Goal: Task Accomplishment & Management: Complete application form

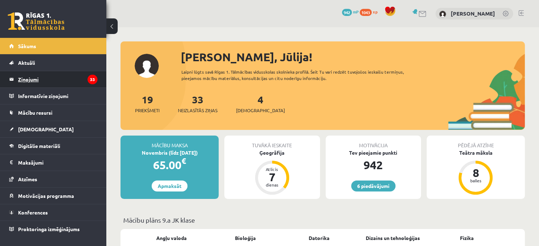
click at [51, 78] on legend "Ziņojumi 33" at bounding box center [57, 79] width 79 height 16
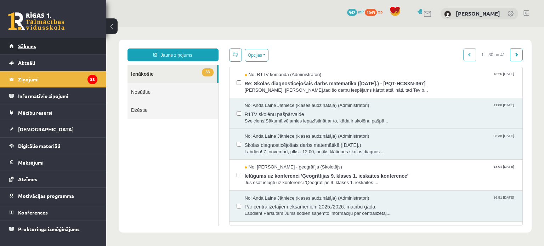
click at [44, 43] on link "Sākums" at bounding box center [53, 46] width 88 height 16
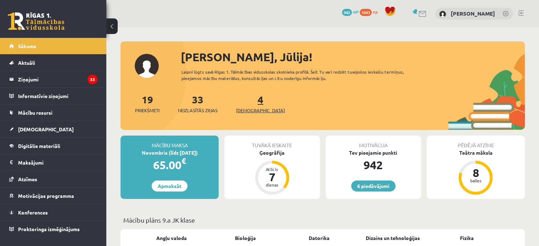
click at [252, 111] on span "[DEMOGRAPHIC_DATA]" at bounding box center [260, 110] width 49 height 7
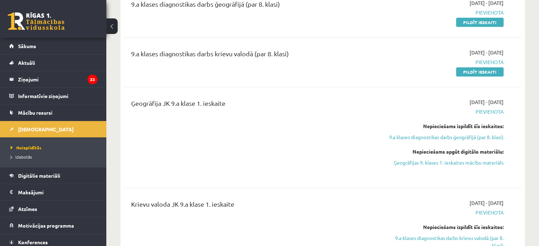
scroll to position [236, 0]
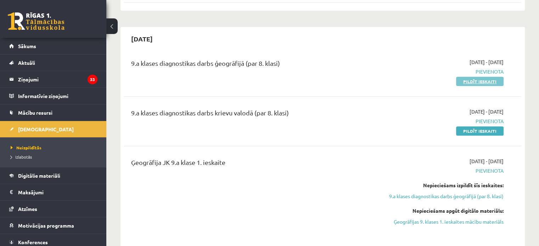
click at [476, 80] on link "Pildīt ieskaiti" at bounding box center [479, 81] width 47 height 9
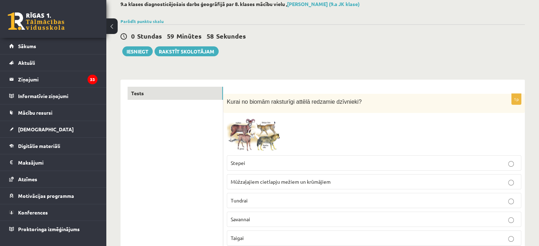
scroll to position [59, 0]
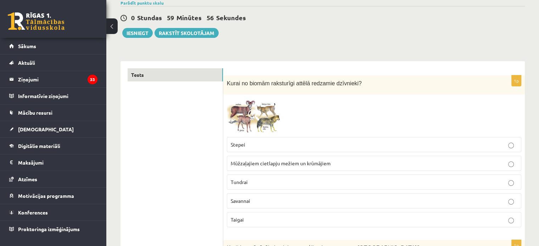
click at [254, 109] on img at bounding box center [253, 115] width 53 height 35
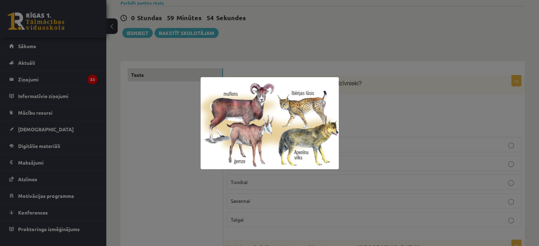
click at [179, 180] on div at bounding box center [269, 123] width 539 height 246
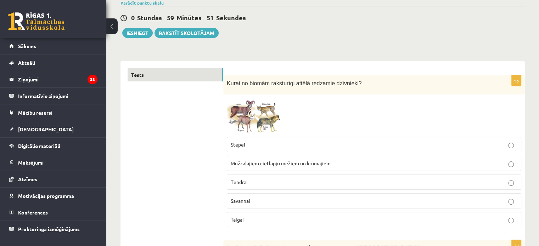
click at [247, 117] on img at bounding box center [253, 115] width 53 height 35
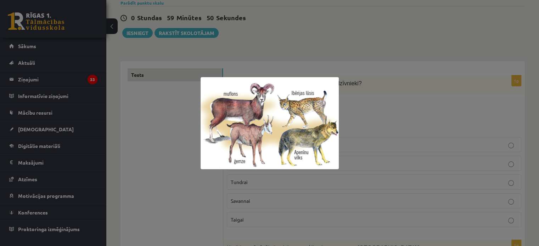
click at [191, 153] on div at bounding box center [269, 123] width 539 height 246
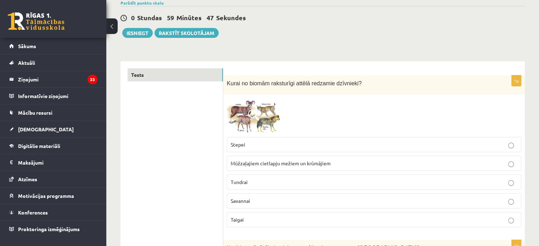
click at [257, 111] on span at bounding box center [253, 114] width 11 height 11
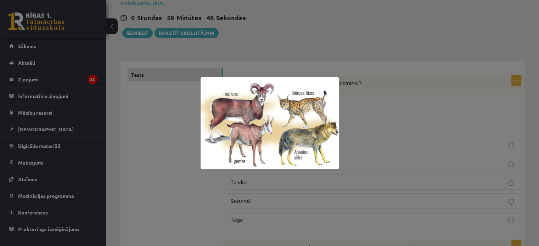
click at [173, 161] on div at bounding box center [269, 123] width 539 height 246
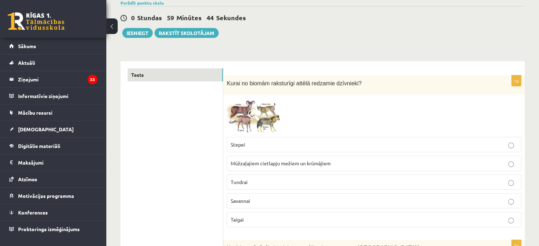
click at [239, 219] on span "Taigai" at bounding box center [237, 220] width 13 height 6
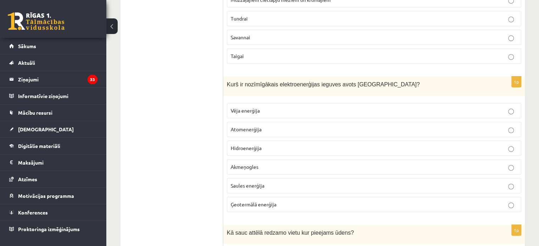
scroll to position [236, 0]
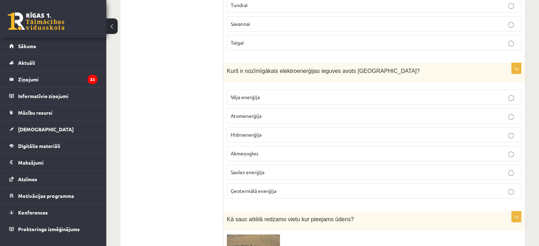
click at [228, 68] on span "Kurš ir nozīmīgākais elektroenerģijas ieguves avots Latvijā?" at bounding box center [323, 71] width 193 height 6
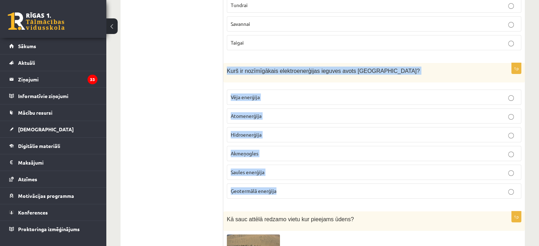
drag, startPoint x: 226, startPoint y: 68, endPoint x: 340, endPoint y: 190, distance: 167.2
click at [341, 190] on div "1p Kurš ir nozīmīgākais elektroenerģijas ieguves avots Latvijā? Vēja enerģija A…" at bounding box center [374, 133] width 302 height 141
copy div "Kurš ir nozīmīgākais elektroenerģijas ieguves avots Latvijā? Vēja enerģija Atom…"
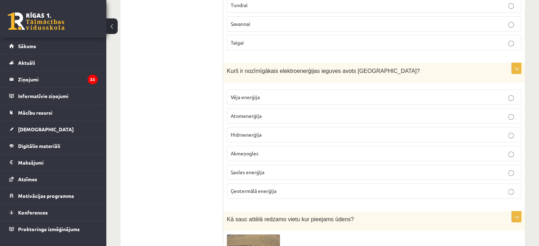
click at [248, 135] on span "Hidroenerģija" at bounding box center [246, 134] width 31 height 6
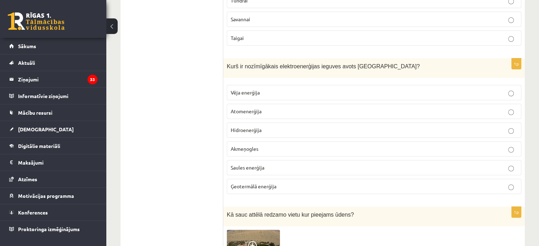
scroll to position [354, 0]
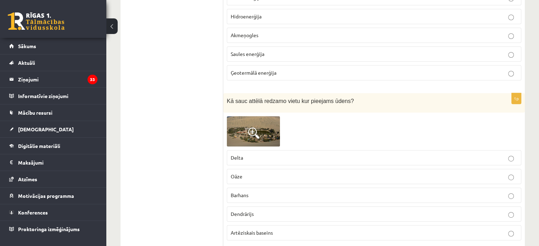
click at [248, 136] on img at bounding box center [253, 131] width 53 height 31
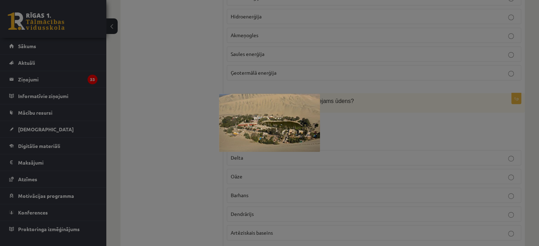
click at [203, 156] on div at bounding box center [269, 123] width 539 height 246
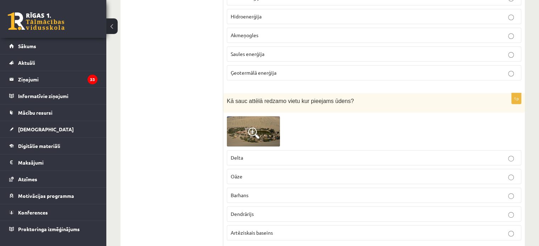
click at [251, 134] on span at bounding box center [253, 133] width 11 height 11
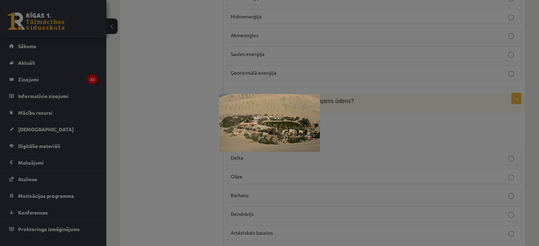
click at [211, 174] on div at bounding box center [269, 123] width 539 height 246
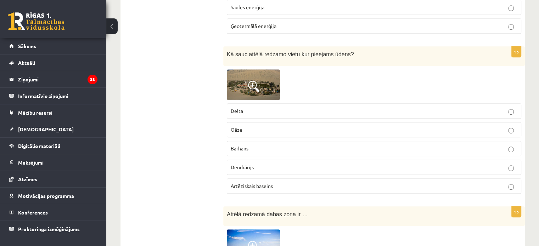
scroll to position [413, 0]
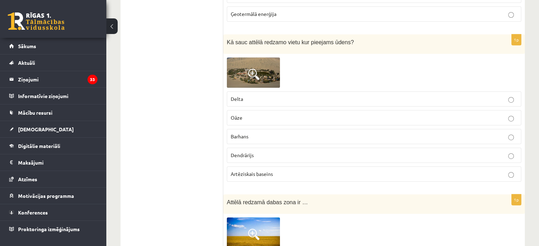
click at [263, 64] on img at bounding box center [253, 72] width 53 height 31
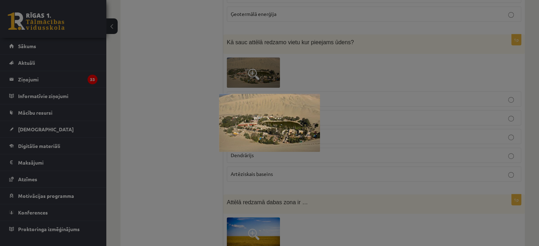
click at [197, 118] on div at bounding box center [269, 123] width 539 height 246
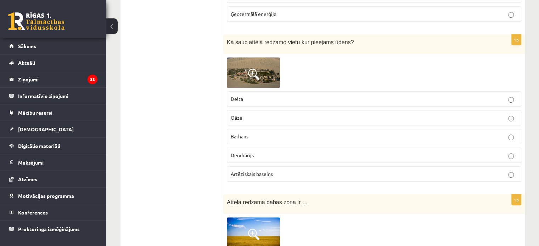
click at [245, 114] on p "Oāze" at bounding box center [374, 117] width 287 height 7
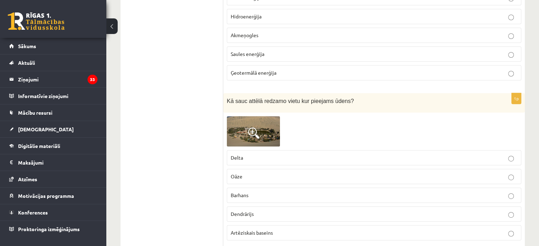
scroll to position [532, 0]
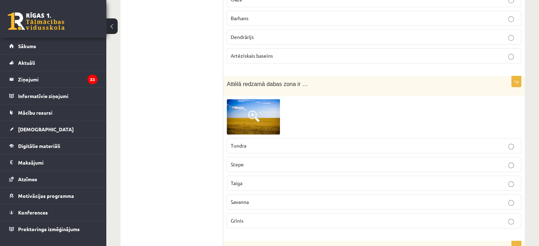
click at [249, 106] on img at bounding box center [253, 116] width 53 height 35
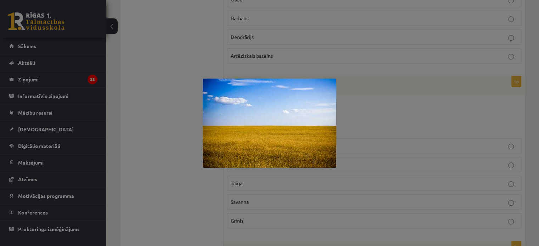
click at [159, 147] on div at bounding box center [269, 123] width 539 height 246
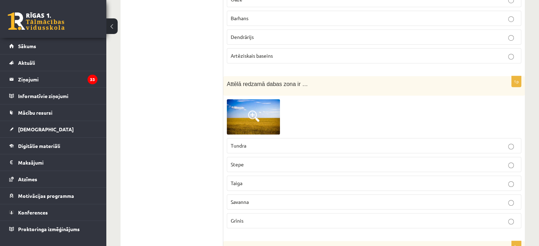
click at [248, 164] on p "Stepe" at bounding box center [374, 164] width 287 height 7
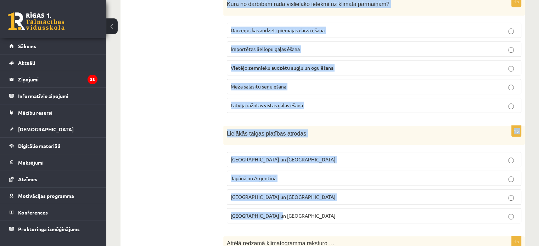
scroll to position [827, 0]
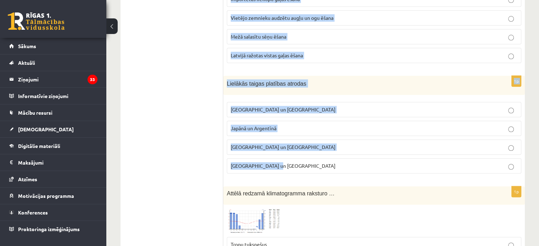
drag, startPoint x: 225, startPoint y: 66, endPoint x: 330, endPoint y: 160, distance: 140.5
copy form "Kura no darbībām rada vislielāko ietekmi uz klimata pārmaiņām? Dārzeņu, kas aud…"
click at [228, 144] on label "Austrālijā un Polijā" at bounding box center [374, 147] width 294 height 15
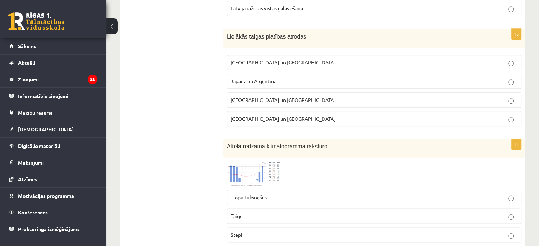
scroll to position [886, 0]
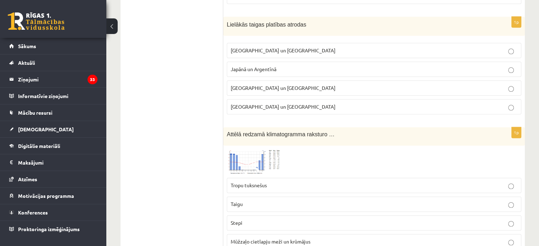
click at [258, 174] on fieldset "Tropu tuksnešus Taigu Stepi Mūžzaļo cietlapju meži un krūmājus Savannu Jauktos …" at bounding box center [374, 241] width 294 height 134
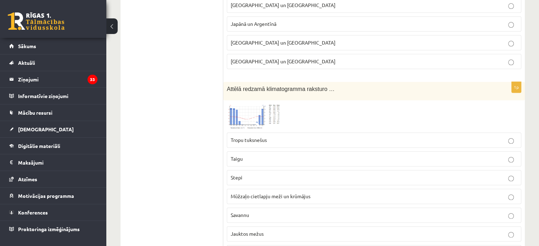
scroll to position [945, 0]
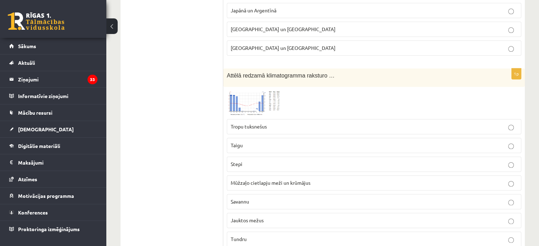
click at [255, 95] on img at bounding box center [253, 103] width 53 height 26
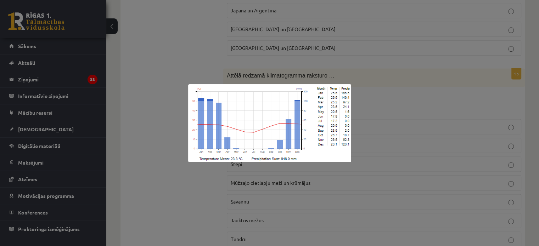
click at [149, 120] on div at bounding box center [269, 123] width 539 height 246
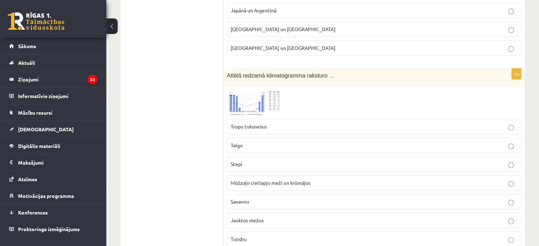
click at [252, 102] on span at bounding box center [253, 107] width 11 height 11
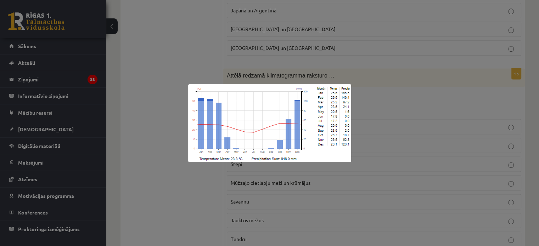
click at [179, 136] on div at bounding box center [269, 123] width 539 height 246
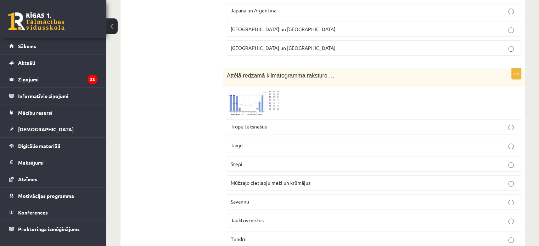
click at [264, 217] on p "Jauktos mežus" at bounding box center [374, 220] width 287 height 7
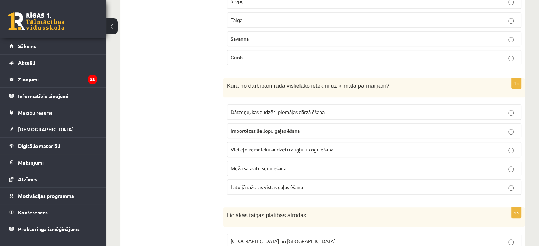
scroll to position [709, 0]
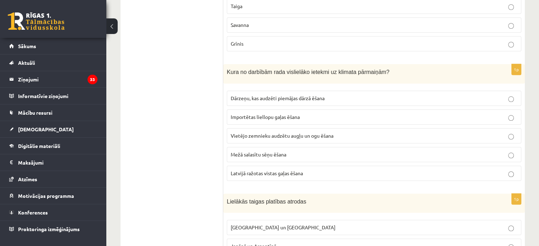
click at [275, 114] on span "Importētas liellopu gaļas ēšana" at bounding box center [265, 117] width 69 height 6
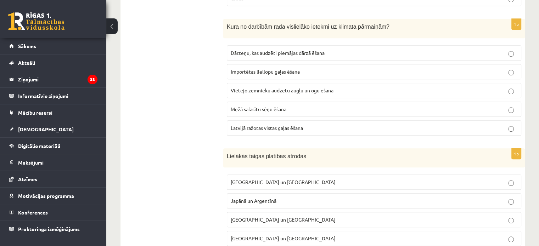
scroll to position [768, 0]
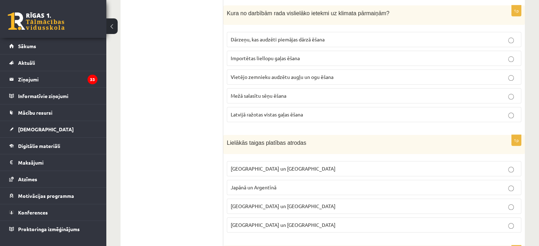
click at [306, 165] on p "Krievijā un Kanādā" at bounding box center [374, 168] width 287 height 7
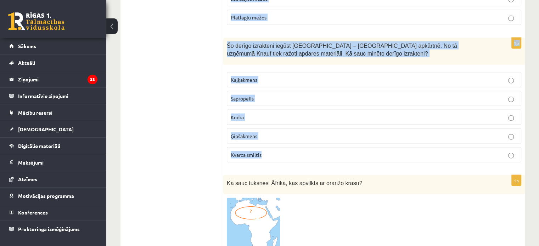
scroll to position [1476, 0]
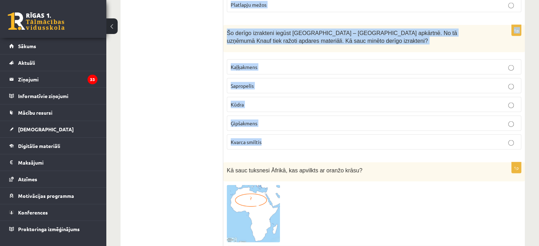
drag, startPoint x: 223, startPoint y: 26, endPoint x: 299, endPoint y: 138, distance: 135.1
copy form "Sāhela zona atrodas Ziemeļamerikā Antarktīdā Āfrikā Āzijā Austrālijā 1p Kādā bi…"
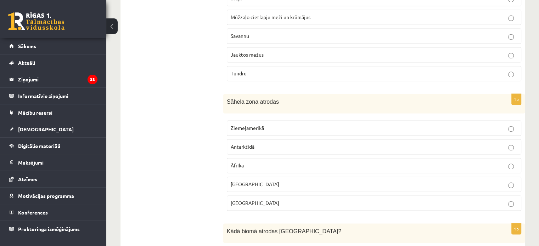
scroll to position [1122, 0]
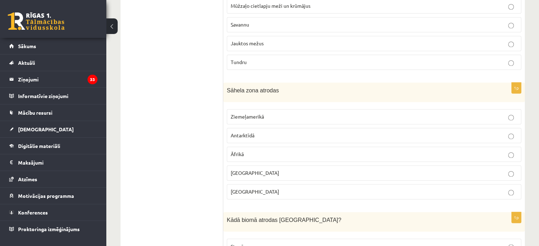
click at [279, 151] on p "Āfrikā" at bounding box center [374, 154] width 287 height 7
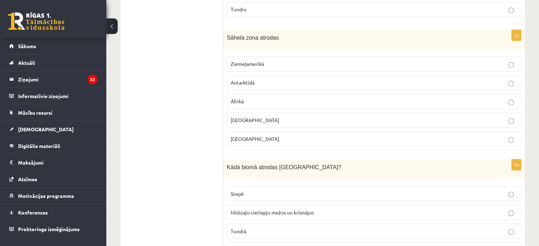
scroll to position [1240, 0]
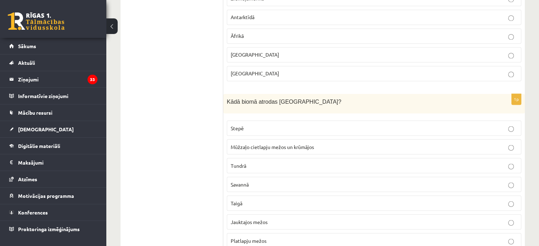
click at [262, 219] on span "Jauktajos mežos" at bounding box center [249, 222] width 37 height 6
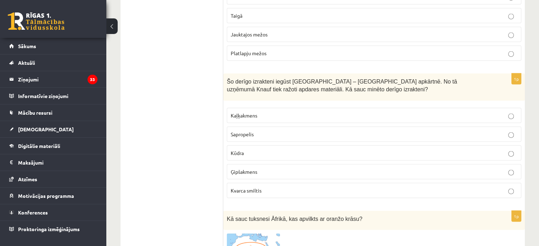
scroll to position [1476, 0]
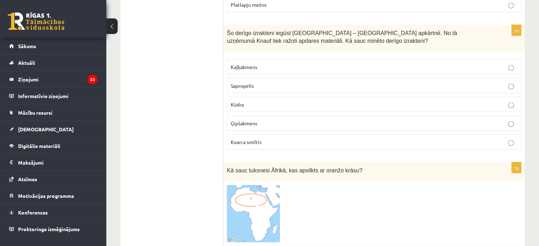
click at [274, 120] on p "Ģipšakmens" at bounding box center [374, 123] width 287 height 7
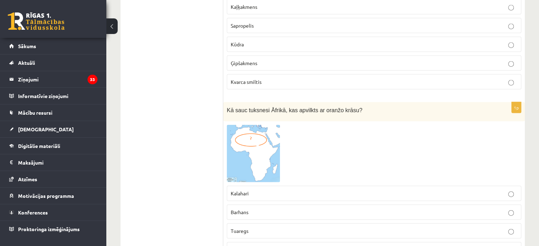
scroll to position [1595, 0]
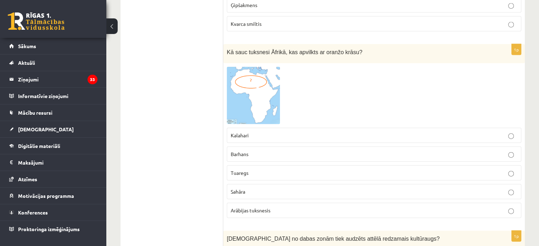
click at [265, 188] on p "Sahāra" at bounding box center [374, 191] width 287 height 7
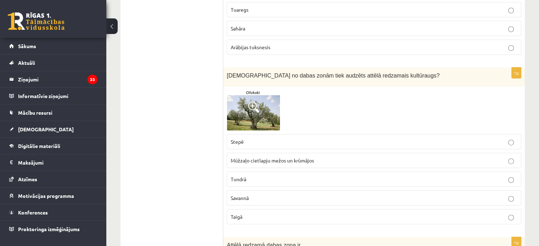
scroll to position [1772, 0]
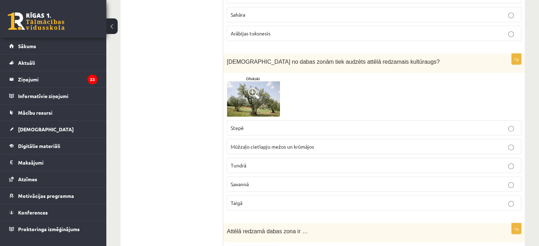
click at [257, 144] on span "Mūžzaļo cietlapju mežos un krūmājos" at bounding box center [272, 147] width 83 height 6
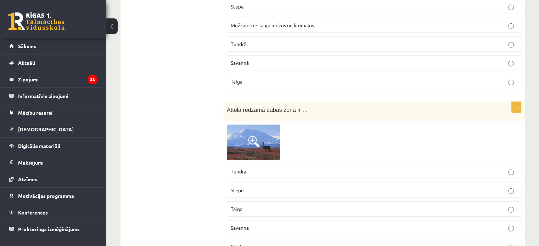
scroll to position [1949, 0]
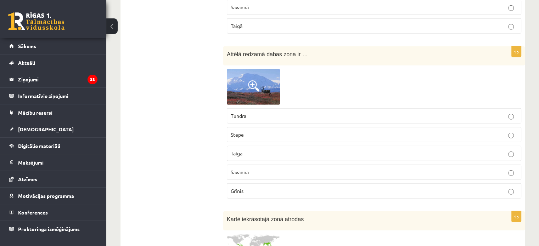
click at [252, 112] on p "Tundra" at bounding box center [374, 115] width 287 height 7
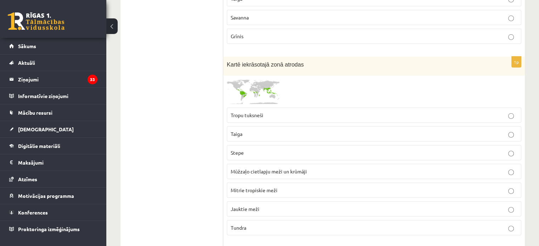
scroll to position [2126, 0]
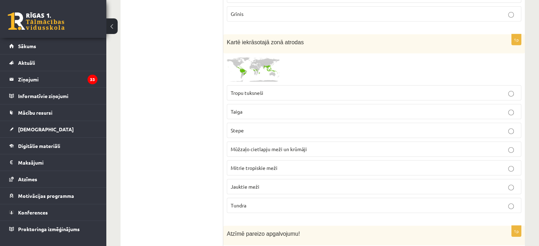
click at [256, 90] on span "Tropu tuksneši" at bounding box center [247, 93] width 33 height 6
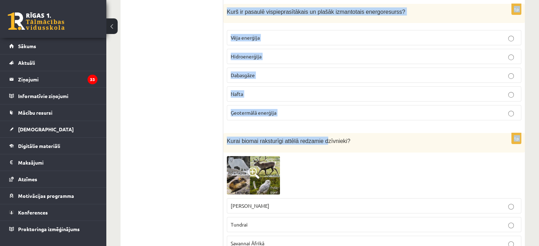
scroll to position [2480, 0]
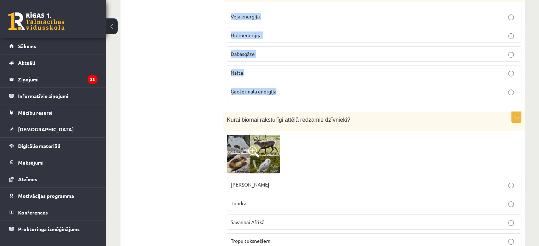
drag, startPoint x: 227, startPoint y: 41, endPoint x: 344, endPoint y: 71, distance: 120.7
copy form "Atzīmē pareizo apgalvojumu! Mitrie tropiskie meži galvenokārt atrodas ekvatoriā…"
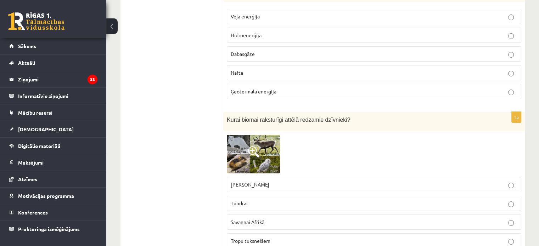
click at [252, 146] on span at bounding box center [253, 151] width 11 height 11
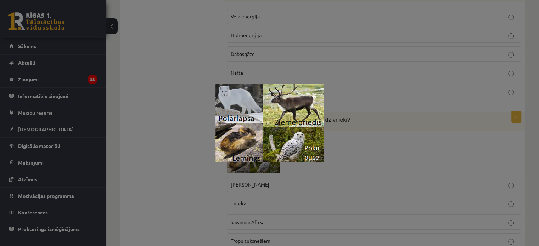
click at [200, 191] on div at bounding box center [269, 123] width 539 height 246
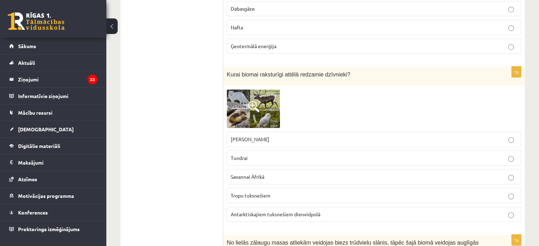
scroll to position [2539, 0]
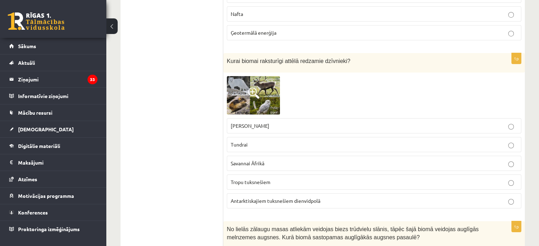
click at [247, 91] on img at bounding box center [253, 95] width 53 height 39
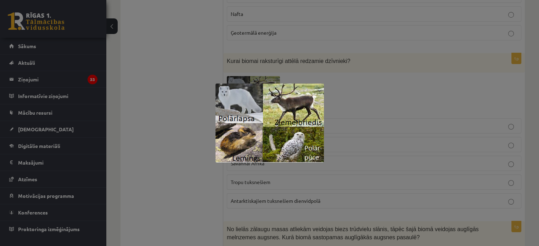
click at [176, 135] on div at bounding box center [269, 123] width 539 height 246
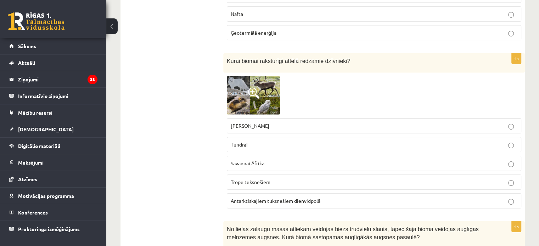
click at [240, 123] on span "Stepei Ziemeļamerikā" at bounding box center [250, 126] width 39 height 6
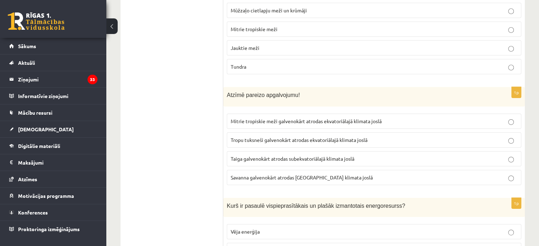
scroll to position [2244, 0]
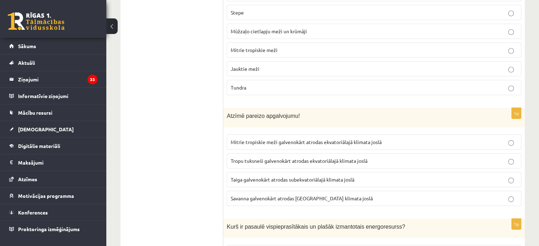
click at [265, 47] on span "Mitrie tropiskie meži" at bounding box center [254, 50] width 47 height 6
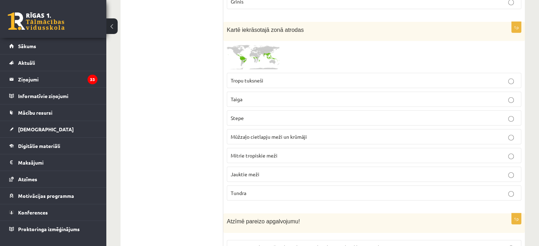
scroll to position [2126, 0]
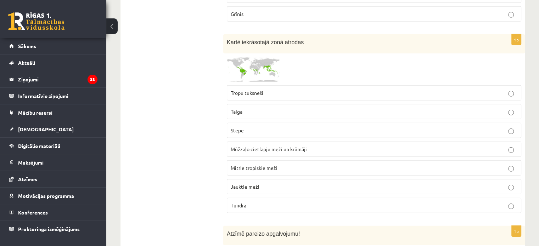
click at [254, 90] on span "Tropu tuksneši" at bounding box center [247, 93] width 33 height 6
click at [256, 165] on span "Mitrie tropiskie meži" at bounding box center [254, 168] width 47 height 6
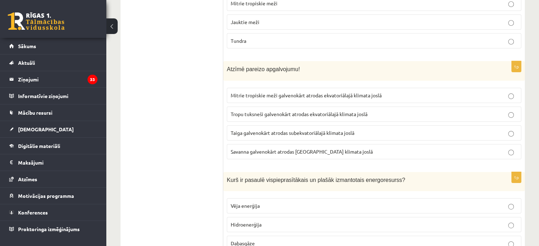
scroll to position [2303, 0]
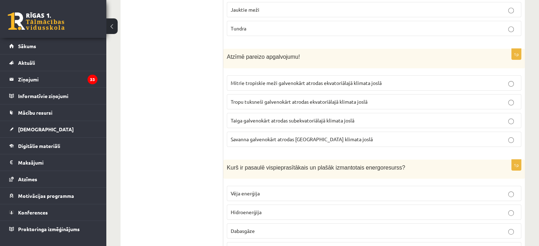
click at [320, 79] on fieldset "Mitrie tropiskie meži galvenokārt atrodas ekvatoriālajā klimata joslā Tropu tuk…" at bounding box center [374, 110] width 294 height 77
click at [320, 80] on span "Mitrie tropiskie meži galvenokārt atrodas ekvatoriālajā klimata joslā" at bounding box center [306, 83] width 151 height 6
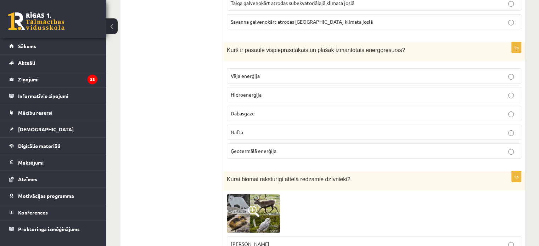
scroll to position [2421, 0]
click at [257, 128] on p "Nafta" at bounding box center [374, 131] width 287 height 7
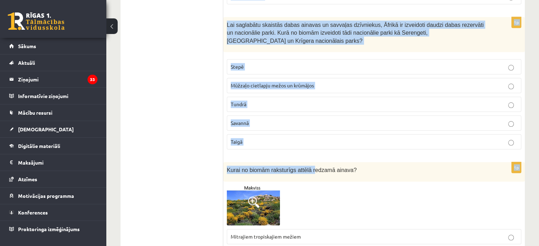
scroll to position [3425, 0]
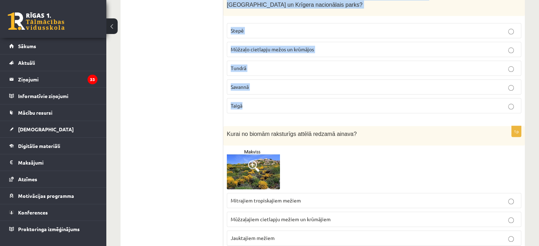
drag, startPoint x: 223, startPoint y: 40, endPoint x: 304, endPoint y: 91, distance: 95.7
copy form "No lielās zālaugu masas atliekām veidojas biezs trūdvielu slānis, tāpēc šajā bi…"
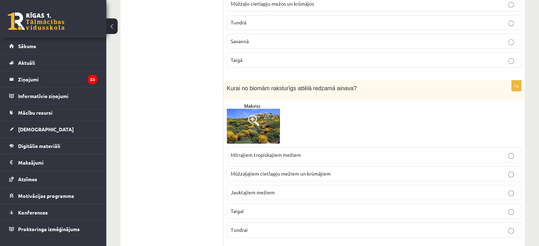
scroll to position [3484, 0]
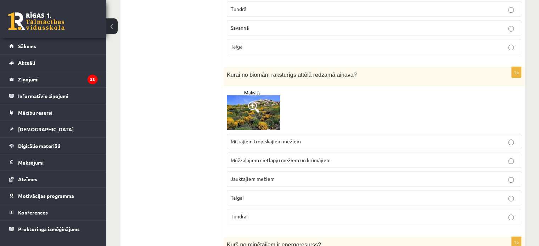
click at [253, 101] on span at bounding box center [253, 106] width 11 height 11
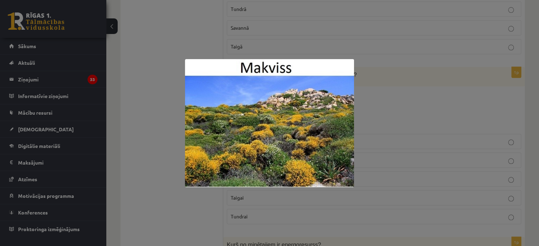
click at [140, 181] on div at bounding box center [269, 123] width 539 height 246
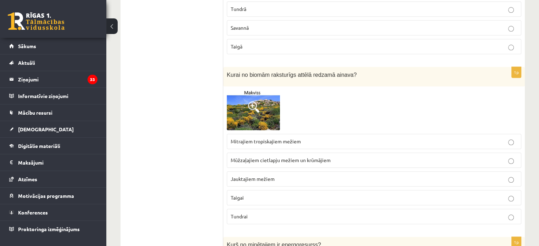
click at [258, 176] on span "Jauktajiem mežiem" at bounding box center [253, 179] width 44 height 6
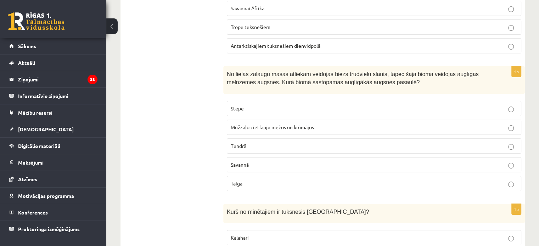
scroll to position [2716, 0]
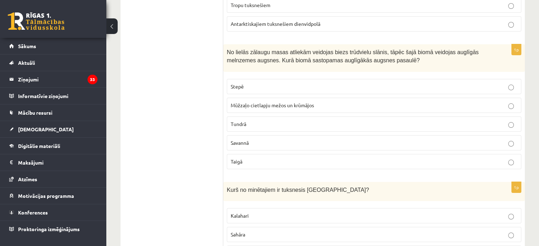
click at [322, 83] on p "Stepē" at bounding box center [374, 86] width 287 height 7
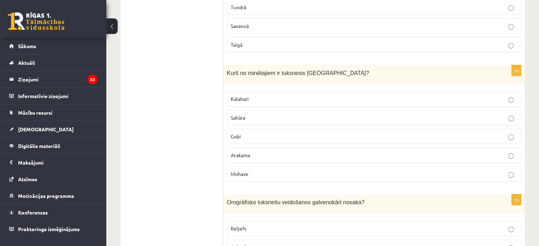
scroll to position [2835, 0]
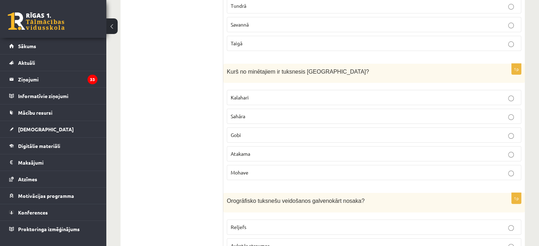
click at [309, 131] on p "Gobi" at bounding box center [374, 134] width 287 height 7
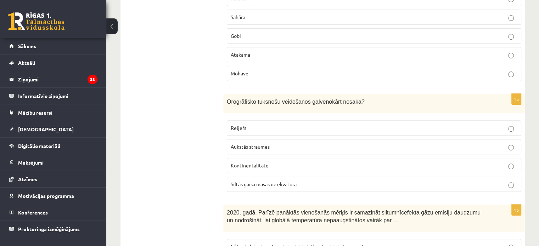
scroll to position [3012, 0]
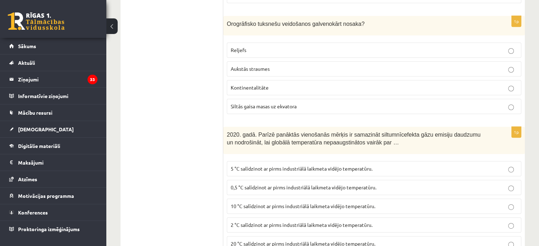
click at [257, 46] on p "Reljefs" at bounding box center [374, 49] width 287 height 7
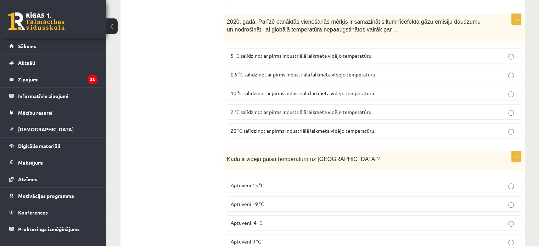
scroll to position [3130, 0]
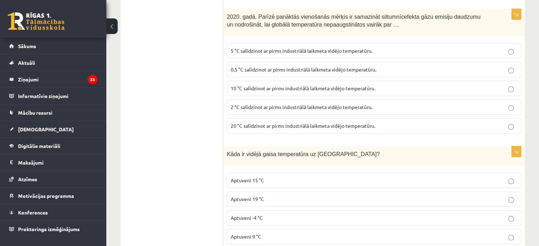
click at [266, 104] on span "2 °C salīdzinot ar pirms industriālā laikmeta vidējo temperatūru." at bounding box center [302, 107] width 142 height 6
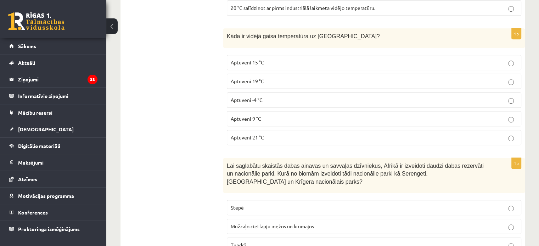
click at [276, 59] on p "Aptuveni 15 °C" at bounding box center [374, 62] width 287 height 7
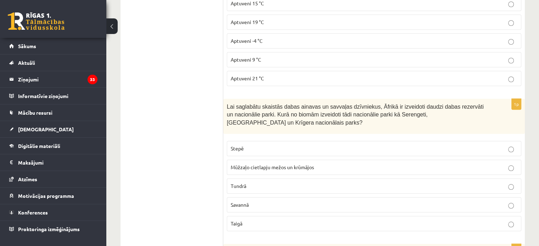
scroll to position [3366, 0]
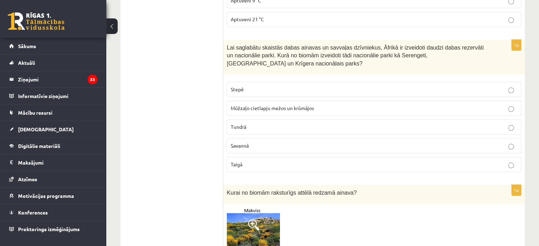
click at [299, 142] on p "Savannā" at bounding box center [374, 145] width 287 height 7
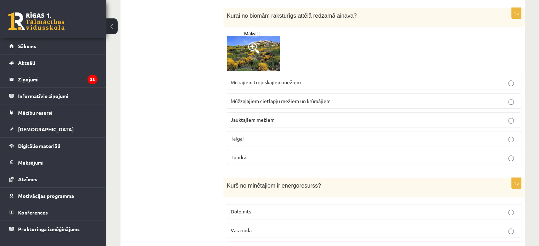
scroll to position [3661, 0]
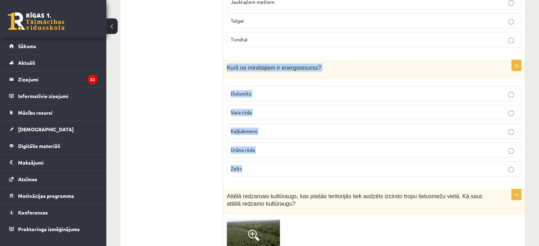
drag, startPoint x: 225, startPoint y: 48, endPoint x: 297, endPoint y: 144, distance: 120.1
click at [297, 144] on div "1p Kurš no minētajiem ir energoresurss? Dolomīts Vara rūda Kaļķakmens Urāna rūd…" at bounding box center [374, 121] width 302 height 123
copy div "Kurš no minētajiem ir energoresurss? Dolomīts Vara rūda Kaļķakmens Urāna rūda Z…"
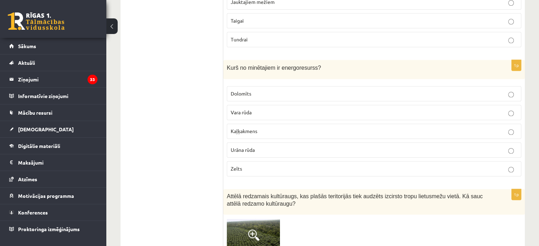
click at [277, 146] on p "Urāna rūda" at bounding box center [374, 149] width 287 height 7
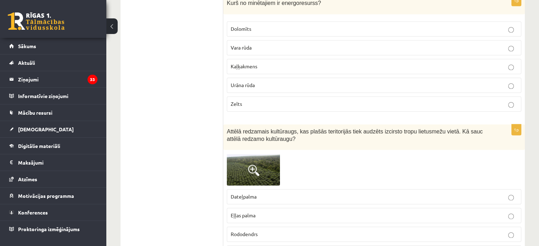
scroll to position [3779, 0]
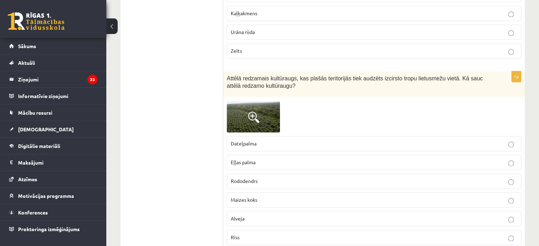
click at [263, 100] on img at bounding box center [253, 116] width 53 height 32
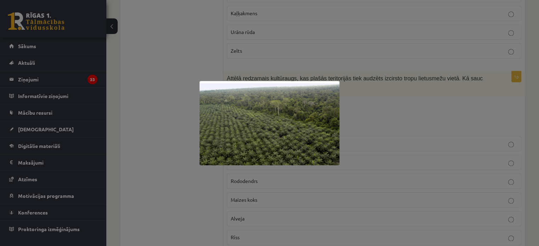
click at [196, 191] on div at bounding box center [269, 123] width 539 height 246
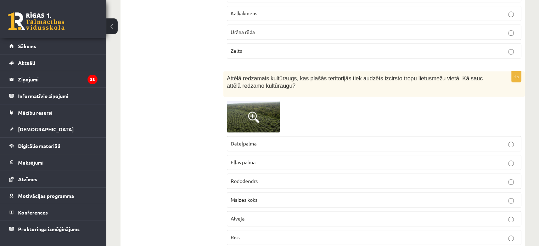
scroll to position [3839, 0]
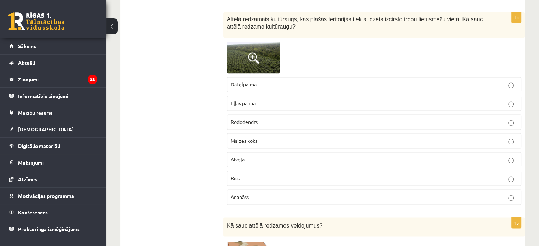
click at [250, 52] on span at bounding box center [253, 57] width 11 height 11
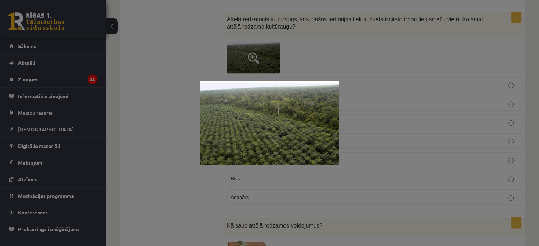
click at [210, 39] on div at bounding box center [269, 123] width 539 height 246
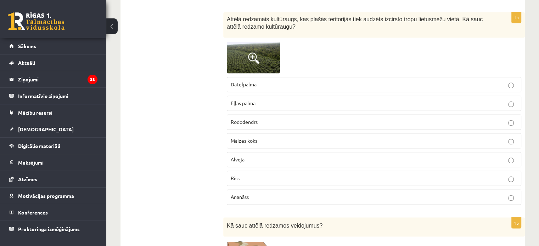
click at [241, 81] on span "Dateļpalma" at bounding box center [244, 84] width 26 height 6
click at [247, 100] on span "Eļļas palma" at bounding box center [243, 103] width 25 height 6
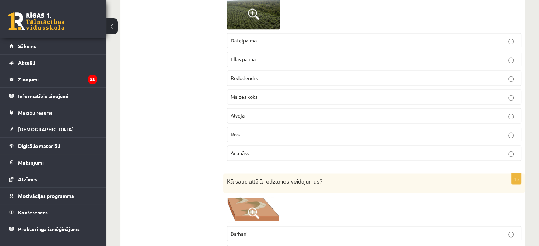
scroll to position [3957, 0]
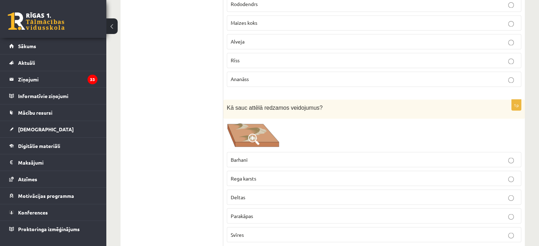
click at [252, 134] on span at bounding box center [253, 139] width 11 height 11
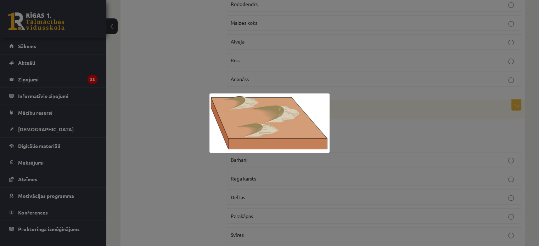
click at [198, 146] on div at bounding box center [269, 123] width 539 height 246
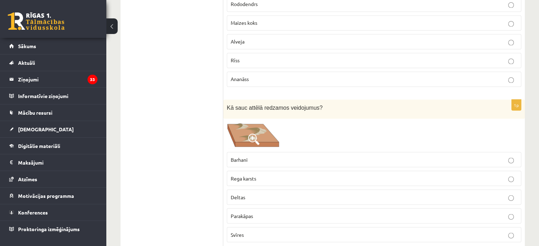
click at [247, 156] on span "Barhani" at bounding box center [239, 159] width 17 height 6
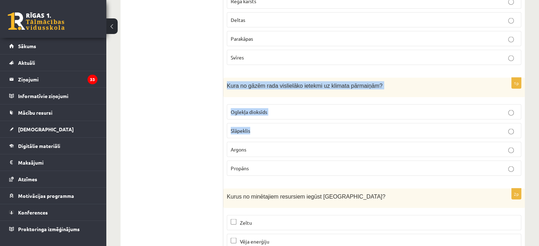
drag, startPoint x: 227, startPoint y: 62, endPoint x: 316, endPoint y: 117, distance: 105.0
click at [315, 116] on div "1p Kura no gāzēm rada vislielāko ietekmi uz klimata pārmaiņām? Oglekļa dioksīds…" at bounding box center [374, 130] width 302 height 104
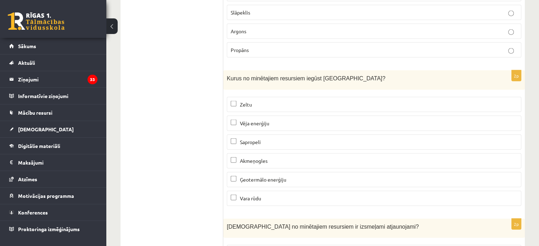
click at [320, 139] on p "Sapropeli" at bounding box center [374, 142] width 287 height 7
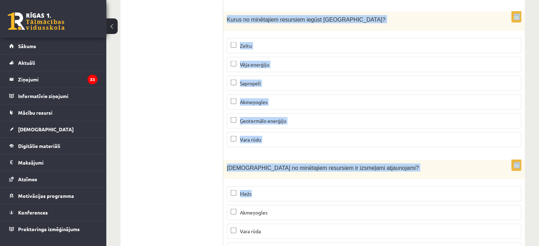
scroll to position [4344, 0]
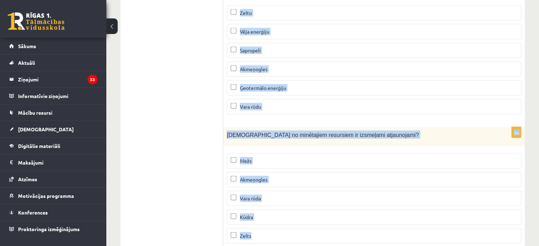
drag, startPoint x: 227, startPoint y: 62, endPoint x: 377, endPoint y: 211, distance: 211.2
copy form "Kura no gāzēm rada vislielāko ietekmi uz klimata pārmaiņām? Oglekļa dioksīds Sl…"
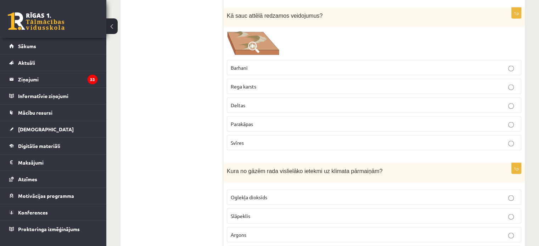
scroll to position [4108, 0]
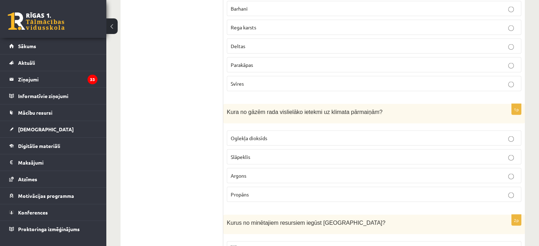
click at [261, 135] on span "Oglekļa dioksīds" at bounding box center [249, 138] width 36 height 6
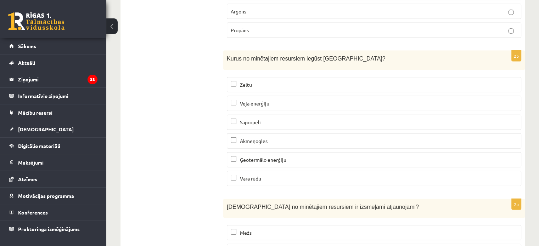
scroll to position [4285, 0]
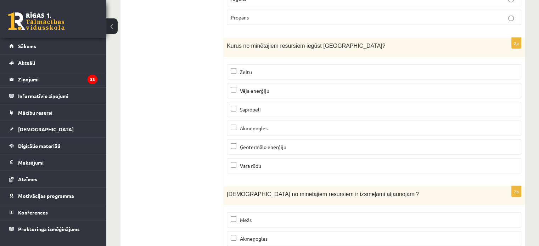
click at [274, 87] on p "Vēja enerģiju" at bounding box center [374, 90] width 287 height 7
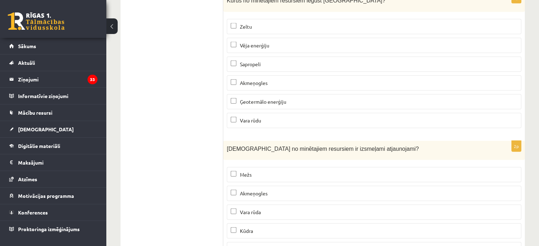
scroll to position [4344, 0]
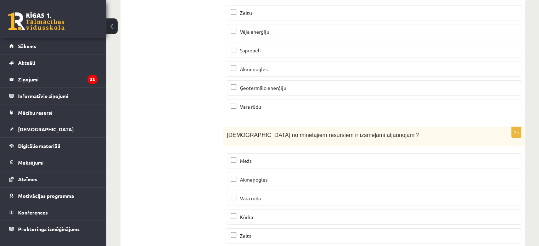
click at [275, 157] on p "Mežs" at bounding box center [374, 160] width 287 height 7
click at [281, 210] on label "Kūdra" at bounding box center [374, 217] width 294 height 15
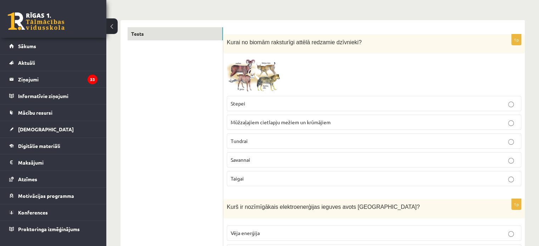
scroll to position [0, 0]
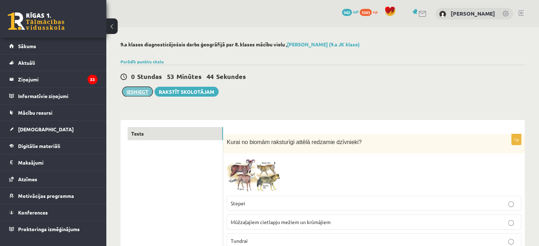
click at [144, 90] on button "Iesniegt" at bounding box center [137, 92] width 30 height 10
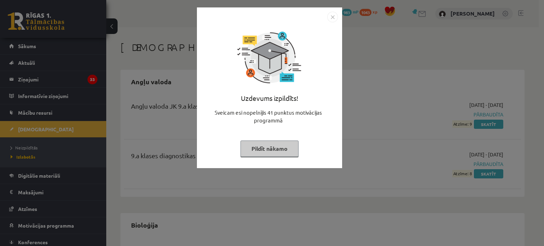
click at [281, 150] on button "Pildīt nākamo" at bounding box center [270, 149] width 58 height 16
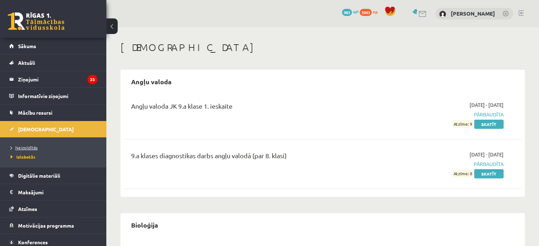
click at [29, 148] on span "Neizpildītās" at bounding box center [24, 148] width 27 height 6
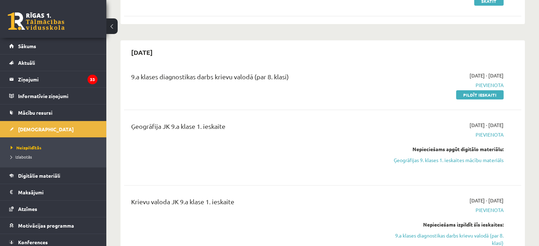
scroll to position [236, 0]
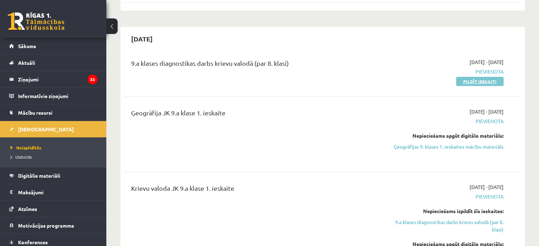
click at [484, 81] on link "Pildīt ieskaiti" at bounding box center [479, 81] width 47 height 9
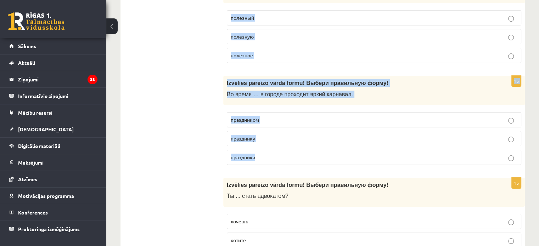
drag, startPoint x: 229, startPoint y: 141, endPoint x: 296, endPoint y: 169, distance: 73.2
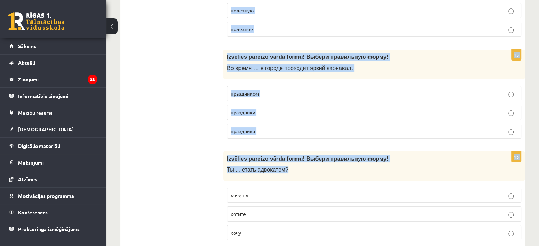
scroll to position [2744, 0]
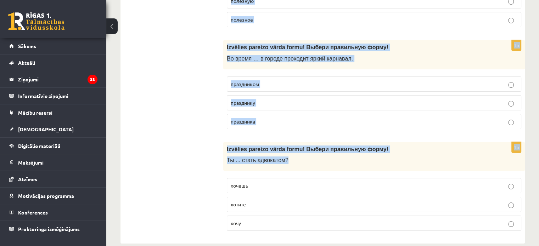
drag, startPoint x: 296, startPoint y: 169, endPoint x: 292, endPoint y: 207, distance: 37.8
click at [292, 207] on div "1p Izvēlies pareizo vārda formu! Выбери правильную форму! Ты ... стать адвокато…" at bounding box center [374, 189] width 302 height 95
drag, startPoint x: 227, startPoint y: 141, endPoint x: 386, endPoint y: 263, distance: 200.1
copy form "Izvēlies pareizo vārda formu! Выбери правильную форму! Наш класс часто посещает…"
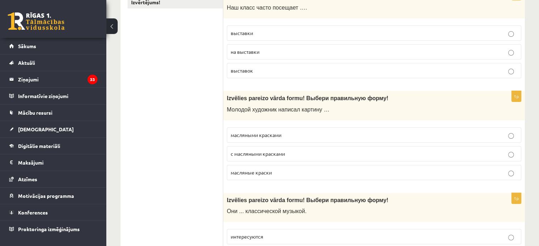
scroll to position [0, 0]
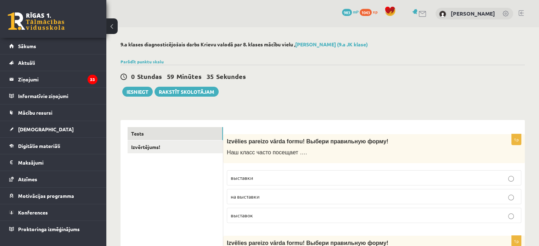
click at [253, 179] on p "выставки" at bounding box center [374, 177] width 287 height 7
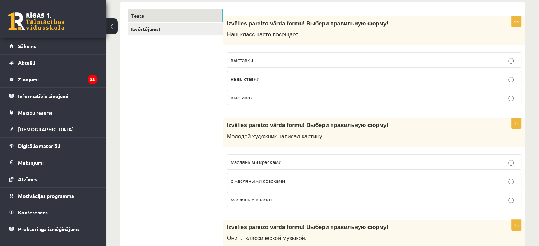
click at [246, 161] on span "масляными красками" at bounding box center [256, 162] width 51 height 6
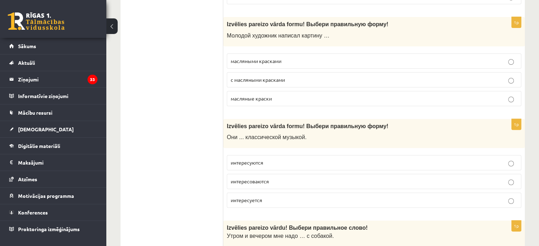
scroll to position [295, 0]
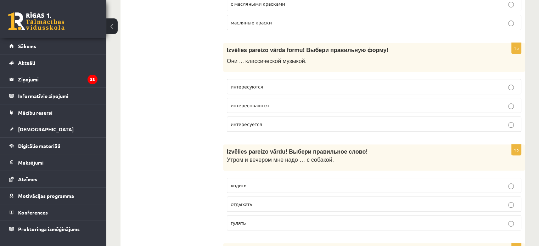
click at [271, 86] on p "интересуются" at bounding box center [374, 86] width 287 height 7
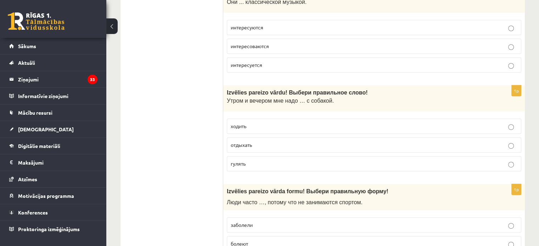
click at [267, 161] on p "гулять" at bounding box center [374, 163] width 287 height 7
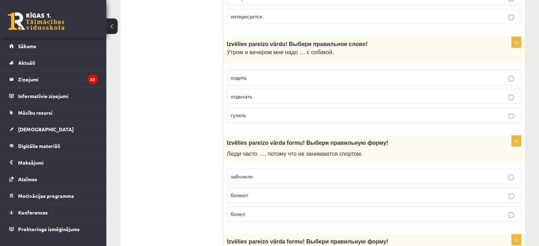
scroll to position [413, 0]
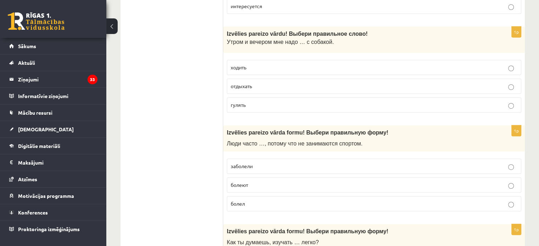
click at [266, 181] on p "болеют" at bounding box center [374, 184] width 287 height 7
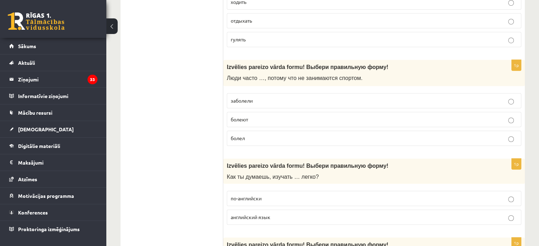
scroll to position [532, 0]
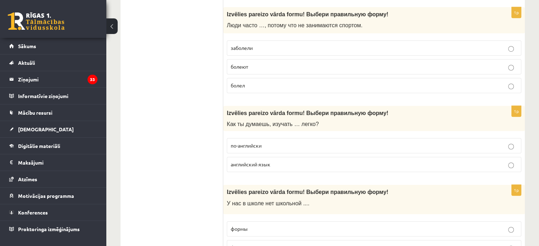
click at [278, 163] on p "английский язык" at bounding box center [374, 164] width 287 height 7
click at [267, 222] on label "формы" at bounding box center [374, 228] width 294 height 15
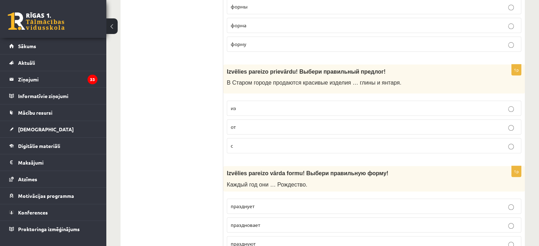
scroll to position [768, 0]
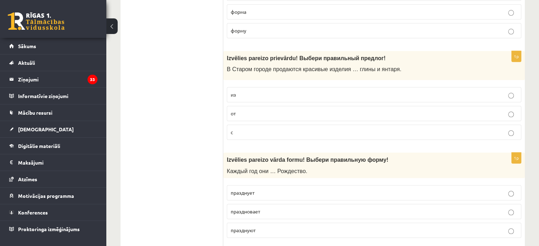
click at [315, 93] on p "из" at bounding box center [374, 94] width 287 height 7
click at [269, 230] on p "празднуют" at bounding box center [374, 230] width 287 height 7
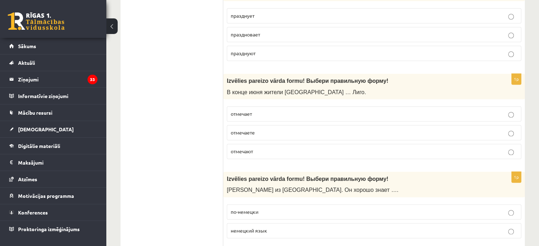
scroll to position [1004, 0]
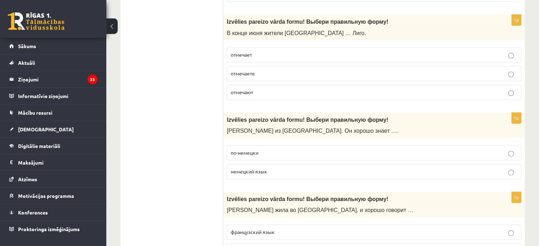
click at [259, 91] on p "отмечают" at bounding box center [374, 92] width 287 height 7
click at [283, 151] on p "по-немецки" at bounding box center [374, 152] width 287 height 7
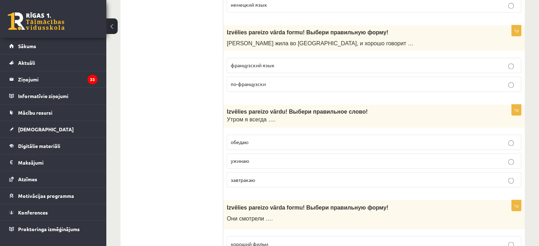
scroll to position [1181, 0]
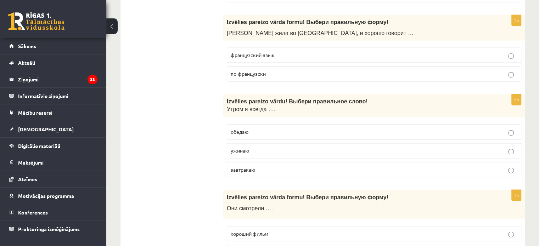
click at [264, 71] on span "по-французски" at bounding box center [248, 74] width 35 height 6
click at [277, 168] on p "завтракаю" at bounding box center [374, 169] width 287 height 7
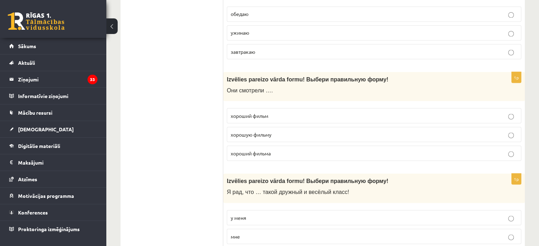
scroll to position [1358, 0]
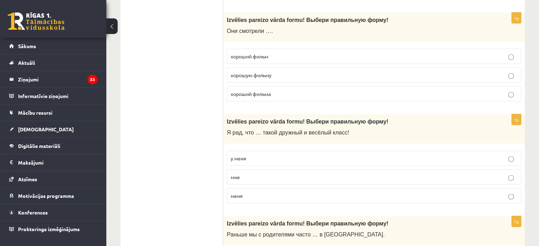
click at [282, 45] on fieldset "хороший фильм хорошую фильму хороший фильма" at bounding box center [374, 74] width 294 height 58
click at [280, 53] on p "хороший фильм" at bounding box center [374, 56] width 287 height 7
click at [248, 155] on p "у меня" at bounding box center [374, 158] width 287 height 7
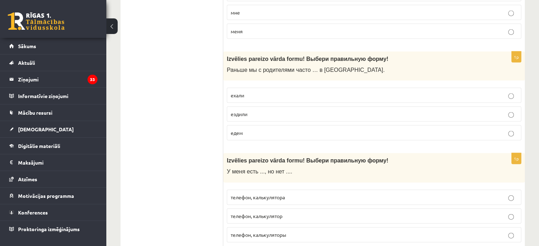
scroll to position [1535, 0]
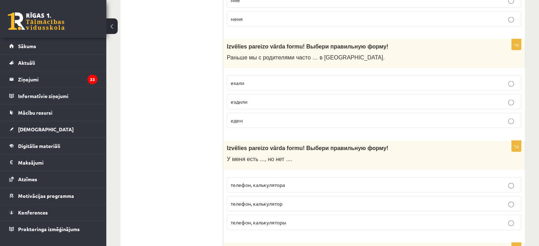
click at [268, 98] on p "ездили" at bounding box center [374, 101] width 287 height 7
click at [305, 200] on p "телефон, калькулятор" at bounding box center [374, 203] width 287 height 7
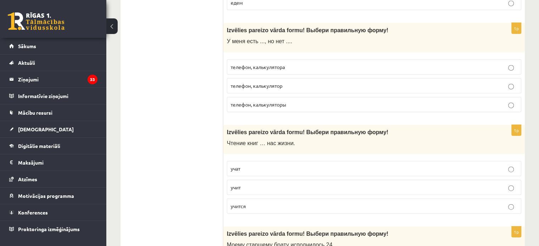
click at [292, 184] on p "учит" at bounding box center [374, 187] width 287 height 7
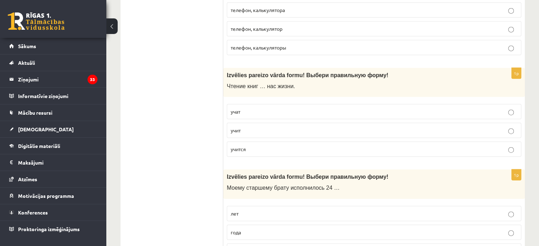
scroll to position [1772, 0]
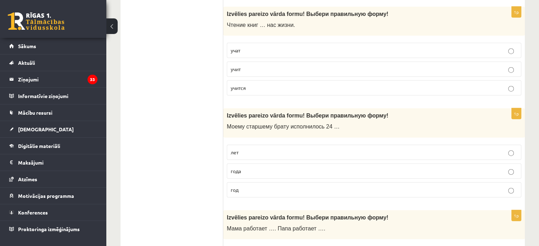
click at [253, 168] on p "года" at bounding box center [374, 171] width 287 height 7
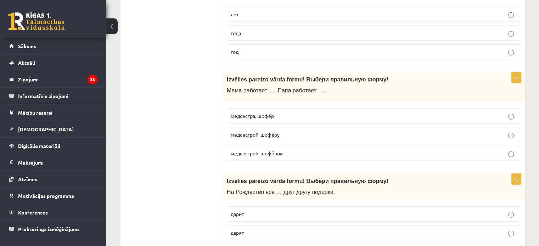
scroll to position [1949, 0]
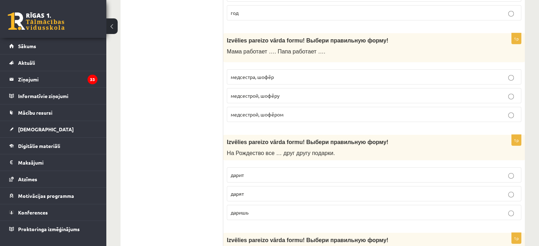
click at [283, 111] on label "медсестрой, шофёром" at bounding box center [374, 114] width 294 height 15
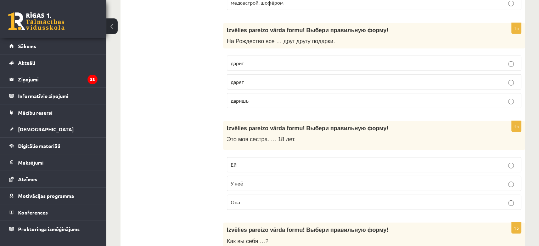
scroll to position [2067, 0]
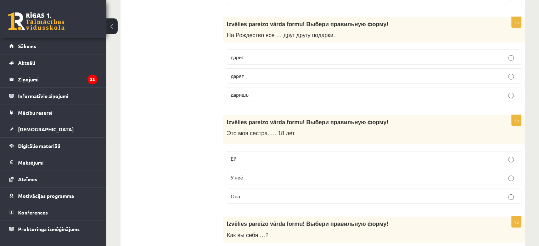
click at [249, 71] on label "дарят" at bounding box center [374, 75] width 294 height 15
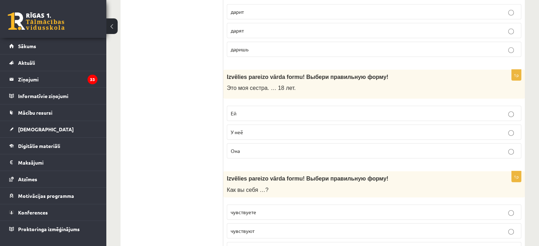
scroll to position [2126, 0]
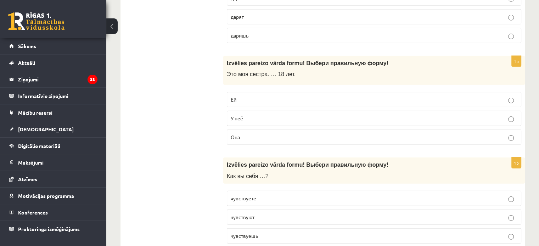
click at [275, 92] on label "Ей" at bounding box center [374, 99] width 294 height 15
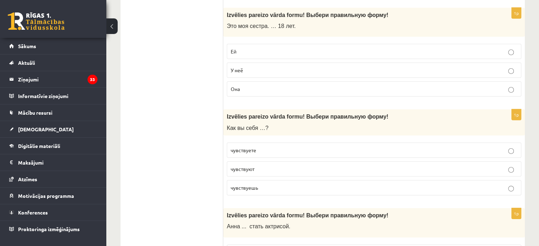
scroll to position [2185, 0]
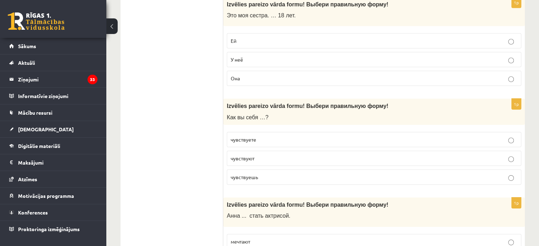
click at [287, 135] on label "чувствуете" at bounding box center [374, 139] width 294 height 15
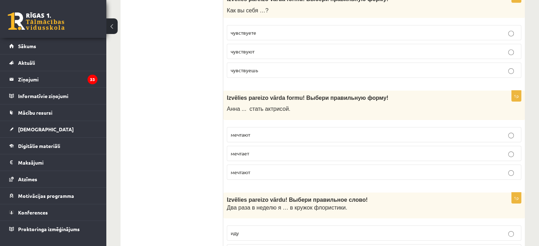
scroll to position [2303, 0]
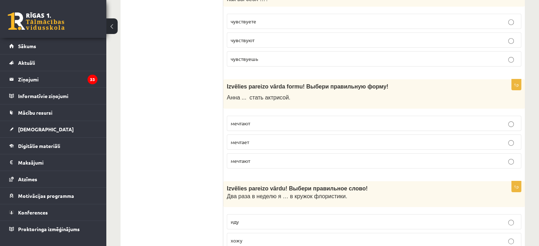
click at [270, 139] on label "мечтает" at bounding box center [374, 142] width 294 height 15
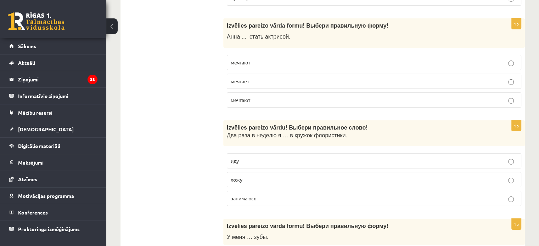
scroll to position [2421, 0]
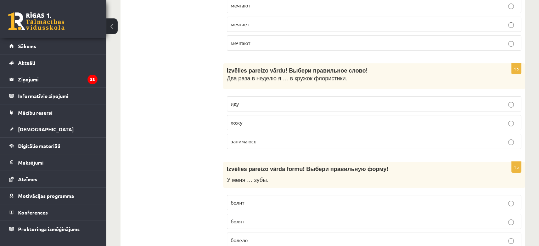
click at [287, 119] on p "хожу" at bounding box center [374, 122] width 287 height 7
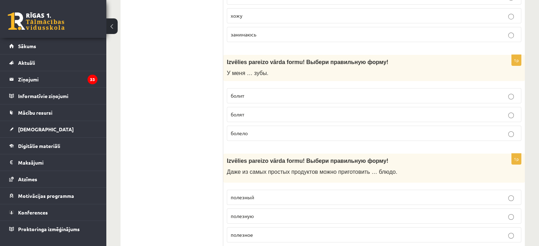
scroll to position [2539, 0]
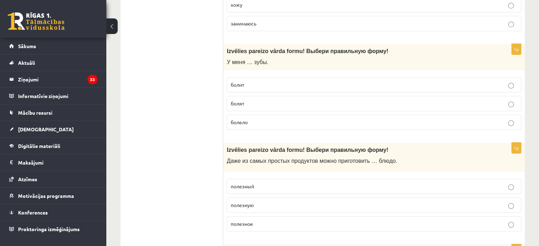
click at [253, 100] on p "болят" at bounding box center [374, 103] width 287 height 7
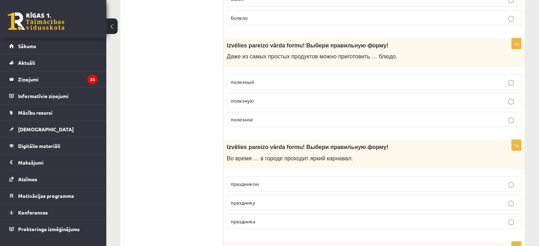
scroll to position [2658, 0]
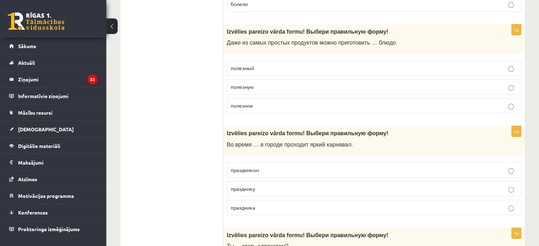
click at [277, 102] on p "полезное" at bounding box center [374, 105] width 287 height 7
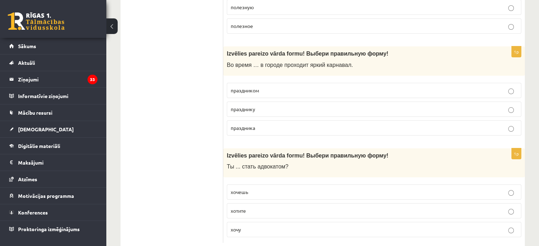
scroll to position [2744, 0]
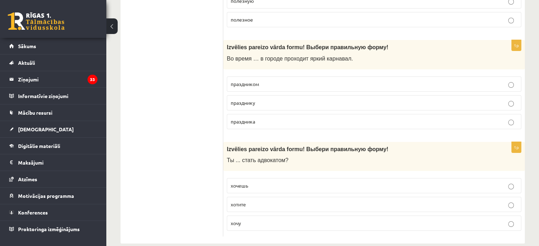
click at [271, 118] on p "праздника" at bounding box center [374, 121] width 287 height 7
click at [293, 178] on label "хочешь" at bounding box center [374, 185] width 294 height 15
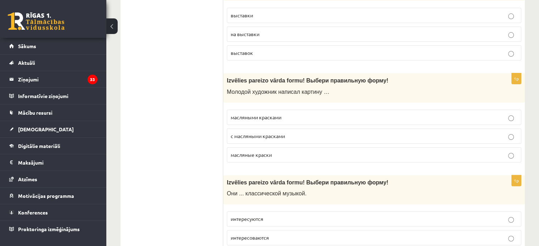
scroll to position [0, 0]
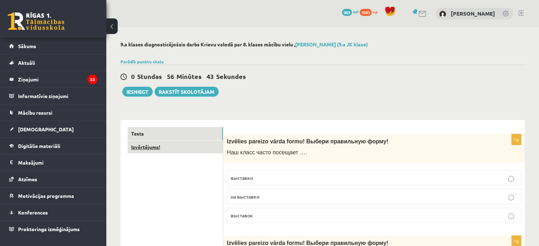
click at [162, 151] on link "Izvērtējums!" at bounding box center [175, 147] width 95 height 13
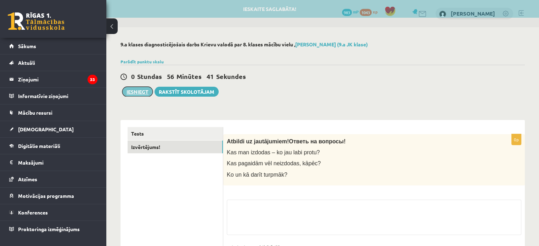
click at [140, 93] on button "Iesniegt" at bounding box center [137, 92] width 30 height 10
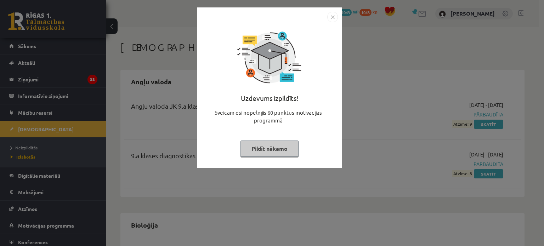
click at [278, 151] on button "Pildīt nākamo" at bounding box center [270, 149] width 58 height 16
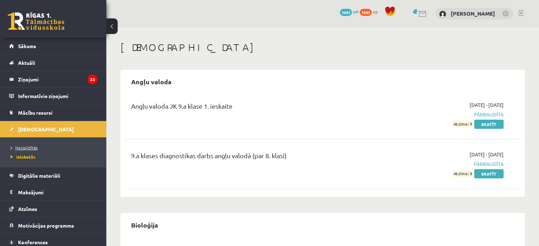
click at [26, 146] on span "Neizpildītās" at bounding box center [24, 148] width 27 height 6
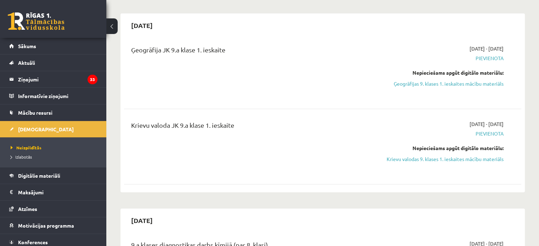
scroll to position [236, 0]
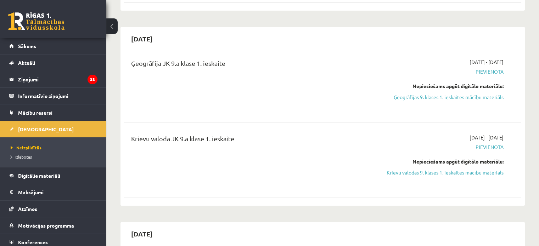
click at [348, 78] on div "Ģeogrāfija JK 9.a klase 1. ieskaite" at bounding box center [253, 84] width 255 height 52
click at [465, 97] on link "Ģeogrāfijas 9. klases 1. ieskaites mācību materiāls" at bounding box center [445, 97] width 117 height 7
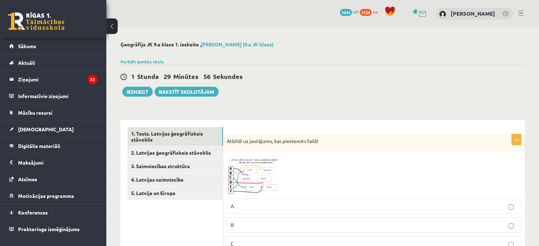
click at [262, 178] on img at bounding box center [253, 175] width 53 height 39
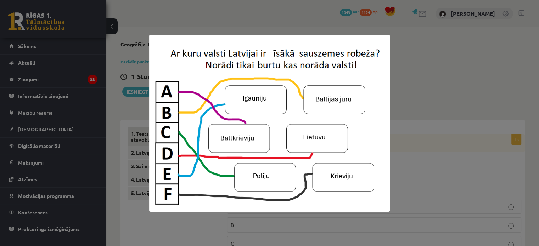
click at [413, 151] on div at bounding box center [269, 123] width 539 height 246
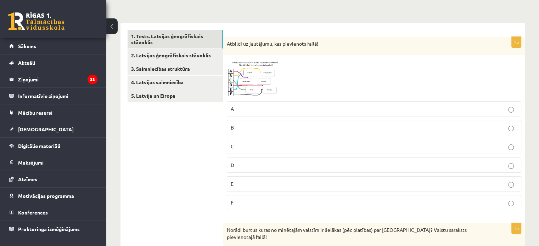
scroll to position [118, 0]
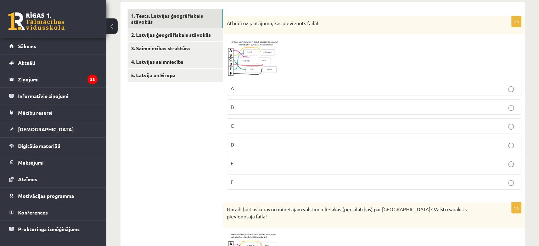
click at [266, 60] on img at bounding box center [253, 57] width 53 height 39
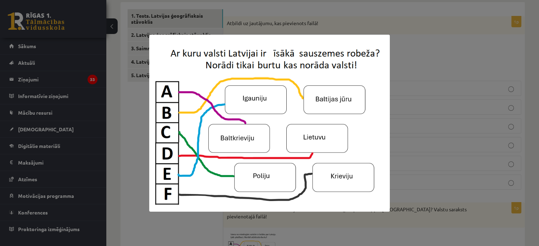
click at [412, 66] on div at bounding box center [269, 123] width 539 height 246
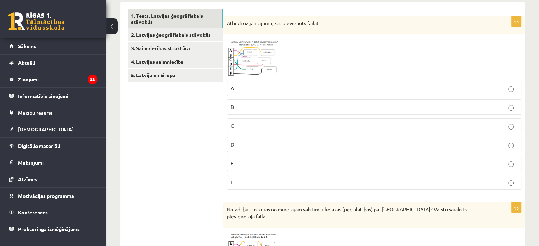
click at [293, 162] on p "E" at bounding box center [374, 163] width 287 height 7
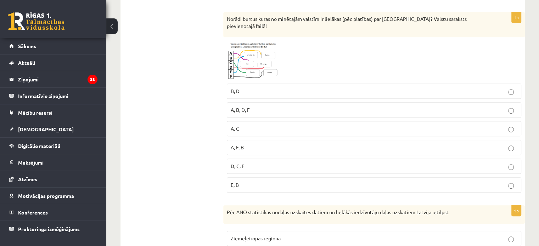
scroll to position [295, 0]
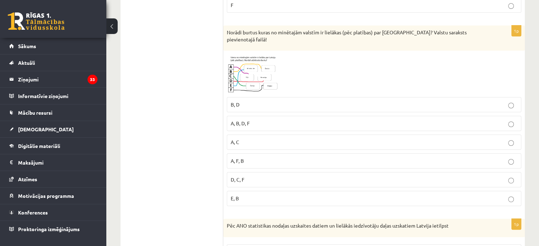
click at [254, 78] on img at bounding box center [253, 73] width 53 height 39
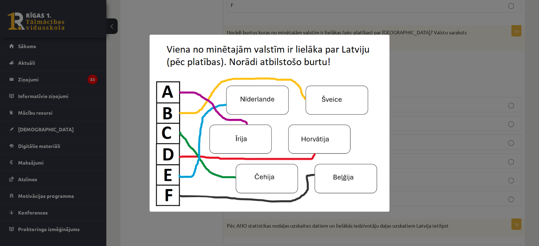
click at [319, 89] on img at bounding box center [270, 123] width 240 height 177
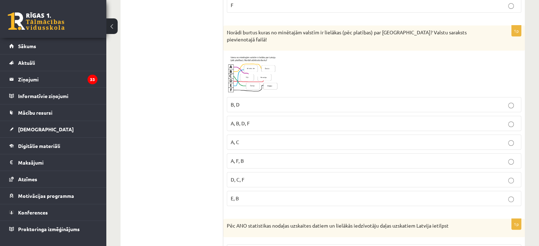
click at [264, 74] on img at bounding box center [253, 73] width 53 height 39
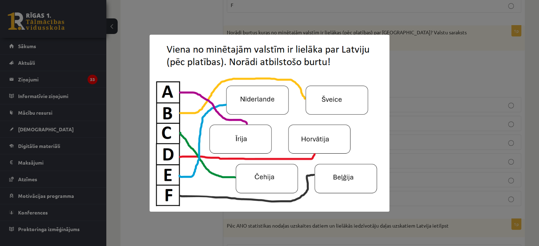
click at [470, 51] on div at bounding box center [269, 123] width 539 height 246
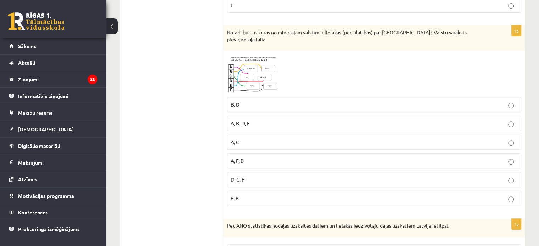
click at [265, 56] on img at bounding box center [253, 73] width 53 height 39
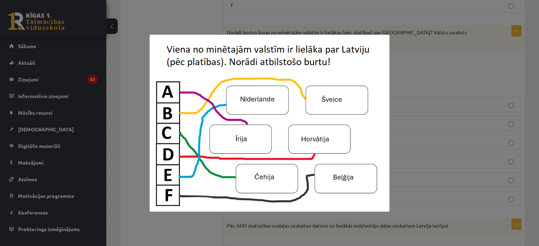
click at [414, 66] on div at bounding box center [269, 123] width 539 height 246
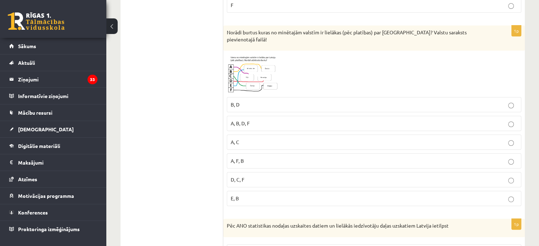
click at [281, 195] on p "E, B" at bounding box center [374, 198] width 287 height 7
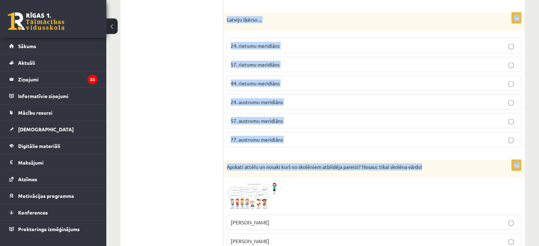
scroll to position [1467, 0]
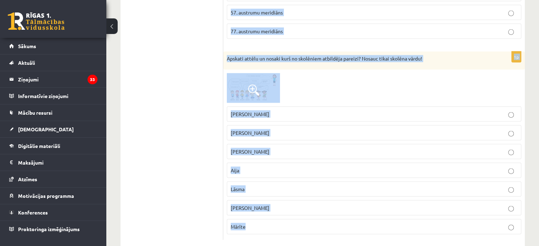
drag, startPoint x: 227, startPoint y: 38, endPoint x: 472, endPoint y: 220, distance: 305.4
copy form "Pēc ANO statistikas nodaļas uzskaites datiem un lielākās iedzīvotāju daļas uzsk…"
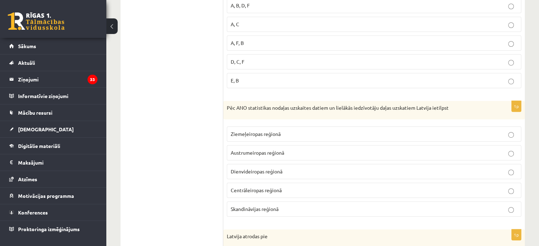
scroll to position [472, 0]
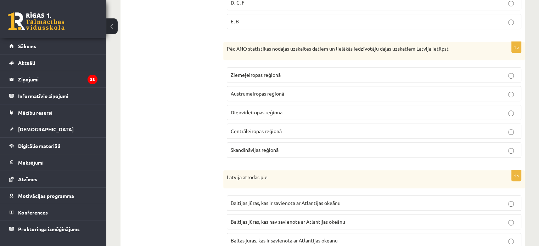
click at [251, 67] on label "Ziemeļeiropas reģionā" at bounding box center [374, 74] width 294 height 15
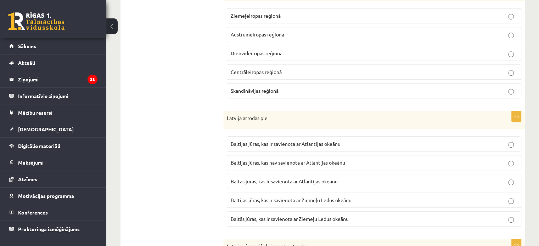
click at [306, 141] on span "Baltijas jūras, kas ir savienota ar Atlantijas okeānu" at bounding box center [286, 144] width 110 height 6
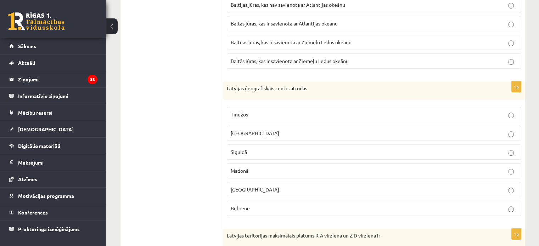
scroll to position [709, 0]
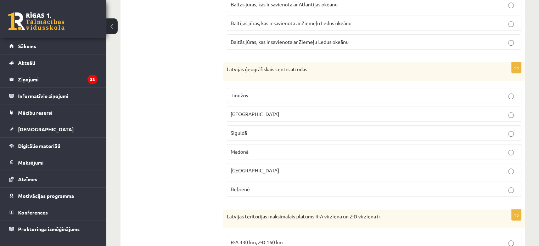
click at [287, 186] on p "Bebrenē" at bounding box center [374, 189] width 287 height 7
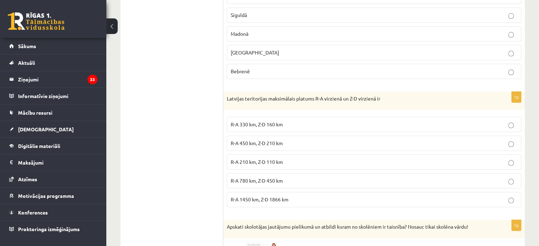
scroll to position [886, 0]
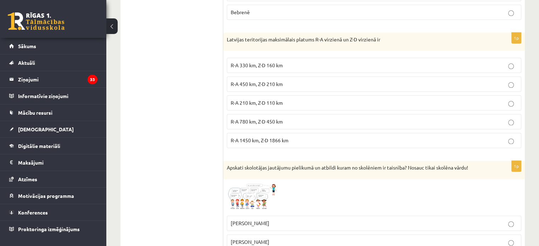
click at [255, 81] on span "R-A 450 km, Z-D 210 km" at bounding box center [257, 84] width 52 height 6
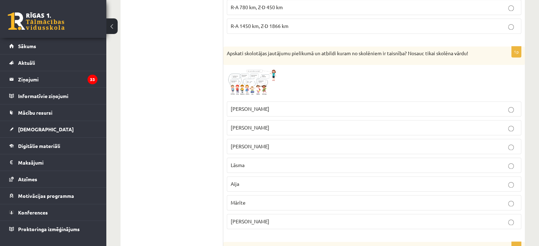
scroll to position [1004, 0]
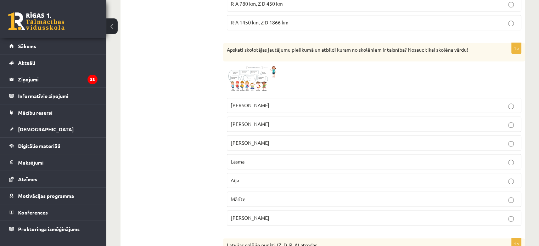
click at [255, 76] on span at bounding box center [253, 81] width 11 height 11
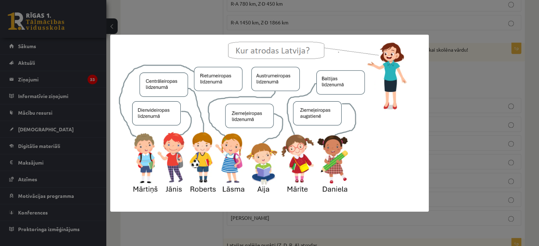
click at [470, 79] on div at bounding box center [269, 123] width 539 height 246
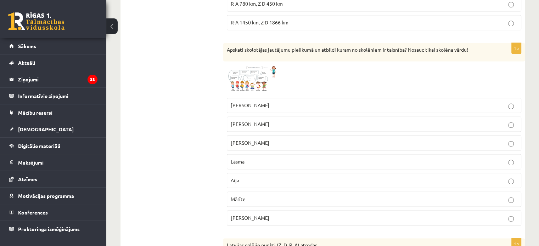
click at [265, 65] on img at bounding box center [253, 79] width 53 height 29
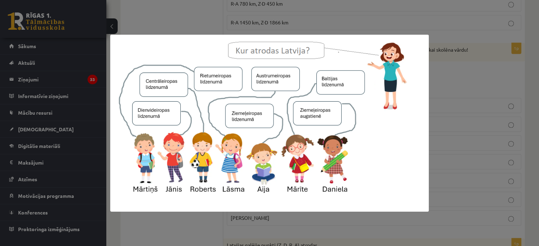
click at [440, 62] on div at bounding box center [269, 123] width 539 height 246
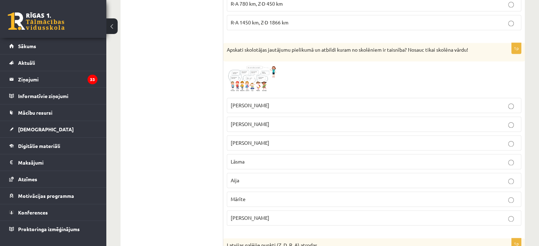
click at [265, 102] on p "Mārtiņš" at bounding box center [374, 105] width 287 height 7
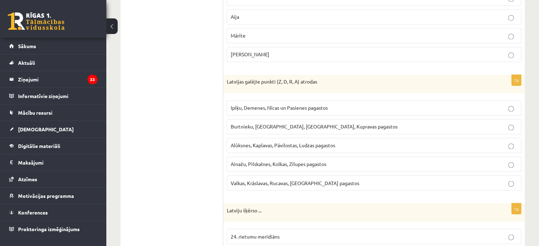
scroll to position [1181, 0]
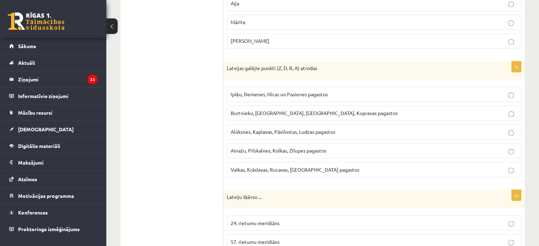
click at [292, 91] on p "Ipiķu, Demenes, Nīcas un Pasienes pagastos" at bounding box center [374, 94] width 287 height 7
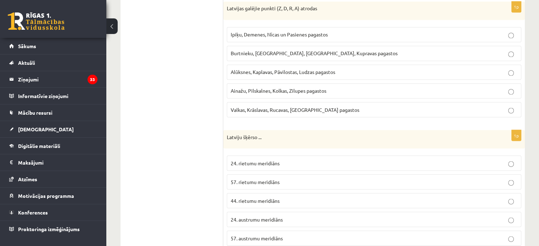
scroll to position [1299, 0]
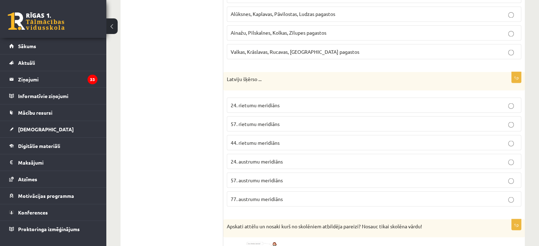
click at [272, 102] on span "24. rietumu meridiāns" at bounding box center [255, 105] width 49 height 6
click at [326, 173] on label "57. austrumu meridiāns" at bounding box center [374, 180] width 294 height 15
click at [310, 154] on label "24. austrumu meridiāns" at bounding box center [374, 161] width 294 height 15
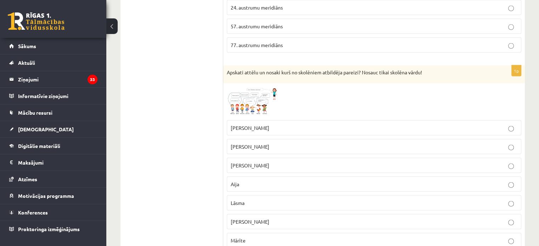
scroll to position [1467, 0]
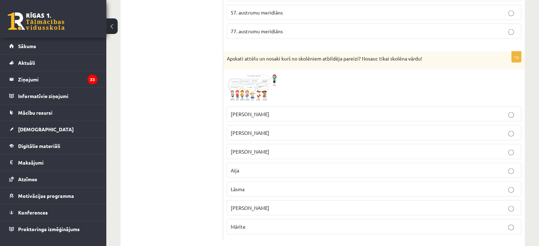
click at [289, 167] on p "Aija" at bounding box center [374, 170] width 287 height 7
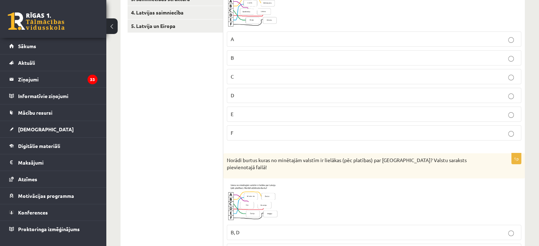
scroll to position [0, 0]
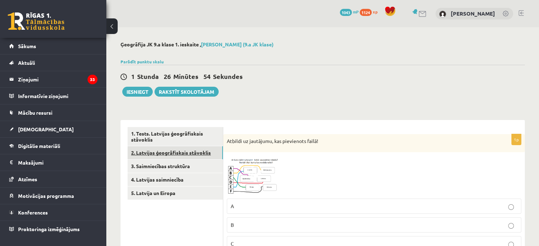
click at [171, 155] on link "2. Latvijas ģeogrāfiskais stāvoklis" at bounding box center [175, 152] width 95 height 13
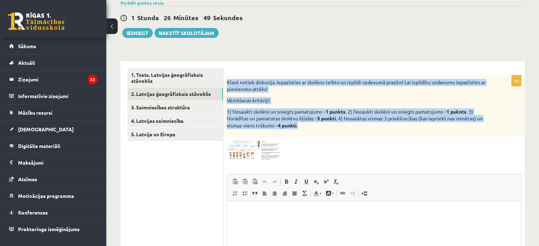
drag, startPoint x: 226, startPoint y: 80, endPoint x: 328, endPoint y: 128, distance: 112.4
click at [328, 128] on div "Klasē notiek diskusija. Iepazīsties ar skolēnu teikto un izpildi uzdevumā prasī…" at bounding box center [374, 106] width 302 height 62
copy div "Klasē notiek diskusija. Iepazīsties ar skolēnu teikto un izpildi uzdevumā prasī…"
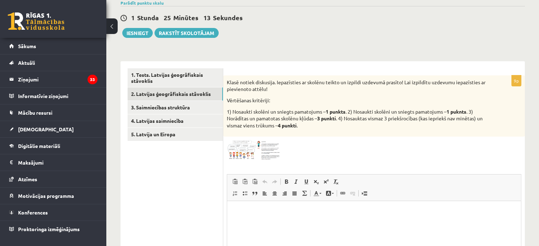
click at [191, 201] on ul "1. Tests. Latvijas ģeogrāfiskais stāvoklis 2. Latvijas ģeogrāfiskais stāvoklis …" at bounding box center [176, 194] width 96 height 253
click at [249, 153] on span at bounding box center [253, 157] width 11 height 11
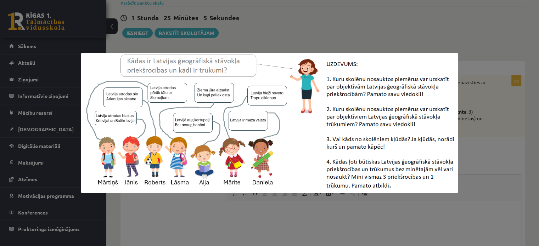
click at [155, 218] on div at bounding box center [269, 123] width 539 height 246
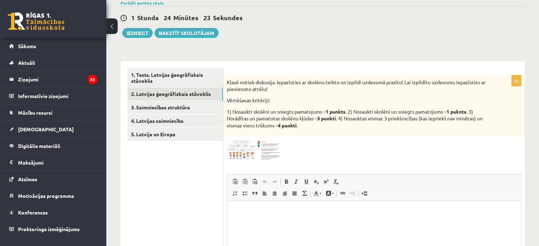
click at [245, 149] on img at bounding box center [253, 150] width 53 height 20
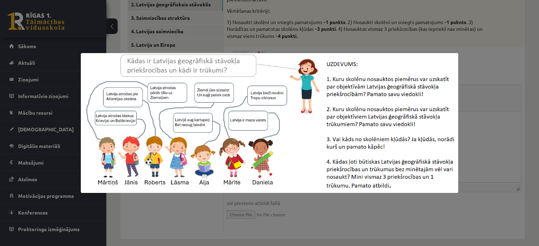
scroll to position [155, 0]
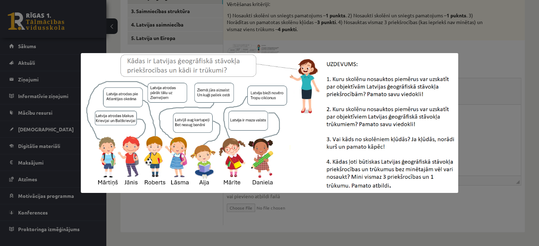
click at [224, 18] on div at bounding box center [269, 123] width 539 height 246
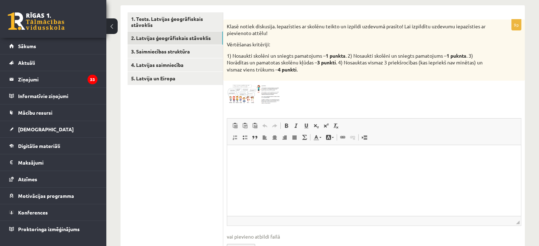
scroll to position [37, 0]
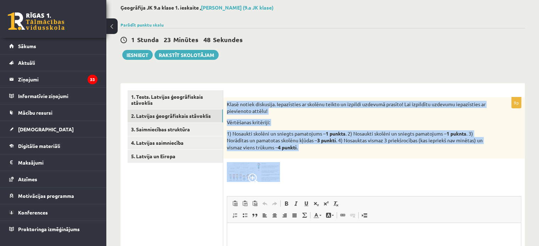
drag, startPoint x: 226, startPoint y: 104, endPoint x: 311, endPoint y: 163, distance: 103.1
click at [311, 163] on div "9p Klasē notiek diskusija. Iepazīsties ar skolēnu teikto un izpildi uzdevumā pr…" at bounding box center [374, 220] width 302 height 246
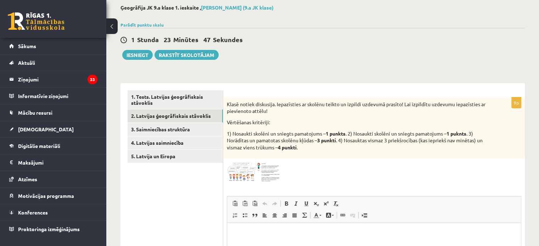
click at [311, 168] on div at bounding box center [374, 172] width 294 height 20
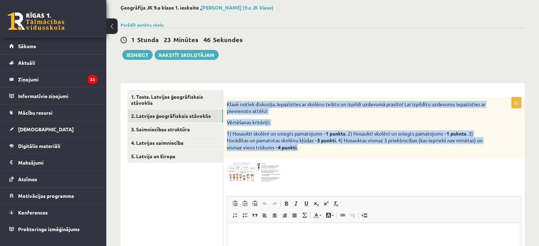
drag, startPoint x: 226, startPoint y: 103, endPoint x: 313, endPoint y: 146, distance: 96.0
click at [313, 146] on div "Klasē notiek diskusija. Iepazīsties ar skolēnu teikto un izpildi uzdevumā prasī…" at bounding box center [374, 128] width 302 height 62
copy div "Klasē notiek diskusija. Iepazīsties ar skolēnu teikto un izpildi uzdevumā prasī…"
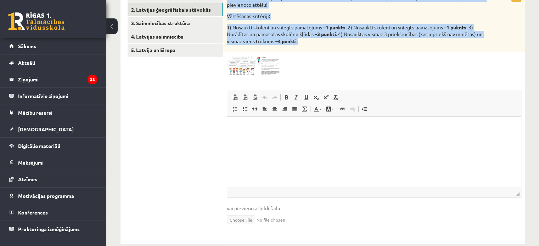
scroll to position [155, 0]
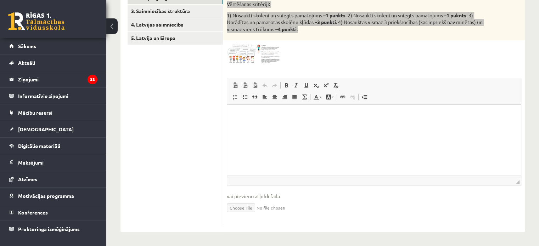
click at [288, 127] on html at bounding box center [374, 116] width 294 height 22
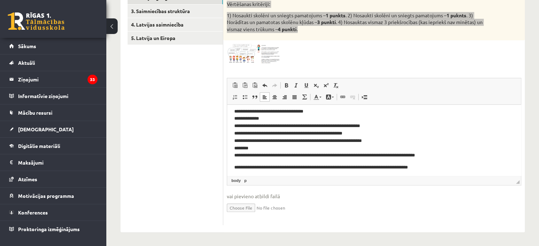
scroll to position [136, 0]
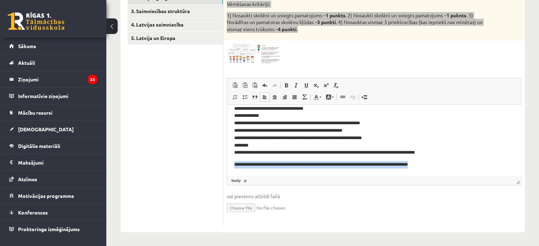
drag, startPoint x: 431, startPoint y: 166, endPoint x: 434, endPoint y: 280, distance: 114.1
click at [227, 175] on html "**********" at bounding box center [374, 72] width 294 height 207
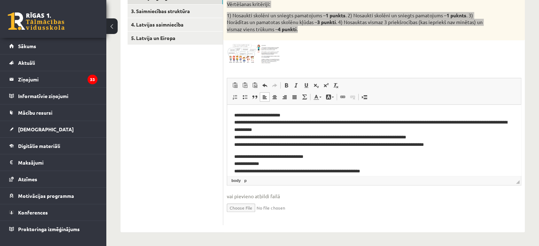
scroll to position [77, 0]
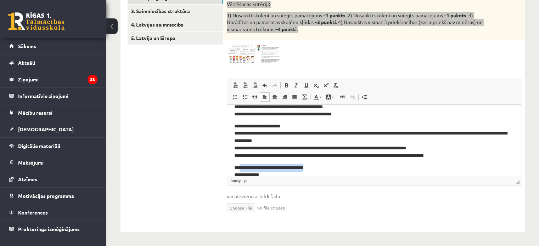
drag, startPoint x: 319, startPoint y: 168, endPoint x: 239, endPoint y: 164, distance: 80.2
click at [239, 164] on p "**********" at bounding box center [371, 190] width 274 height 52
drag, startPoint x: 287, startPoint y: 124, endPoint x: 239, endPoint y: 124, distance: 47.5
click at [239, 124] on p "**********" at bounding box center [371, 141] width 274 height 37
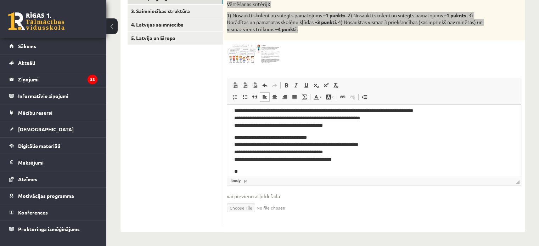
scroll to position [17, 0]
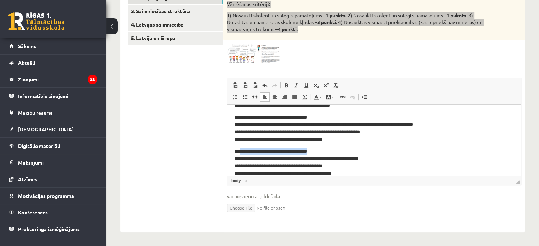
drag, startPoint x: 328, startPoint y: 149, endPoint x: 240, endPoint y: 149, distance: 88.2
click at [240, 149] on p "**********" at bounding box center [371, 162] width 274 height 29
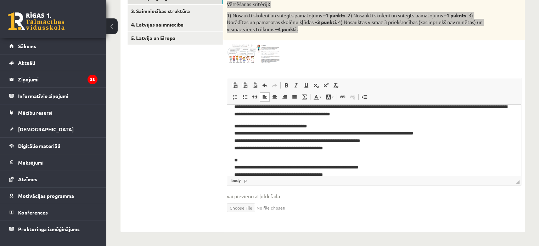
scroll to position [0, 0]
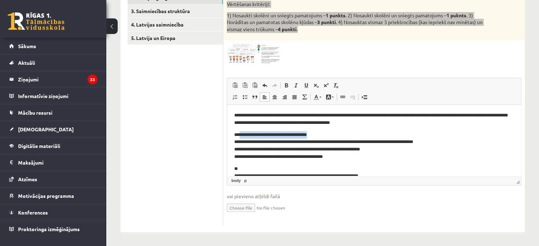
drag, startPoint x: 323, startPoint y: 136, endPoint x: 240, endPoint y: 133, distance: 83.0
click at [240, 133] on p "**********" at bounding box center [371, 145] width 274 height 29
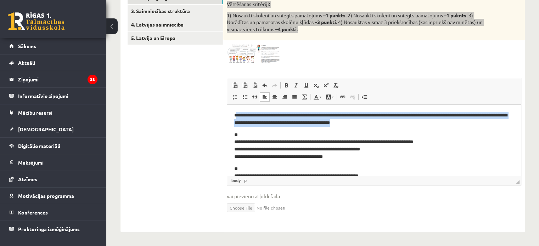
drag, startPoint x: 236, startPoint y: 115, endPoint x: 413, endPoint y: 125, distance: 177.1
click at [413, 125] on p "**********" at bounding box center [371, 119] width 274 height 15
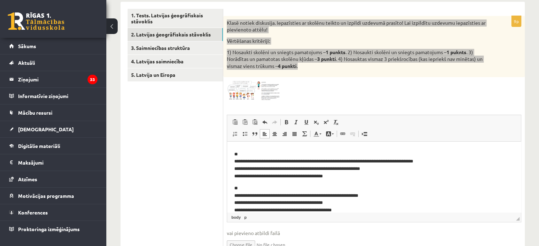
scroll to position [37, 0]
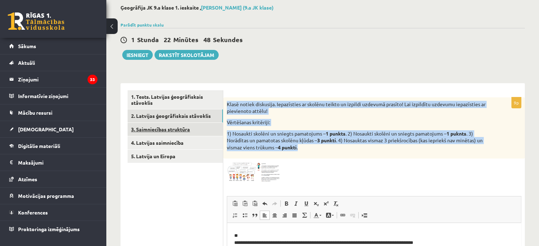
click at [174, 131] on link "3. Saimniecības struktūra" at bounding box center [175, 129] width 95 height 13
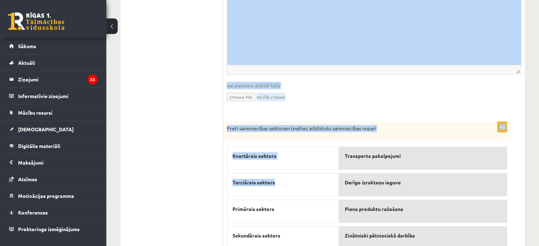
scroll to position [373, 0]
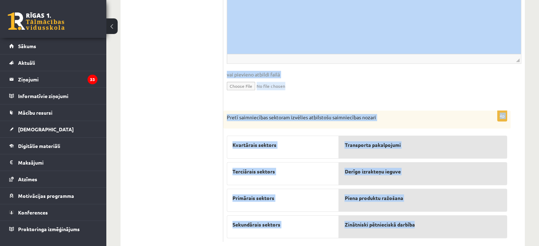
drag, startPoint x: 225, startPoint y: 103, endPoint x: 429, endPoint y: 210, distance: 230.1
copy form "Papildini tekstu ar iztrūkstošajiem vārdiem Pieejamie vārdi primārā valsts pārv…"
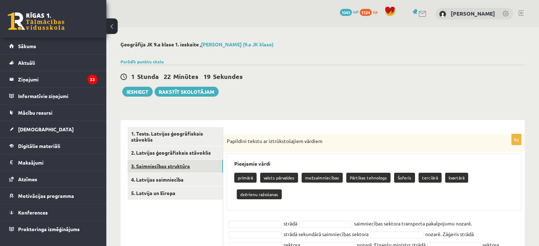
scroll to position [59, 0]
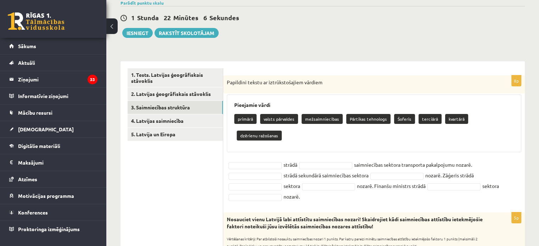
click at [341, 159] on fieldset "strādā saimniecības sektora transporta pakalpojumu nozarē. strādā sekundārā sai…" at bounding box center [374, 180] width 294 height 43
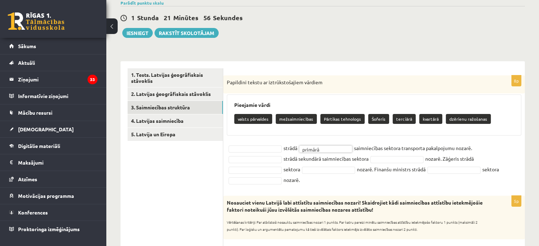
click at [492, 149] on fieldset "strādā primārā ******* saimniecības sektora transporta pakalpojumu nozarē. strā…" at bounding box center [374, 164] width 294 height 43
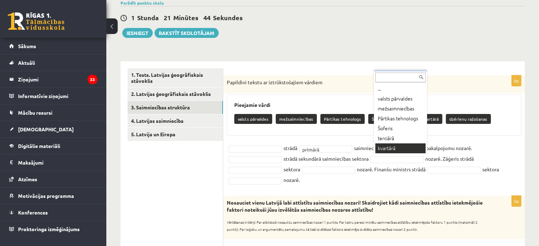
scroll to position [6, 0]
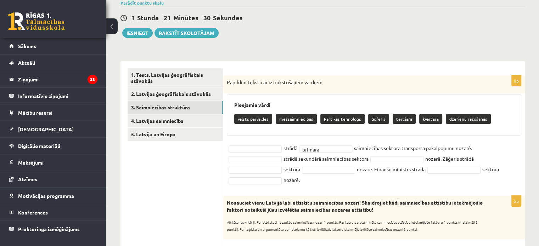
click at [268, 143] on fieldset "strādā primārā ******* saimniecības sektora transporta pakalpojumu nozarē. strā…" at bounding box center [374, 164] width 294 height 43
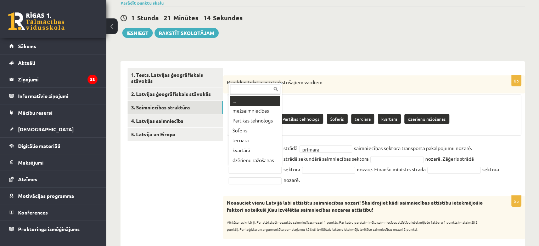
click at [251, 89] on input "text" at bounding box center [255, 90] width 50 height 10
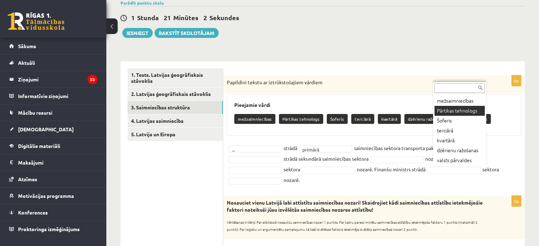
scroll to position [23, 0]
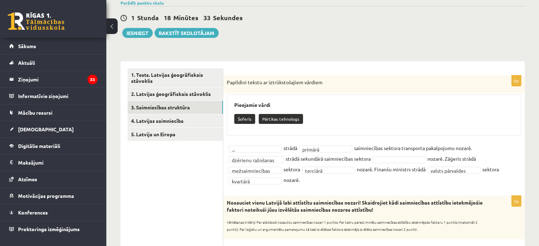
click at [260, 144] on fieldset "**********" at bounding box center [374, 164] width 294 height 43
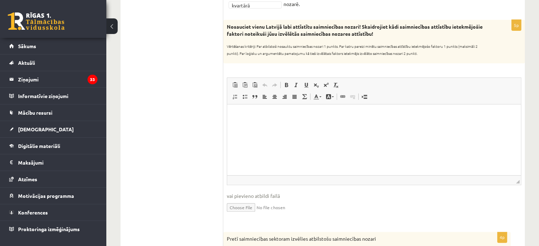
scroll to position [177, 0]
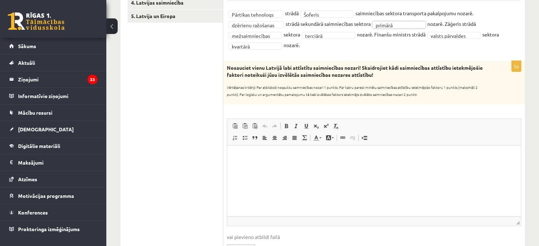
click at [313, 163] on html at bounding box center [374, 156] width 294 height 22
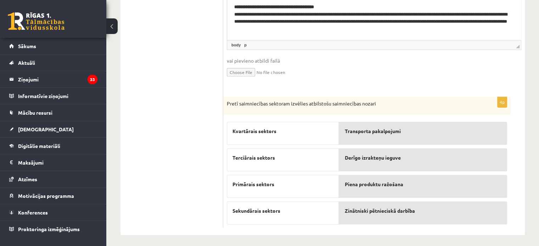
scroll to position [356, 0]
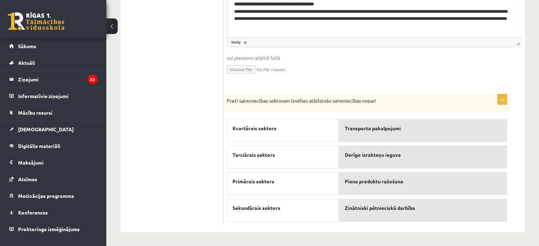
click at [263, 139] on div "Kvartārais sektors" at bounding box center [283, 130] width 112 height 23
drag, startPoint x: 265, startPoint y: 131, endPoint x: 271, endPoint y: 184, distance: 52.7
click at [271, 179] on div "Kvartārais sektors Terciārais sektors Primārais sektors Sekundārais sektors" at bounding box center [283, 169] width 112 height 106
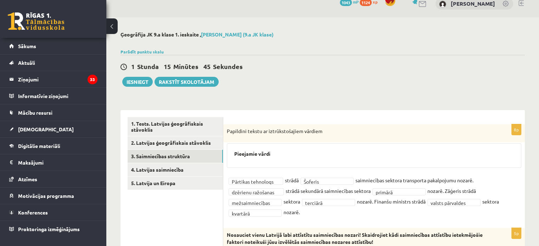
scroll to position [0, 0]
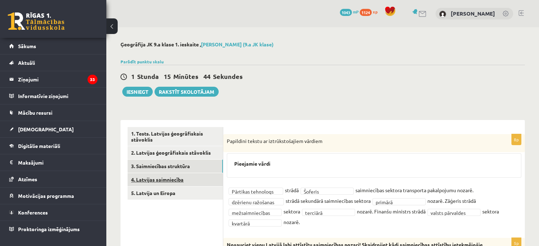
click at [153, 180] on link "4. Latvijas saimniecība" at bounding box center [175, 179] width 95 height 13
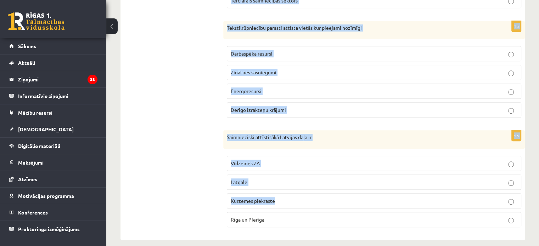
scroll to position [429, 0]
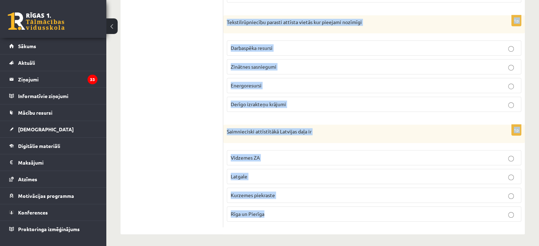
drag, startPoint x: 225, startPoint y: 79, endPoint x: 349, endPoint y: 220, distance: 188.6
copy form "Latvijas iekšzemes kopprodukts rēķinot uz vienu iedzīvotāju ir lielāks kā Kriev…"
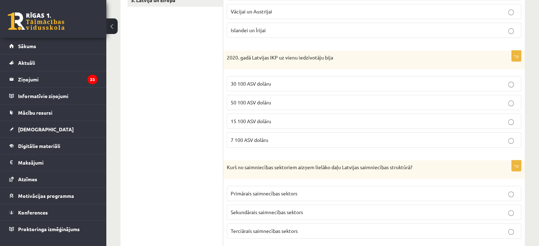
scroll to position [16, 0]
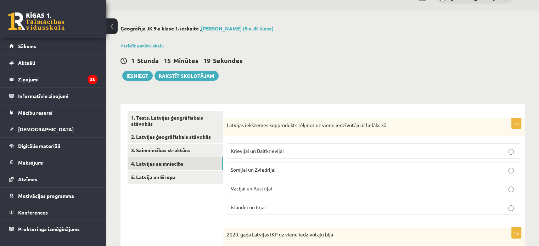
click at [281, 154] on p "Krievijai un Baltkrievijai" at bounding box center [374, 150] width 287 height 7
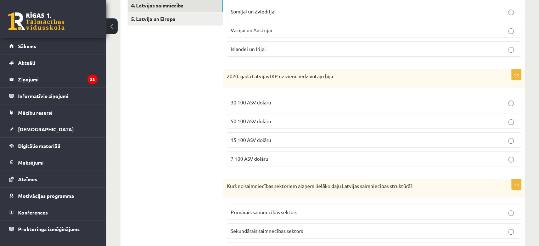
scroll to position [193, 0]
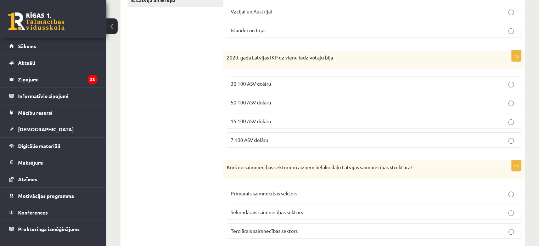
click at [254, 81] on span "30 100 ASV dolāru" at bounding box center [251, 83] width 40 height 6
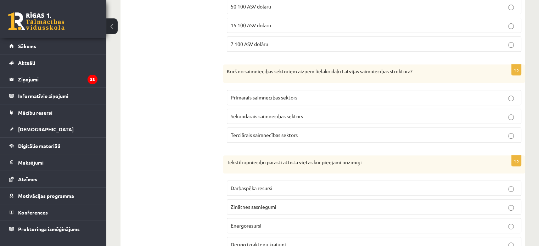
scroll to position [311, 0]
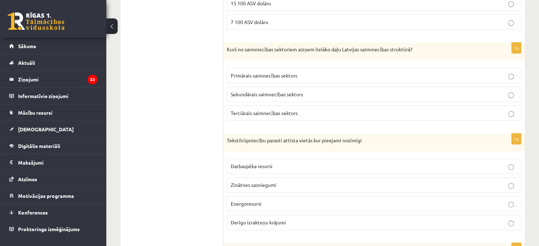
click at [252, 109] on p "Terciārais saimnecības sektors" at bounding box center [374, 112] width 287 height 7
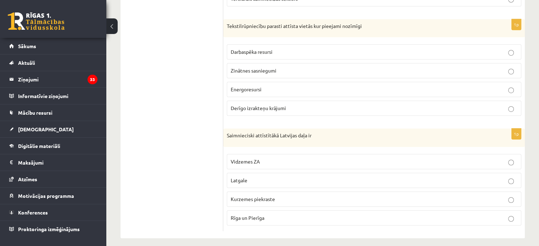
scroll to position [429, 0]
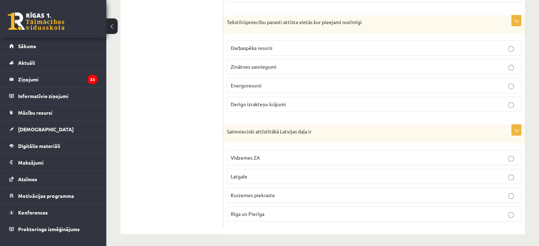
click at [267, 47] on span "Darbaspēka resursi" at bounding box center [252, 48] width 42 height 6
click at [272, 210] on p "Rīga un Pierīga" at bounding box center [374, 213] width 287 height 7
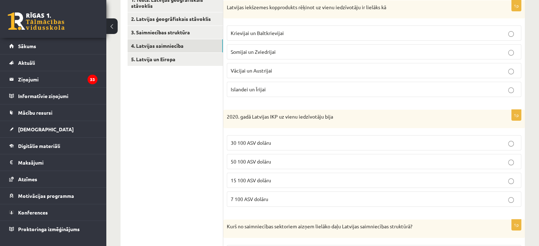
scroll to position [0, 0]
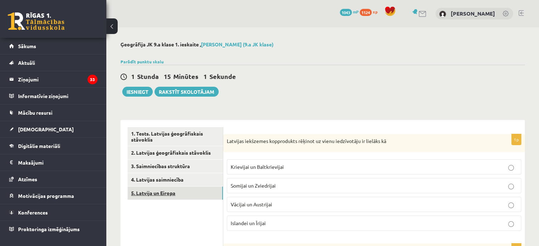
click at [178, 195] on link "5. Latvija un Eiropa" at bounding box center [175, 193] width 95 height 13
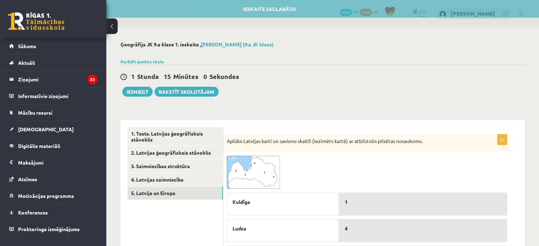
scroll to position [59, 0]
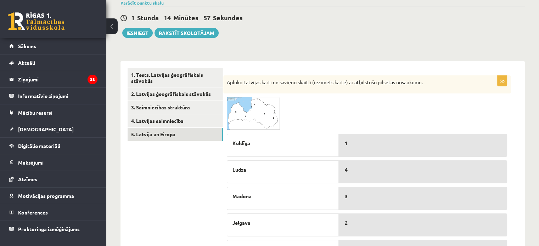
click at [242, 107] on img at bounding box center [253, 113] width 53 height 33
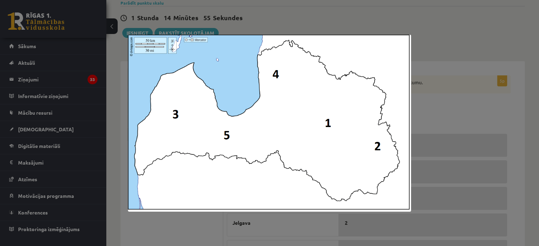
click at [162, 235] on div at bounding box center [269, 123] width 539 height 246
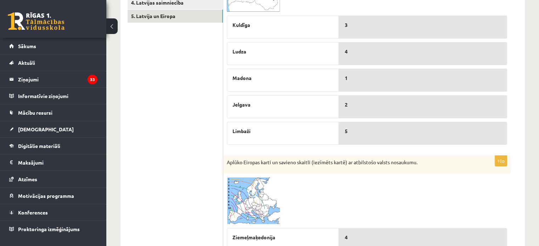
scroll to position [118, 0]
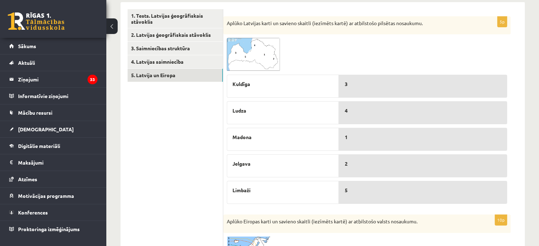
click at [254, 61] on img at bounding box center [253, 54] width 53 height 33
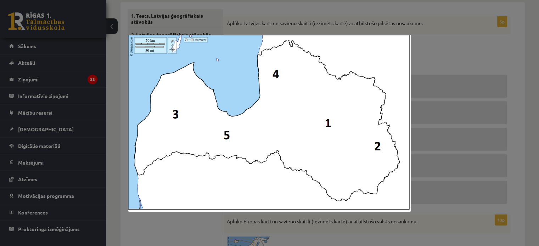
click at [105, 144] on div at bounding box center [269, 123] width 539 height 246
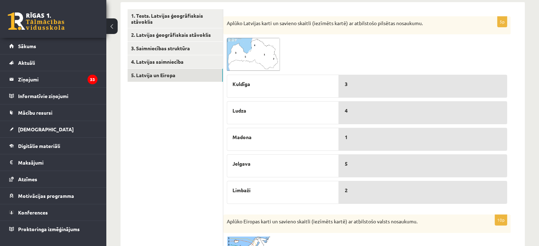
click at [261, 46] on img at bounding box center [253, 54] width 53 height 33
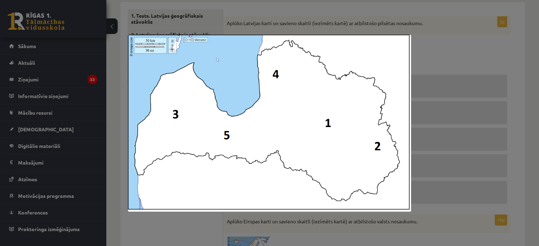
click at [427, 19] on div at bounding box center [269, 123] width 539 height 246
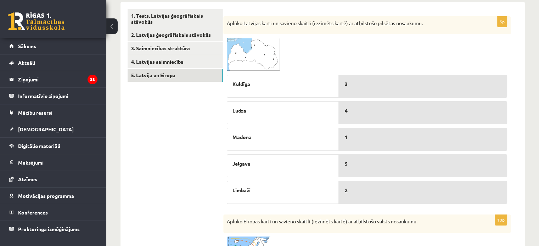
click at [261, 48] on img at bounding box center [253, 54] width 53 height 33
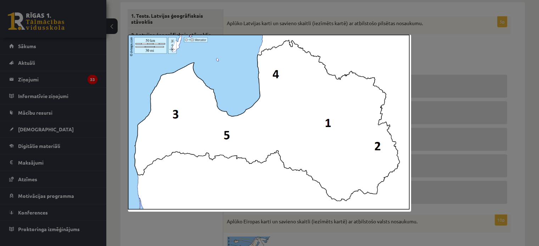
click at [438, 41] on div at bounding box center [269, 123] width 539 height 246
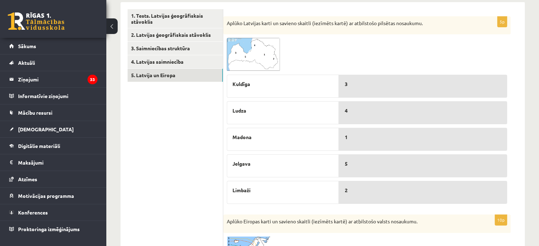
click at [243, 47] on img at bounding box center [253, 54] width 53 height 33
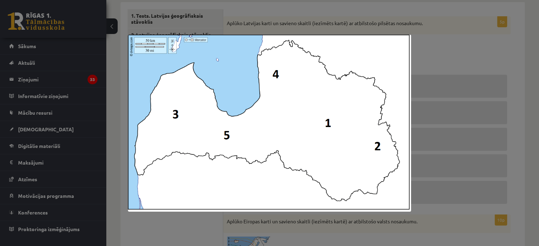
click at [435, 17] on div at bounding box center [269, 123] width 539 height 246
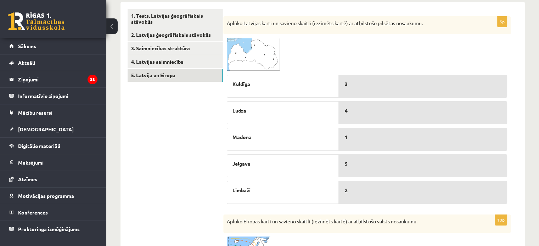
click at [251, 55] on span at bounding box center [253, 54] width 11 height 11
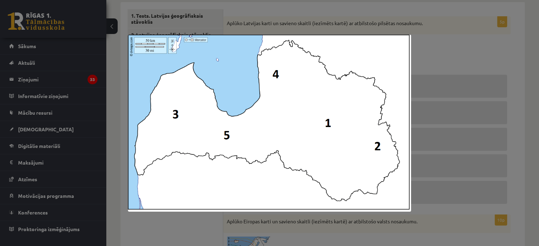
click at [434, 35] on div at bounding box center [269, 123] width 539 height 246
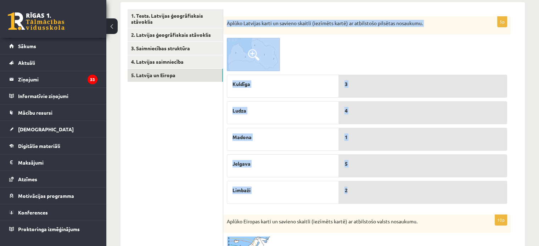
drag, startPoint x: 226, startPoint y: 20, endPoint x: 401, endPoint y: 189, distance: 243.1
click at [401, 189] on div "5p Aplūko Latvijas karti un savieno skaitli (iezīmēts kartē) ar atbilstošo pils…" at bounding box center [366, 111] width 287 height 191
copy div "Aplūko Latvijas karti un savieno skaitli (iezīmēts kartē) ar atbilstošo pilsēta…"
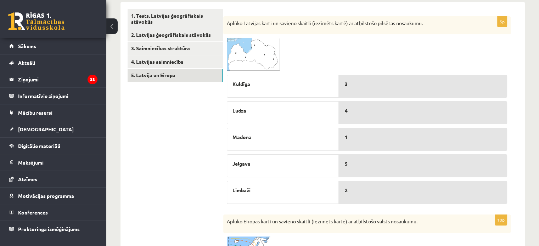
click at [258, 47] on img at bounding box center [253, 54] width 53 height 33
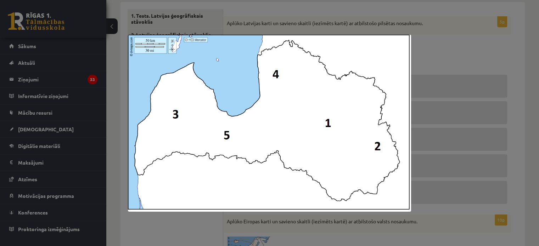
click at [442, 43] on div at bounding box center [269, 123] width 539 height 246
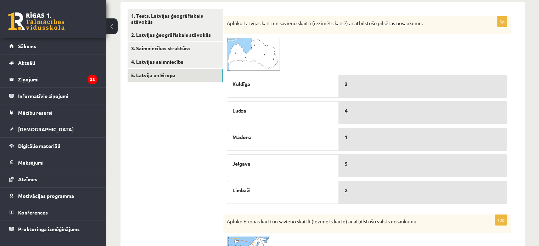
click at [247, 57] on img at bounding box center [253, 54] width 53 height 33
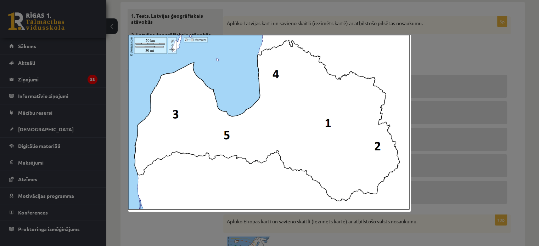
click at [429, 44] on div at bounding box center [269, 123] width 539 height 246
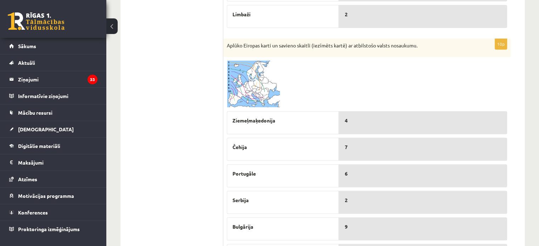
scroll to position [295, 0]
click at [239, 68] on img at bounding box center [253, 83] width 53 height 47
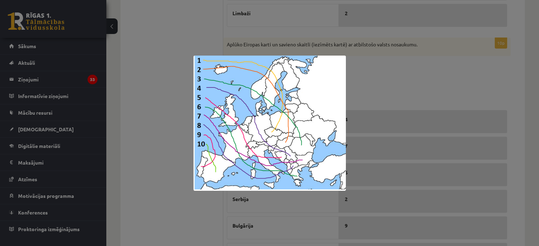
click at [377, 92] on div at bounding box center [269, 123] width 539 height 246
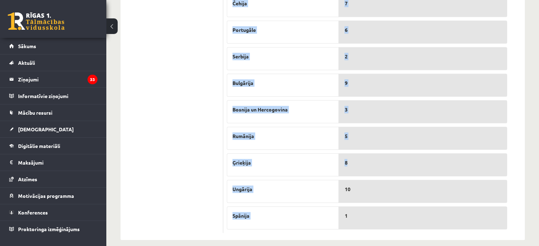
scroll to position [444, 0]
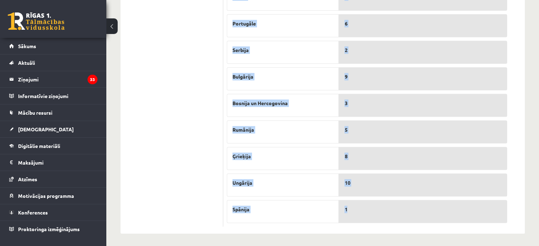
drag, startPoint x: 228, startPoint y: 57, endPoint x: 423, endPoint y: 212, distance: 249.2
click at [423, 212] on fieldset "Ziemeļmaķedonija Čehija Portugāle Serbija Bulgārija Bosnija un Hercogovina Rumā…" at bounding box center [367, 90] width 280 height 266
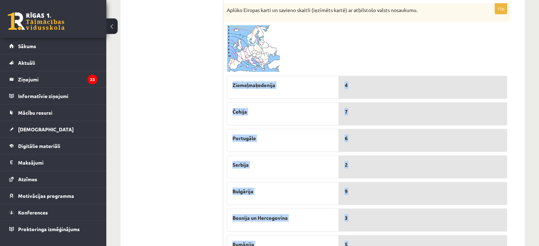
scroll to position [208, 0]
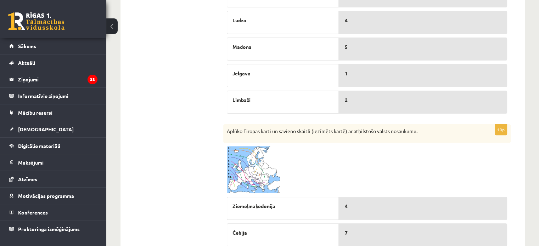
click at [371, 169] on div at bounding box center [367, 169] width 280 height 47
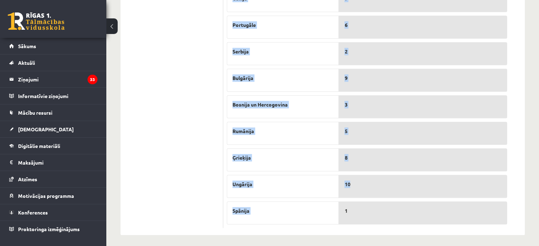
scroll to position [444, 0]
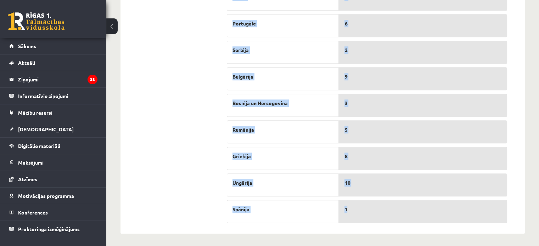
drag, startPoint x: 224, startPoint y: 129, endPoint x: 434, endPoint y: 213, distance: 226.6
click at [434, 213] on div "10p Aplūko Eiropas karti un savieno skaitli (iezīmēts kartē) ar atbilstošo vals…" at bounding box center [366, 57] width 287 height 338
copy div "Aplūko Eiropas karti un savieno skaitli (iezīmēts kartē) ar atbilstošo valsts n…"
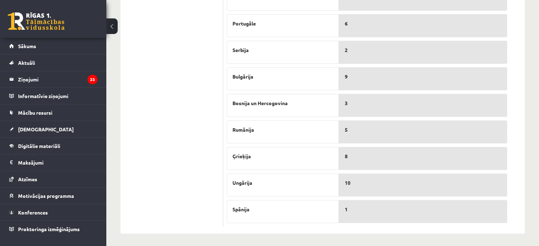
drag, startPoint x: 281, startPoint y: 68, endPoint x: 281, endPoint y: 90, distance: 21.3
click at [281, 90] on div "Ziemeļmaķedonija Čehija Portugāle Serbija Bulgārija Bosnija un Hercogovina Rumā…" at bounding box center [283, 90] width 112 height 266
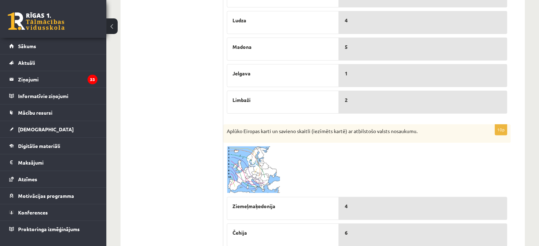
scroll to position [31, 0]
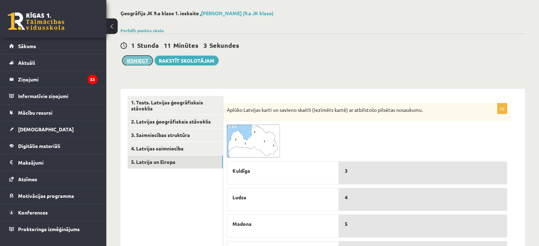
click at [130, 60] on button "Iesniegt" at bounding box center [137, 61] width 30 height 10
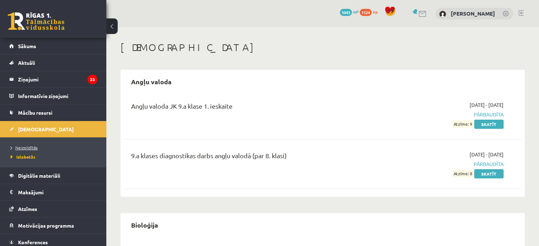
click at [18, 146] on span "Neizpildītās" at bounding box center [24, 148] width 27 height 6
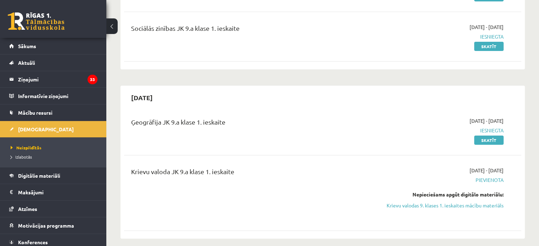
scroll to position [295, 0]
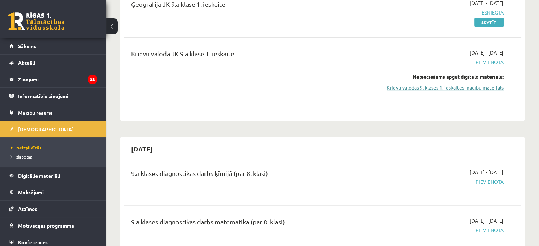
click at [469, 89] on link "Krievu valodas 9. klases 1. ieskaites mācību materiāls" at bounding box center [445, 87] width 117 height 7
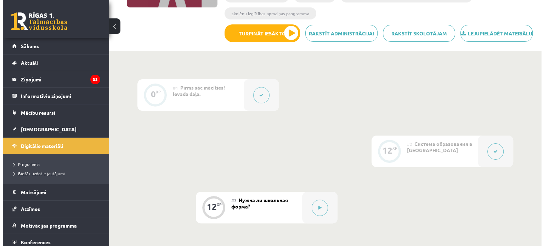
scroll to position [118, 0]
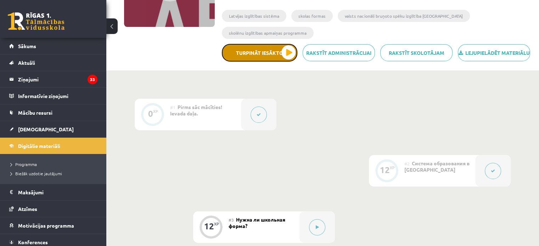
click at [283, 62] on button "Turpināt iesākto" at bounding box center [259, 53] width 75 height 18
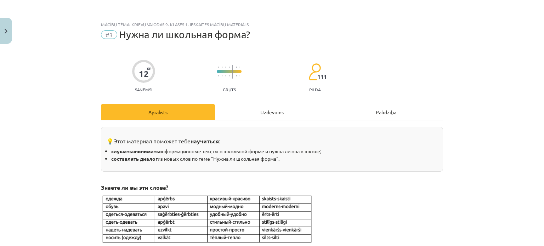
click at [224, 114] on div "Uzdevums" at bounding box center [272, 112] width 114 height 16
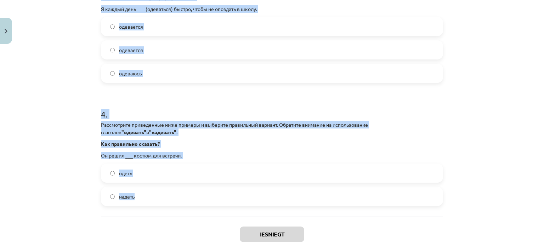
scroll to position [431, 0]
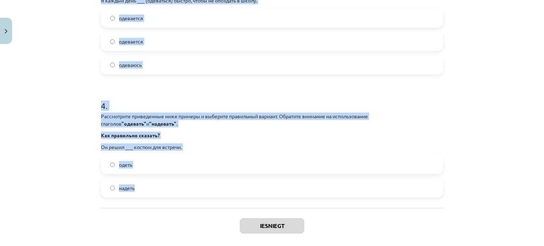
drag, startPoint x: 91, startPoint y: 135, endPoint x: 174, endPoint y: 190, distance: 99.5
click at [174, 190] on div "Mācību tēma: Krievu valodas 9. klases 1. ieskaites mācību materiāls #3 Нужна ли…" at bounding box center [272, 123] width 544 height 246
copy form "9 . Loremipsumd sitametcons adip elitsed d eiusmodt incididunt utlabor. Etdolor…"
drag, startPoint x: 34, startPoint y: 123, endPoint x: 38, endPoint y: 116, distance: 8.2
click at [34, 123] on div "Mācību tēma: Krievu valodas 9. klases 1. ieskaites mācību materiāls #3 Нужна ли…" at bounding box center [272, 123] width 544 height 246
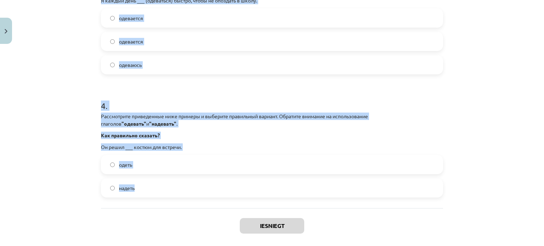
click at [22, 74] on div "Mācību tēma: Krievu valodas 9. klases 1. ieskaites mācību materiāls #3 Нужна ли…" at bounding box center [272, 123] width 544 height 246
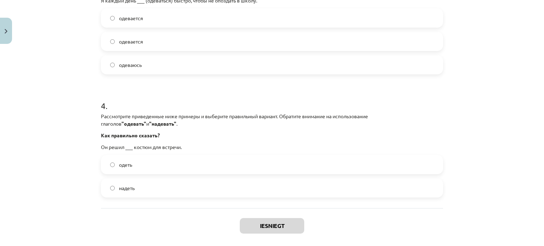
click at [169, 189] on label "надеть" at bounding box center [272, 188] width 341 height 18
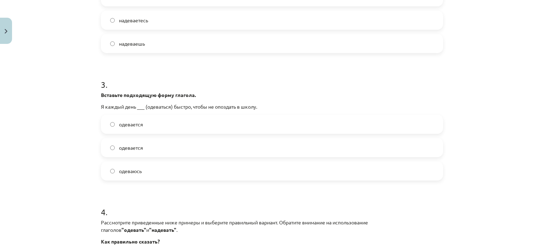
scroll to position [313, 0]
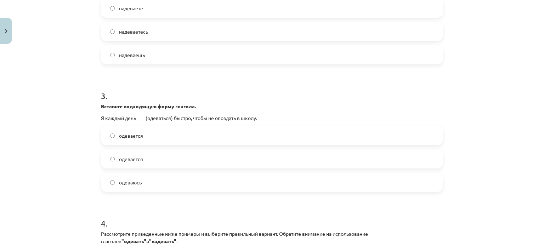
click at [185, 178] on label "одеваюсь" at bounding box center [272, 183] width 341 height 18
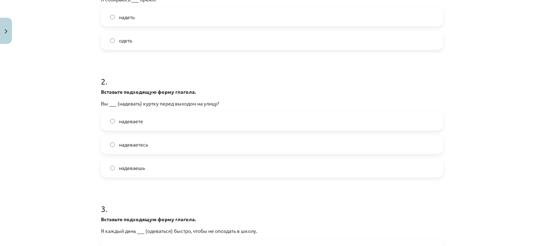
scroll to position [195, 0]
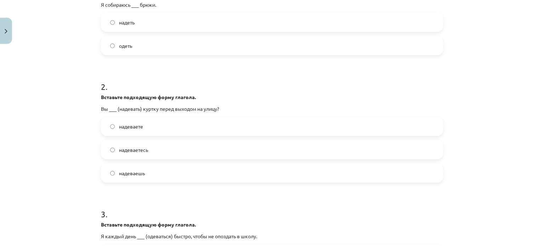
click at [167, 127] on label "надеваете" at bounding box center [272, 127] width 341 height 18
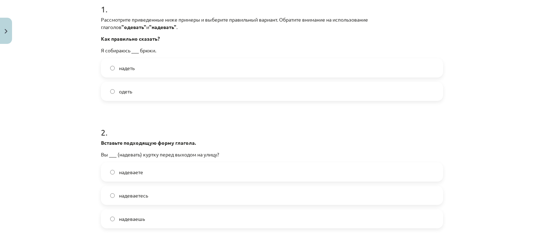
scroll to position [136, 0]
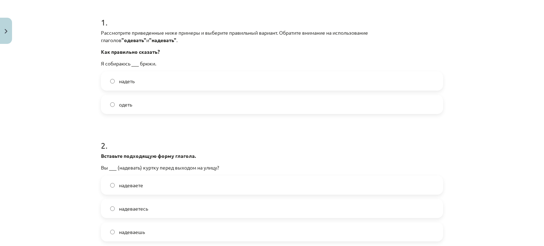
click at [157, 81] on label "надеть" at bounding box center [272, 81] width 341 height 18
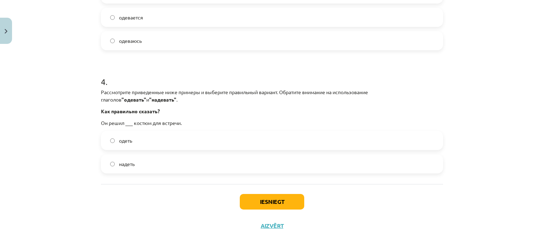
scroll to position [464, 0]
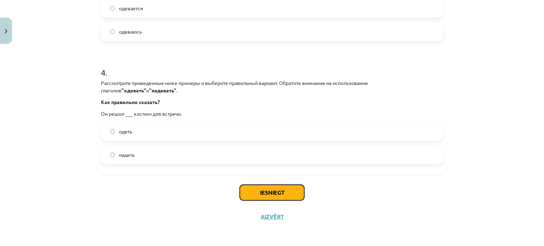
click at [257, 191] on button "Iesniegt" at bounding box center [272, 193] width 64 height 16
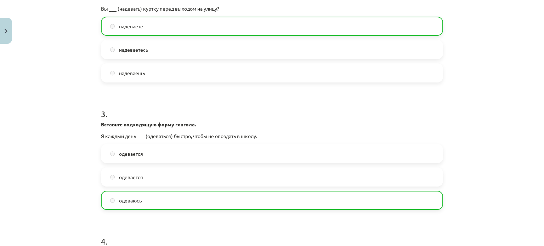
scroll to position [487, 0]
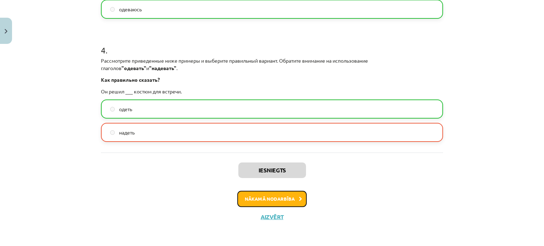
click at [276, 199] on button "Nākamā nodarbība" at bounding box center [271, 199] width 69 height 16
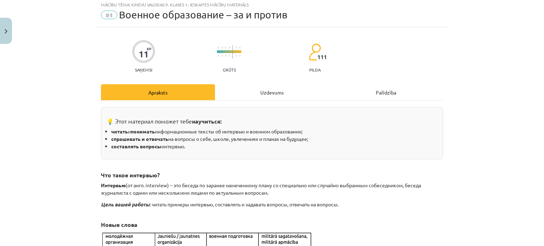
scroll to position [18, 0]
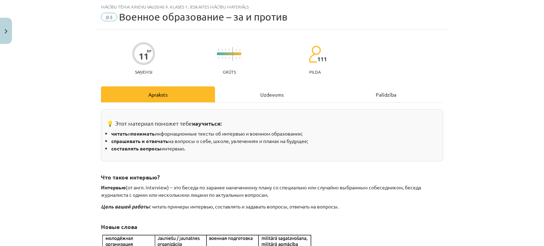
click at [247, 91] on div "Uzdevums" at bounding box center [272, 94] width 114 height 16
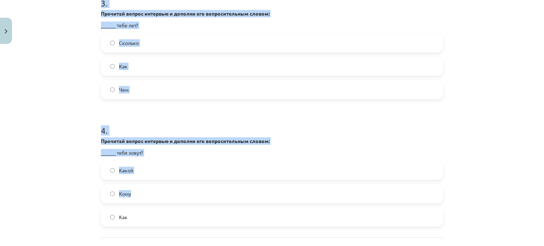
scroll to position [612, 0]
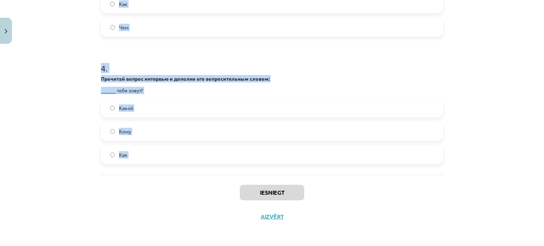
drag, startPoint x: 94, startPoint y: 80, endPoint x: 214, endPoint y: 179, distance: 155.3
copy form "9 . Loremips dolors ametcons a elitsed doe temporincididu utlabo: ______ et dol…"
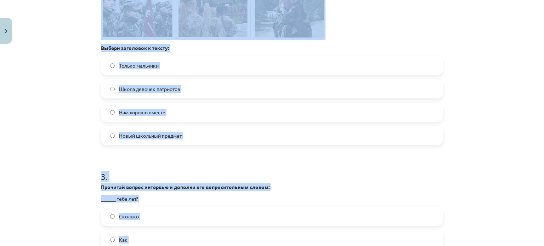
click at [57, 123] on div "Mācību tēma: Krievu valodas 9. klases 1. ieskaites mācību materiāls #4 Военное …" at bounding box center [272, 123] width 544 height 246
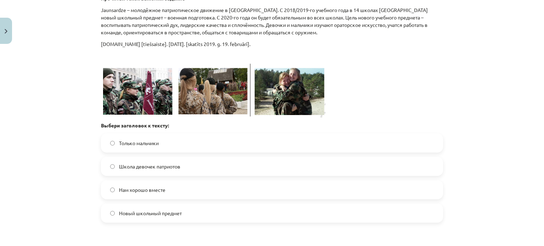
scroll to position [257, 0]
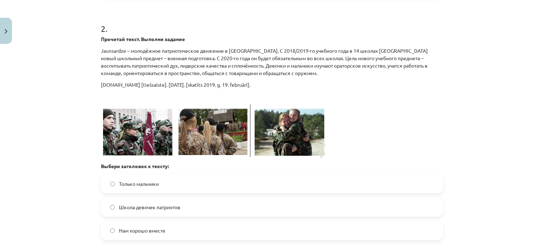
click at [141, 142] on img at bounding box center [213, 132] width 225 height 54
click at [147, 129] on img at bounding box center [213, 132] width 225 height 54
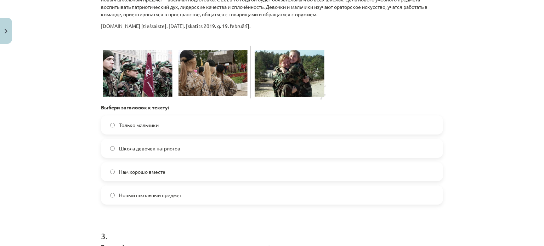
click at [52, 111] on div "Mācību tēma: Krievu valodas 9. klases 1. ieskaites mācību materiāls #4 Военное …" at bounding box center [272, 123] width 544 height 246
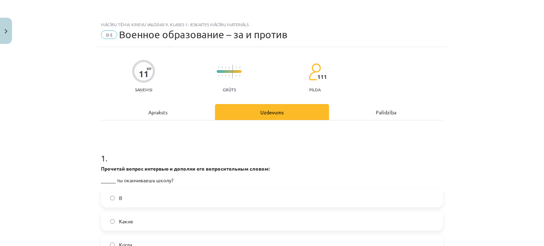
scroll to position [59, 0]
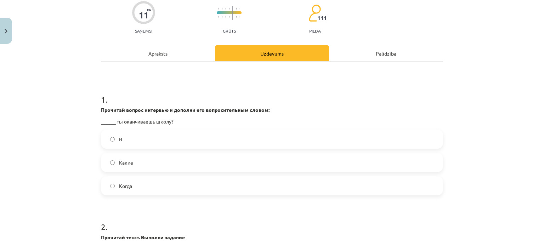
click at [141, 165] on label "Какие" at bounding box center [272, 163] width 341 height 18
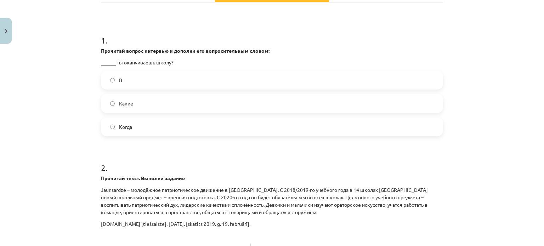
click at [147, 124] on label "Когда" at bounding box center [272, 127] width 341 height 18
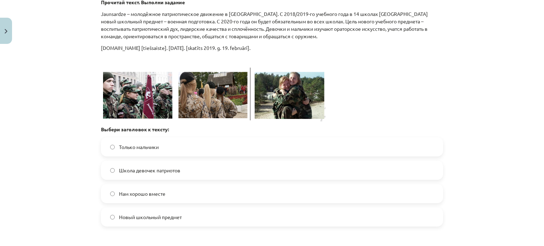
scroll to position [295, 0]
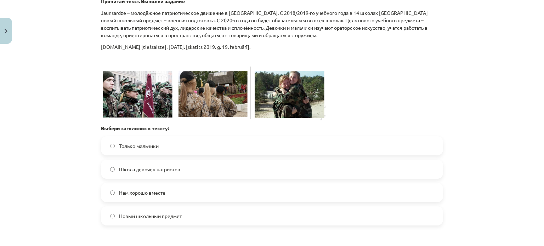
click at [197, 217] on label "Новый школьный предмет" at bounding box center [272, 216] width 341 height 18
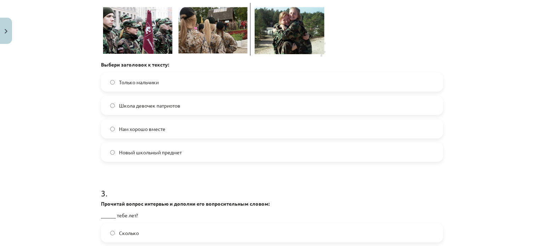
scroll to position [472, 0]
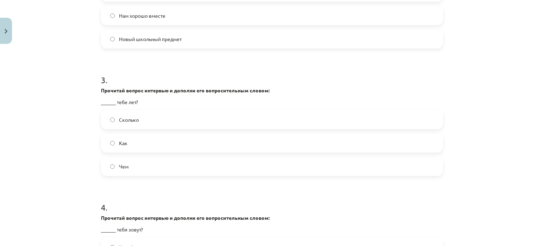
click at [156, 124] on label "Сколько" at bounding box center [272, 120] width 341 height 18
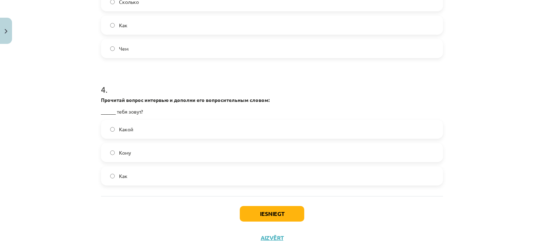
click at [153, 176] on label "Как" at bounding box center [272, 176] width 341 height 18
click at [289, 212] on button "Iesniegt" at bounding box center [272, 214] width 64 height 16
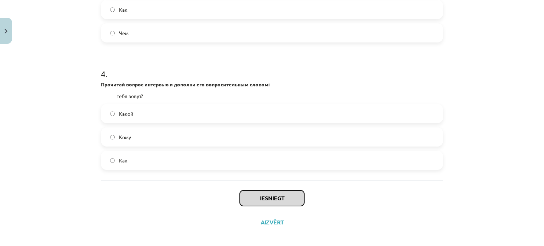
scroll to position [612, 0]
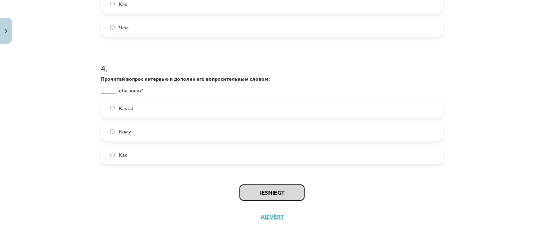
click at [262, 197] on button "Iesniegt" at bounding box center [272, 193] width 64 height 16
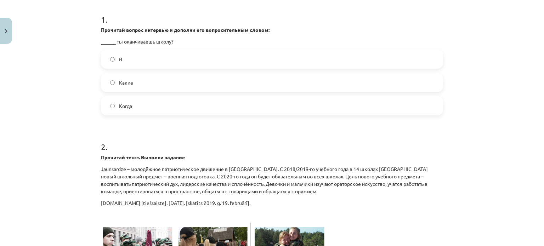
scroll to position [0, 0]
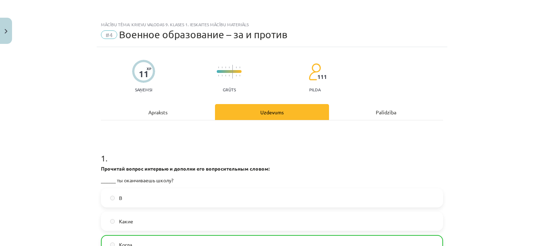
click at [177, 116] on div "Apraksts" at bounding box center [158, 112] width 114 height 16
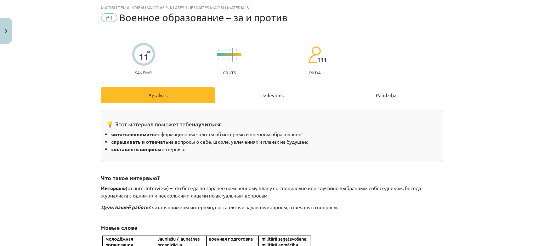
scroll to position [18, 0]
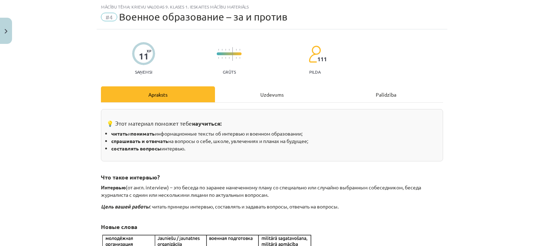
click at [268, 95] on div "Uzdevums" at bounding box center [272, 94] width 114 height 16
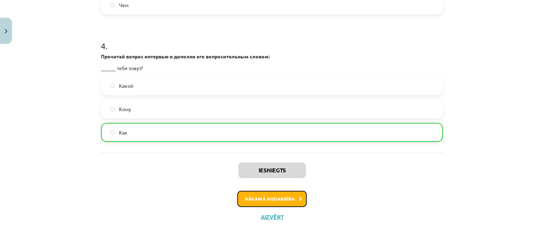
click at [266, 197] on button "Nākamā nodarbība" at bounding box center [271, 199] width 69 height 16
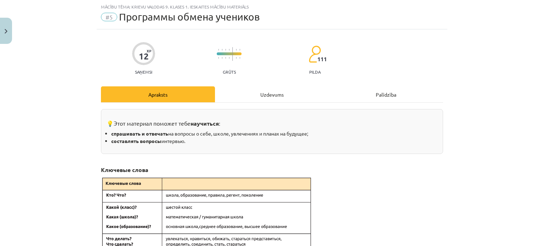
click at [249, 88] on div "Uzdevums" at bounding box center [272, 94] width 114 height 16
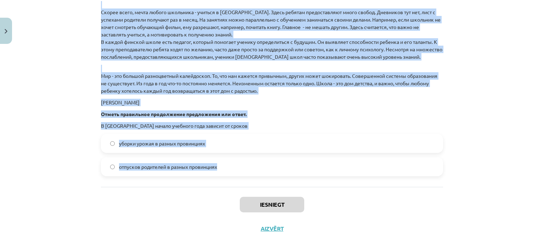
scroll to position [1034, 0]
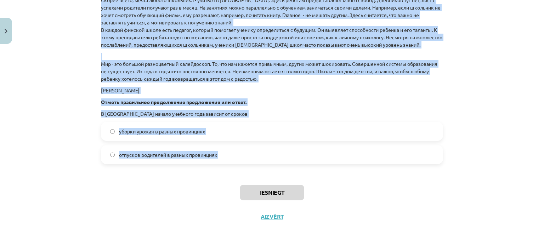
drag, startPoint x: 94, startPoint y: 129, endPoint x: 229, endPoint y: 179, distance: 144.3
click at [229, 179] on div "Mācību tēma: Krievu valodas 9. klases 1. ieskaites mācību materiāls #5 Программ…" at bounding box center [272, 123] width 544 height 246
copy form "4 . Loremips dolor. Sitamet consect . Adipi e seddoe tempori . Utlabore etdolo …"
click at [47, 146] on div "Mācību tēma: Krievu valodas 9. klases 1. ieskaites mācību materiāls #5 Программ…" at bounding box center [272, 123] width 544 height 246
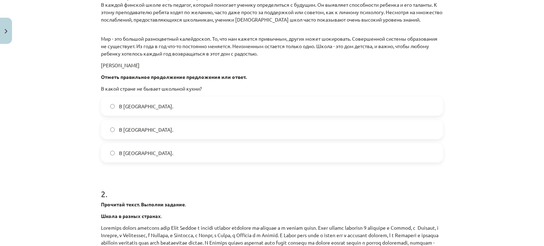
scroll to position [502, 0]
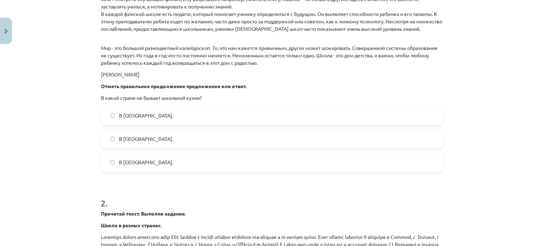
click at [47, 132] on div "Mācību tēma: Krievu valodas 9. klases 1. ieskaites mācību materiāls #5 Программ…" at bounding box center [272, 123] width 544 height 246
click at [139, 116] on span "В [GEOGRAPHIC_DATA]." at bounding box center [146, 115] width 54 height 7
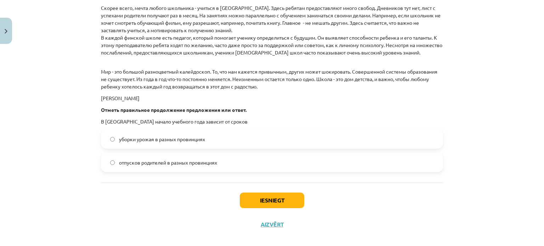
scroll to position [1034, 0]
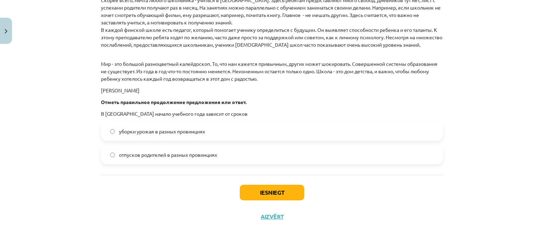
click at [181, 133] on span "уборки урожая в разных провинциях" at bounding box center [162, 131] width 86 height 7
click at [279, 198] on button "Iesniegt" at bounding box center [272, 193] width 64 height 16
click at [295, 195] on button "Iesniegt" at bounding box center [272, 193] width 64 height 16
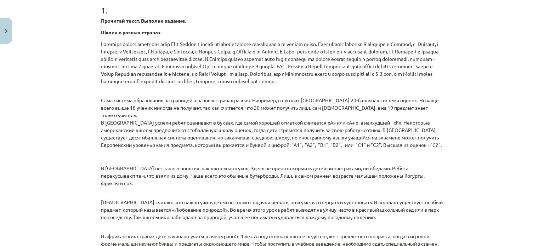
scroll to position [0, 0]
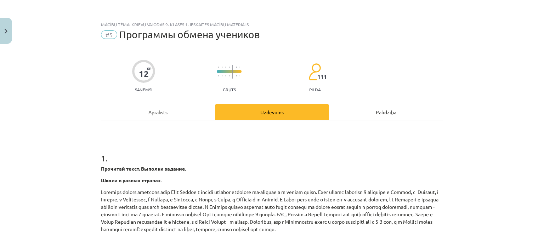
click at [150, 108] on div "Apraksts" at bounding box center [158, 112] width 114 height 16
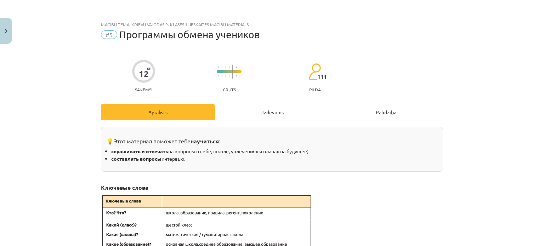
scroll to position [18, 0]
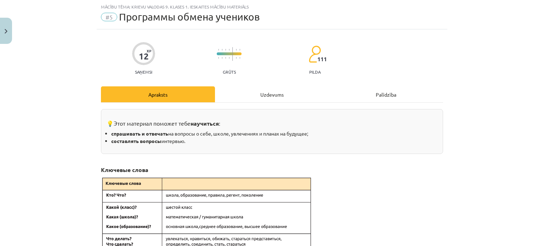
click at [257, 90] on div "Uzdevums" at bounding box center [272, 94] width 114 height 16
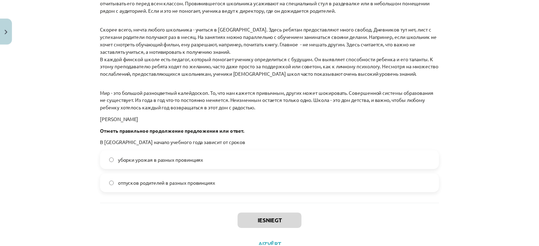
scroll to position [1034, 0]
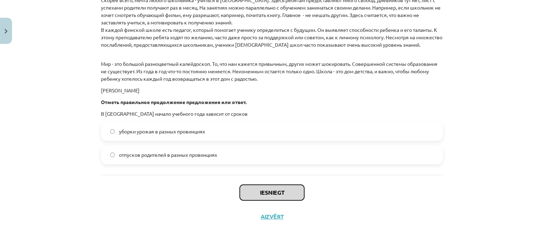
click at [264, 193] on button "Iesniegt" at bounding box center [272, 193] width 64 height 16
click at [281, 195] on button "Iesniegt" at bounding box center [272, 193] width 64 height 16
click at [275, 194] on button "Iesniegt" at bounding box center [272, 193] width 64 height 16
click at [274, 217] on button "Aizvērt" at bounding box center [272, 216] width 27 height 7
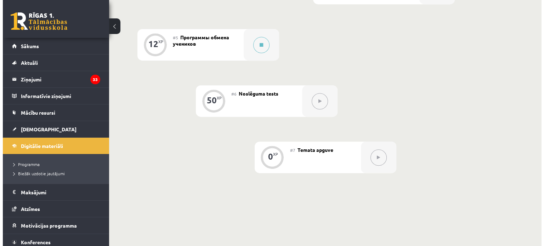
scroll to position [354, 0]
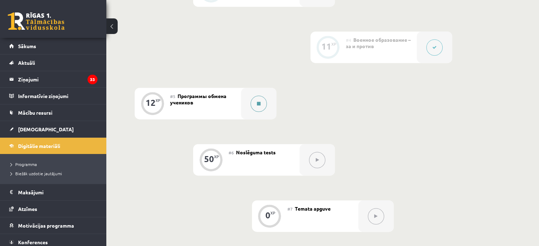
click at [260, 106] on icon at bounding box center [259, 104] width 4 height 4
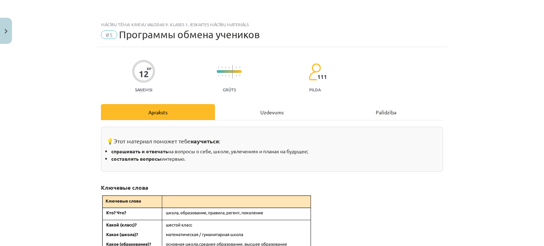
click at [261, 112] on div "Uzdevums" at bounding box center [272, 112] width 114 height 16
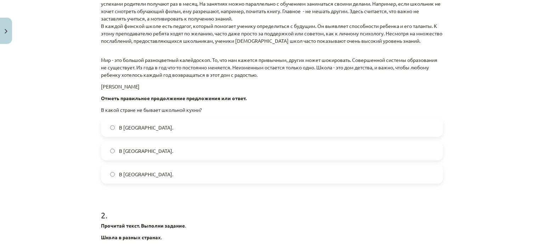
click at [259, 120] on label "В [GEOGRAPHIC_DATA]." at bounding box center [272, 128] width 341 height 18
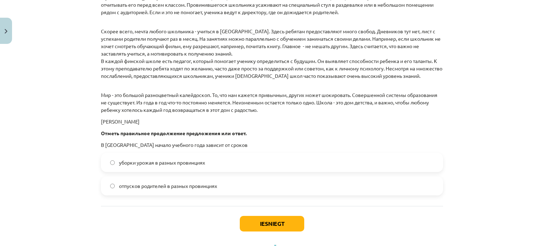
scroll to position [1022, 0]
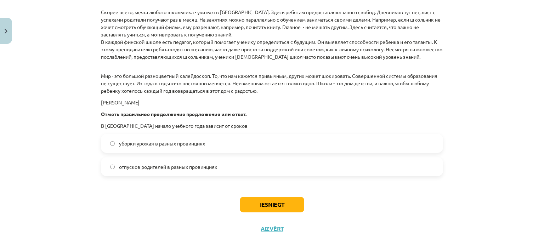
click at [258, 144] on label "уборки урожая в разных провинциях" at bounding box center [272, 144] width 341 height 18
click at [281, 204] on button "Iesniegt" at bounding box center [272, 205] width 64 height 16
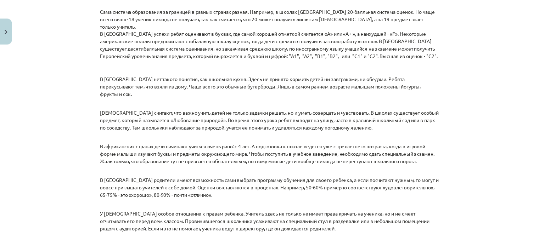
scroll to position [1034, 0]
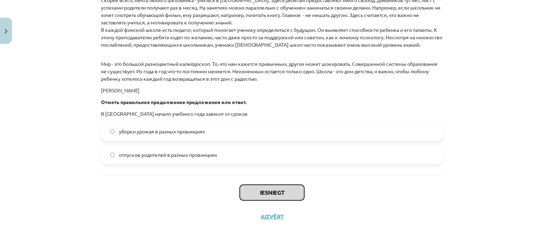
click at [271, 193] on button "Iesniegt" at bounding box center [272, 193] width 64 height 16
click at [2, 24] on button "Close" at bounding box center [6, 31] width 12 height 26
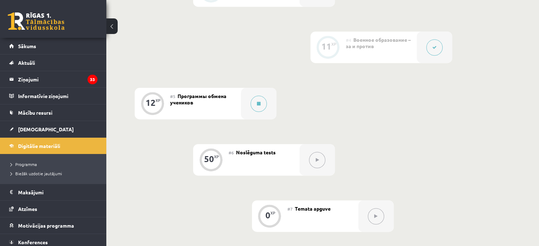
scroll to position [472, 0]
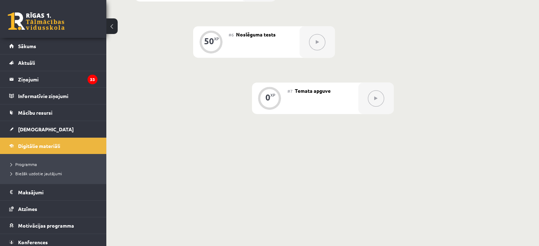
click at [317, 44] on icon at bounding box center [317, 42] width 3 height 4
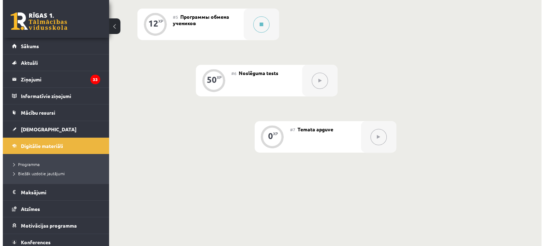
scroll to position [413, 0]
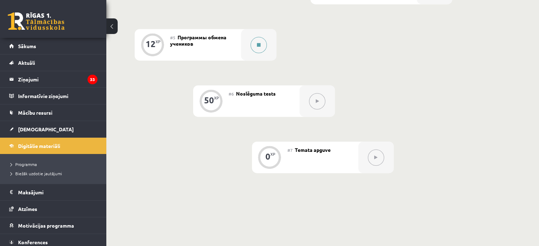
click at [260, 47] on icon at bounding box center [259, 45] width 4 height 4
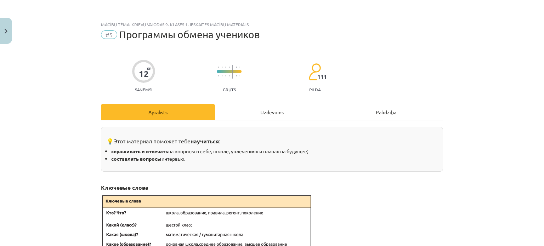
click at [268, 109] on div "Uzdevums" at bounding box center [272, 112] width 114 height 16
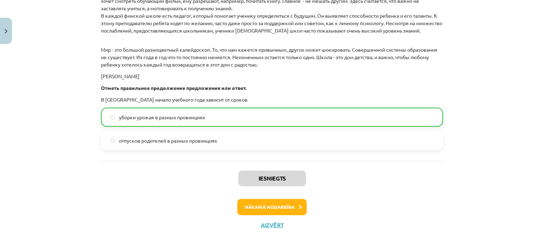
scroll to position [1056, 0]
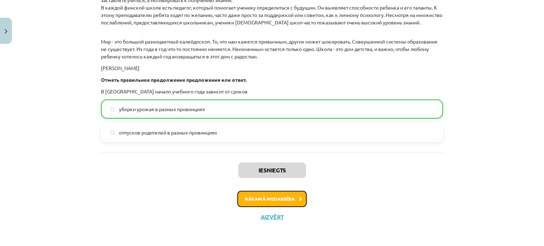
click at [285, 199] on button "Nākamā nodarbība" at bounding box center [271, 199] width 69 height 16
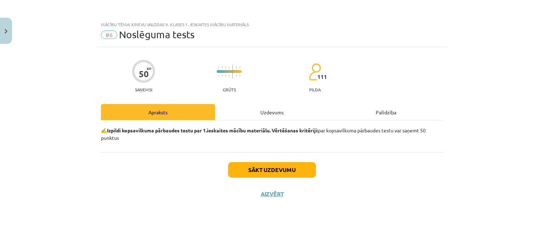
scroll to position [0, 0]
click at [257, 108] on div "Uzdevums" at bounding box center [272, 112] width 114 height 16
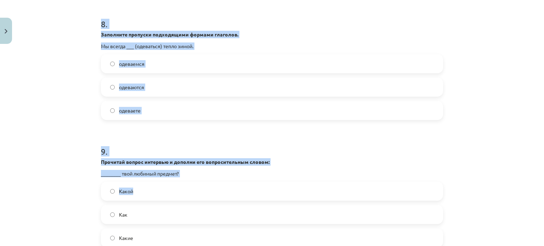
scroll to position [1215, 0]
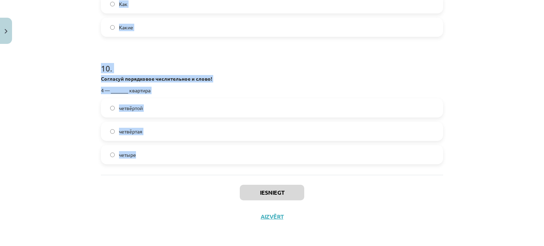
drag, startPoint x: 91, startPoint y: 146, endPoint x: 150, endPoint y: 172, distance: 63.7
click at [150, 172] on div "Mācību tēma: Krievu valodas 9. klases 1. ieskaites mācību materiāls #6 Noslēgum…" at bounding box center [272, 123] width 544 height 246
copy form "1 . Прочитай вопрос интервью и дополни его вопросительным словом: ________ ты о…"
click at [23, 141] on div "Mācību tēma: Krievu valodas 9. klases 1. ieskaites mācību materiāls #6 Noslēgum…" at bounding box center [272, 123] width 544 height 246
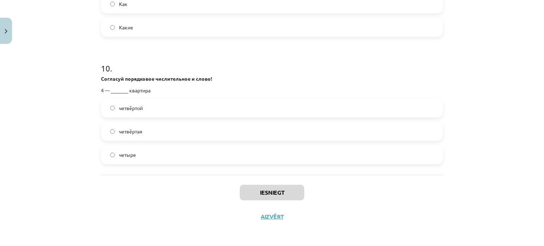
click at [92, 181] on div "Mācību tēma: Krievu valodas 9. klases 1. ieskaites mācību materiāls #6 Noslēgum…" at bounding box center [272, 123] width 544 height 246
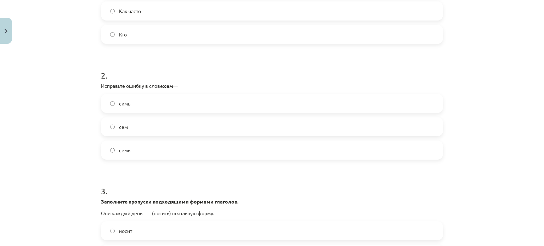
scroll to position [33, 0]
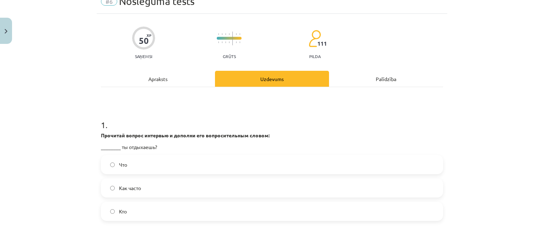
click at [143, 209] on label "Кто" at bounding box center [272, 212] width 341 height 18
click at [165, 193] on label "Как часто" at bounding box center [272, 188] width 341 height 18
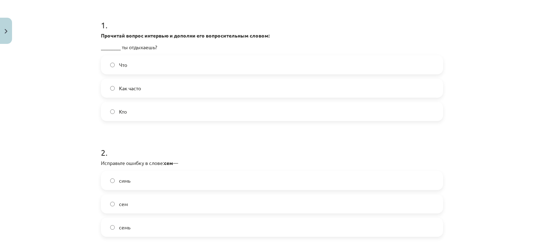
scroll to position [210, 0]
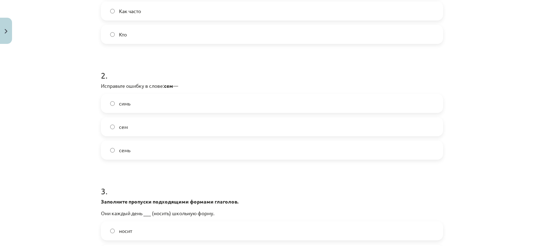
click at [170, 144] on label "семь" at bounding box center [272, 150] width 341 height 18
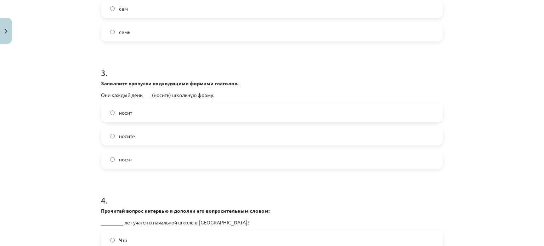
click at [161, 161] on label "носят" at bounding box center [272, 160] width 341 height 18
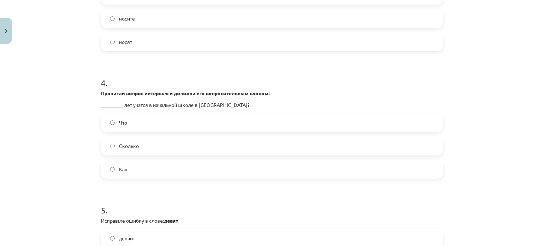
scroll to position [447, 0]
click at [156, 147] on label "Сколько" at bounding box center [272, 146] width 341 height 18
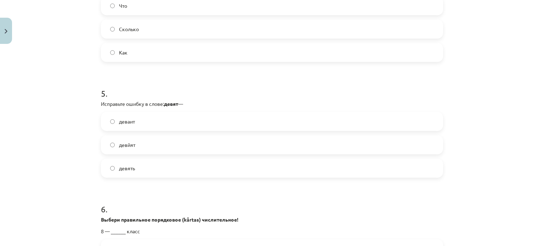
scroll to position [565, 0]
click at [151, 167] on label "девять" at bounding box center [272, 167] width 341 height 18
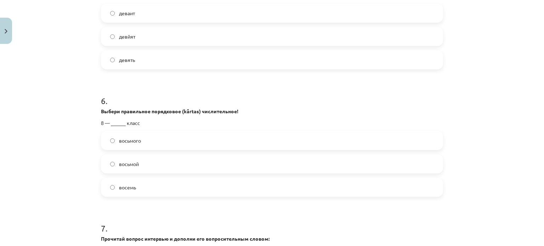
scroll to position [683, 0]
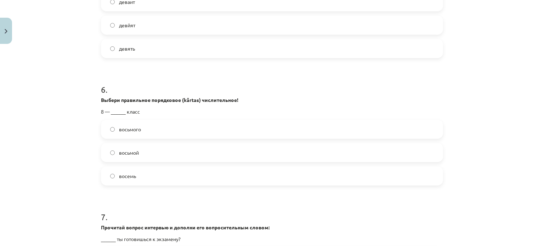
click at [162, 158] on label "восьмой" at bounding box center [272, 153] width 341 height 18
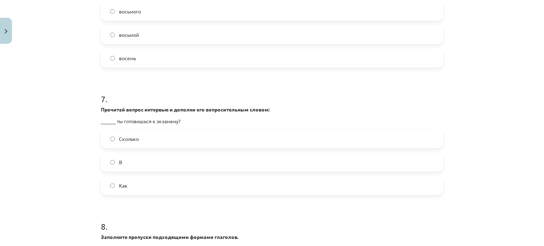
click at [175, 138] on label "Сколько" at bounding box center [272, 139] width 341 height 18
click at [169, 188] on label "Как" at bounding box center [272, 186] width 341 height 18
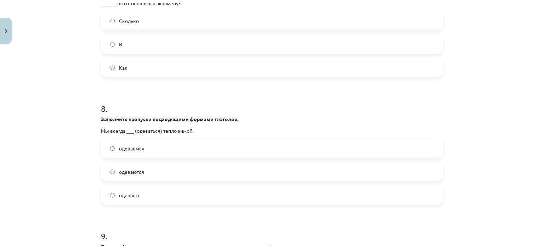
scroll to position [978, 0]
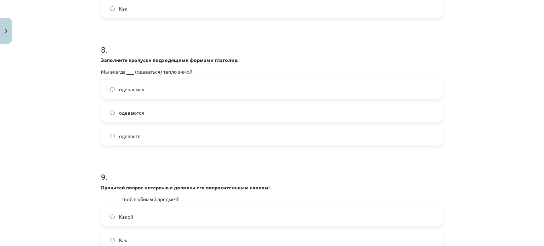
click at [156, 93] on label "одеваемся" at bounding box center [272, 89] width 341 height 18
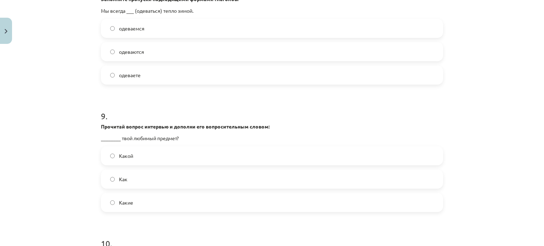
scroll to position [1096, 0]
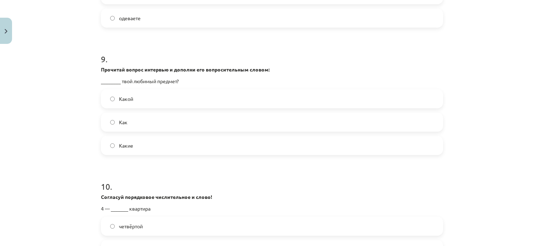
click at [206, 100] on label "Какой" at bounding box center [272, 99] width 341 height 18
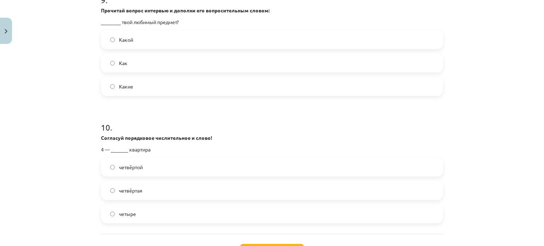
scroll to position [1215, 0]
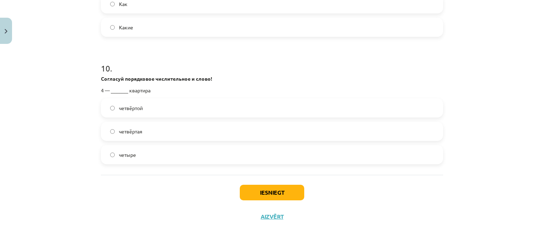
click at [176, 131] on label "четвёртая" at bounding box center [272, 132] width 341 height 18
click at [276, 193] on button "Iesniegt" at bounding box center [272, 193] width 64 height 16
click at [248, 188] on button "Iesniegt" at bounding box center [272, 193] width 64 height 16
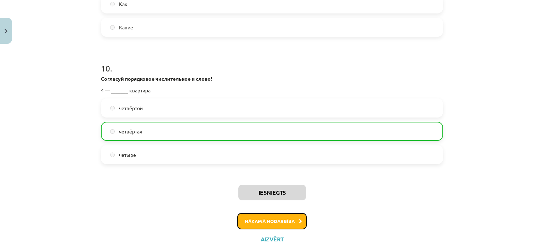
click at [273, 218] on button "Nākamā nodarbība" at bounding box center [271, 221] width 69 height 16
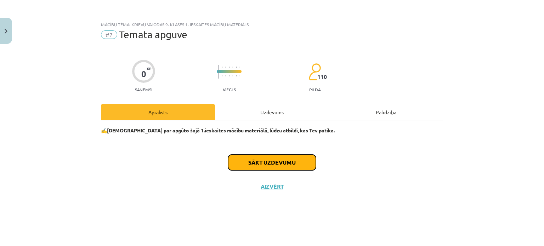
click at [278, 167] on button "Sākt uzdevumu" at bounding box center [272, 163] width 88 height 16
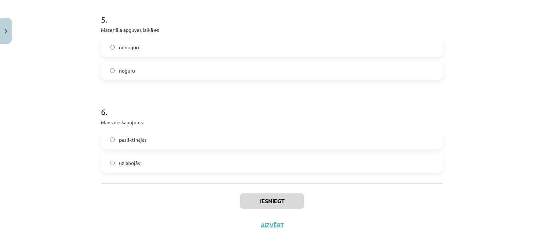
scroll to position [638, 0]
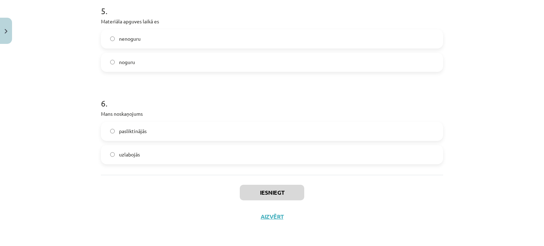
click at [278, 156] on label "uzlabojās" at bounding box center [272, 155] width 341 height 18
click at [271, 194] on button "Iesniegt" at bounding box center [272, 193] width 64 height 16
click at [277, 197] on button "Iesniegt" at bounding box center [272, 193] width 64 height 16
click at [284, 192] on button "Iesniegt" at bounding box center [272, 193] width 64 height 16
click at [1, 36] on button "Close" at bounding box center [6, 31] width 12 height 26
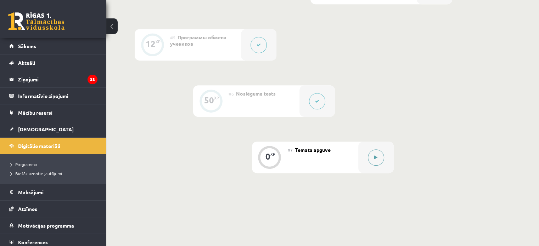
click at [375, 166] on button at bounding box center [376, 158] width 16 height 16
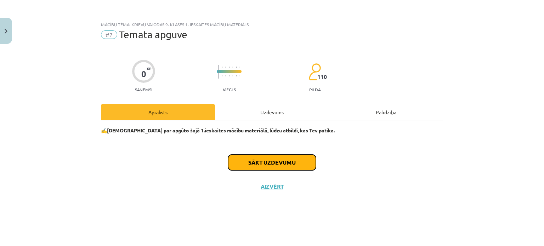
click at [268, 161] on button "Sākt uzdevumu" at bounding box center [272, 163] width 88 height 16
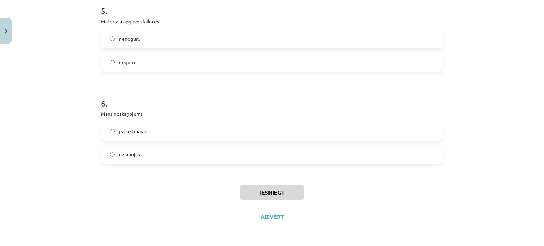
click at [269, 159] on label "uzlabojās" at bounding box center [272, 155] width 341 height 18
click at [270, 185] on button "Iesniegt" at bounding box center [272, 193] width 64 height 16
click at [201, 55] on label "noguru" at bounding box center [272, 63] width 341 height 18
click at [272, 186] on button "Iesniegt" at bounding box center [272, 193] width 64 height 16
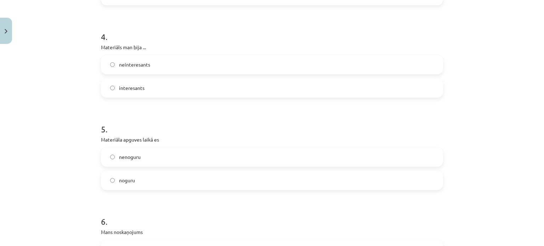
click at [225, 90] on label "interesants" at bounding box center [272, 88] width 341 height 18
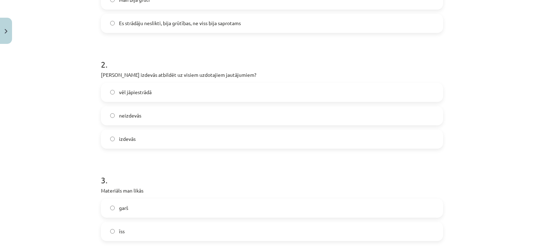
click at [224, 94] on label "vēl jāpiestrādā" at bounding box center [272, 93] width 341 height 18
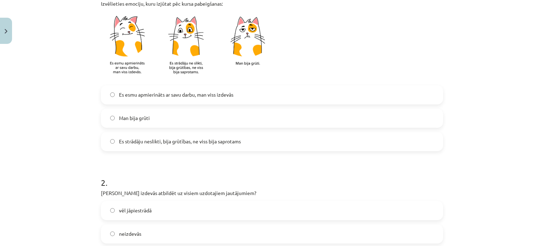
click at [224, 94] on span "Es esmu apmierināts ar savu darbu, man viss izdevās" at bounding box center [176, 94] width 114 height 7
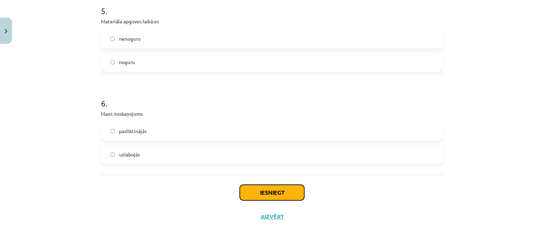
click at [271, 193] on button "Iesniegt" at bounding box center [272, 193] width 64 height 16
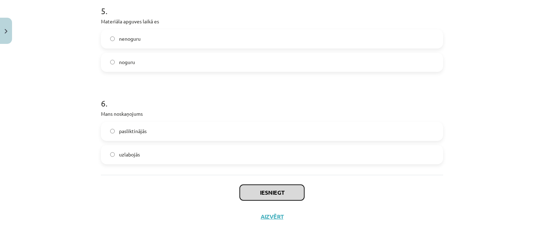
click at [271, 193] on button "Iesniegt" at bounding box center [272, 193] width 64 height 16
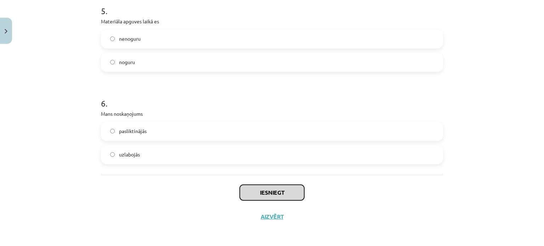
click at [271, 193] on button "Iesniegt" at bounding box center [272, 193] width 64 height 16
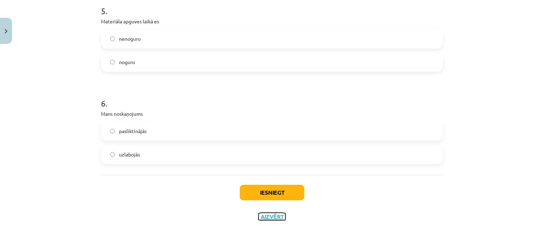
click at [271, 215] on button "Aizvērt" at bounding box center [272, 216] width 27 height 7
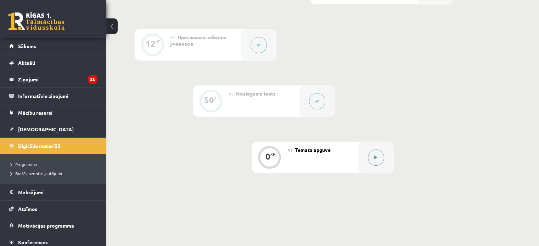
click at [377, 166] on button at bounding box center [376, 158] width 16 height 16
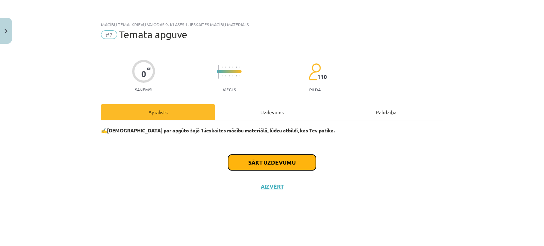
click at [263, 163] on button "Sākt uzdevumu" at bounding box center [272, 163] width 88 height 16
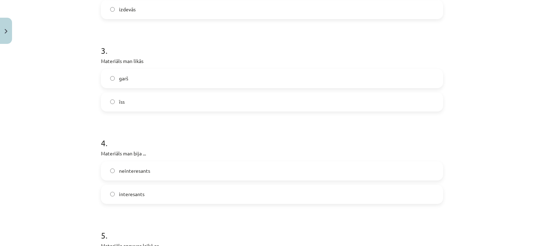
click at [262, 163] on label "neinteresants" at bounding box center [272, 171] width 341 height 18
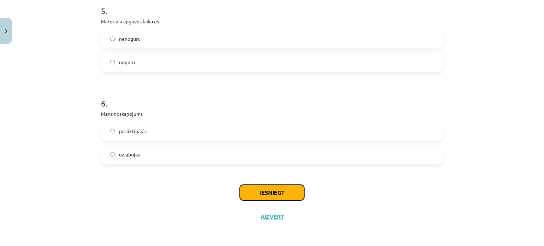
click at [266, 188] on button "Iesniegt" at bounding box center [272, 193] width 64 height 16
click at [0, 29] on button "Close" at bounding box center [6, 31] width 12 height 26
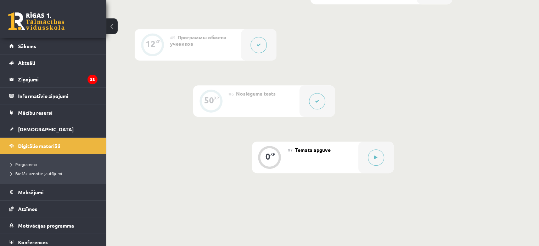
click at [373, 166] on button at bounding box center [376, 158] width 16 height 16
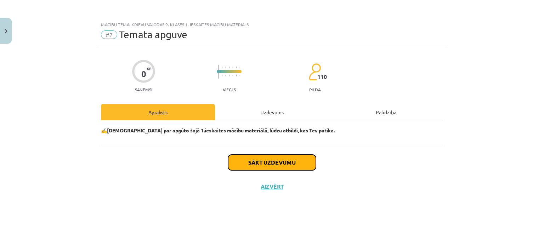
click at [287, 158] on button "Sākt uzdevumu" at bounding box center [272, 163] width 88 height 16
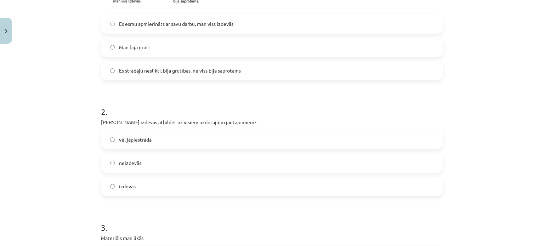
click at [287, 159] on label "neizdevās" at bounding box center [272, 163] width 341 height 18
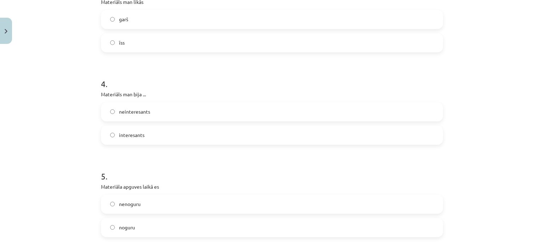
click at [280, 124] on div "neinteresants interesants" at bounding box center [272, 123] width 342 height 43
click at [271, 137] on label "interesants" at bounding box center [272, 136] width 341 height 18
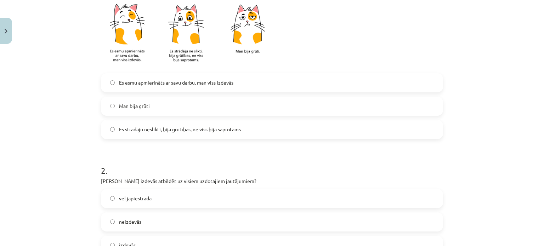
click at [242, 101] on label "Man bija grūti" at bounding box center [272, 106] width 341 height 18
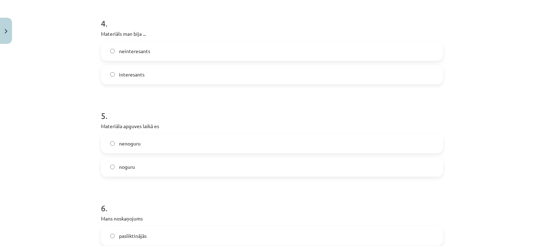
scroll to position [590, 0]
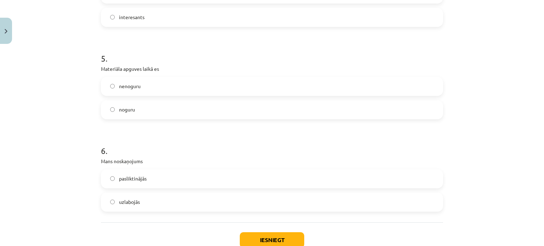
click at [236, 117] on label "noguru" at bounding box center [272, 110] width 341 height 18
click at [265, 179] on label "pasliktinājās" at bounding box center [272, 179] width 341 height 18
click at [296, 235] on button "Iesniegt" at bounding box center [272, 240] width 64 height 16
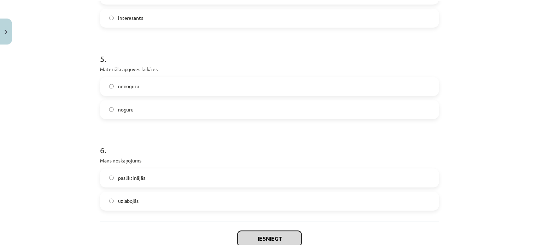
scroll to position [638, 0]
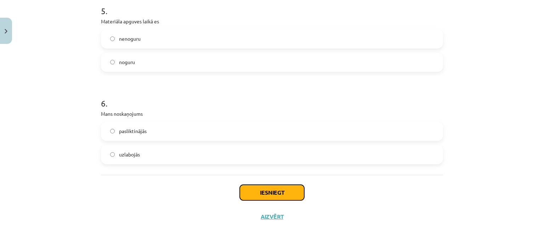
click at [287, 187] on button "Iesniegt" at bounding box center [272, 193] width 64 height 16
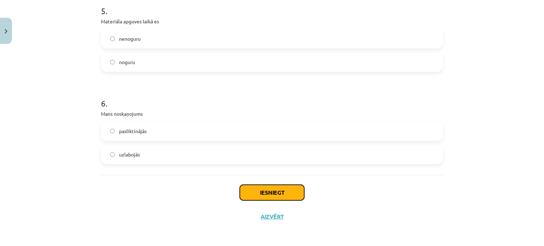
click at [274, 195] on button "Iesniegt" at bounding box center [272, 193] width 64 height 16
click at [275, 196] on button "Iesniegt" at bounding box center [272, 193] width 64 height 16
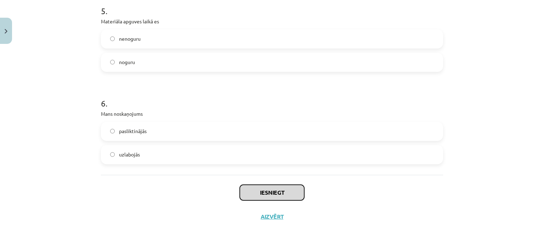
click at [275, 196] on button "Iesniegt" at bounding box center [272, 193] width 64 height 16
click at [265, 190] on button "Iesniegt" at bounding box center [272, 193] width 64 height 16
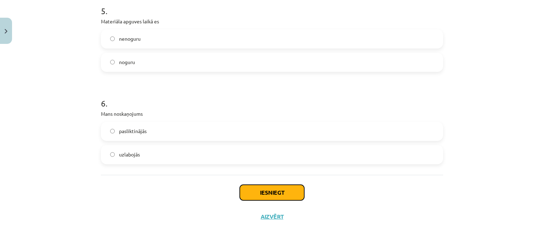
click at [265, 190] on button "Iesniegt" at bounding box center [272, 193] width 64 height 16
click at [3, 26] on button "Close" at bounding box center [6, 31] width 12 height 26
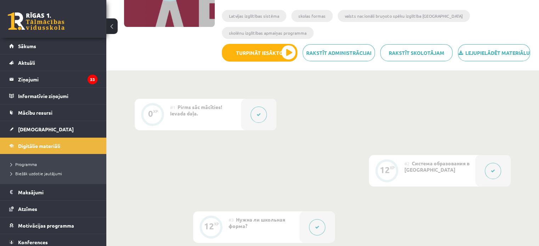
scroll to position [0, 0]
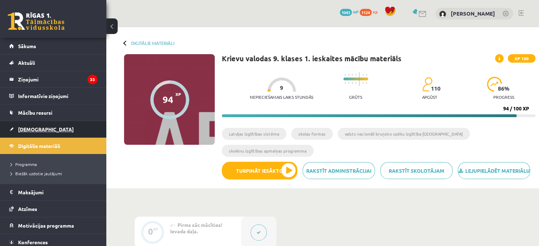
click at [33, 130] on span "[DEMOGRAPHIC_DATA]" at bounding box center [46, 129] width 56 height 6
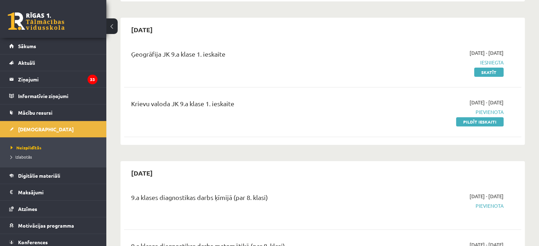
scroll to position [236, 0]
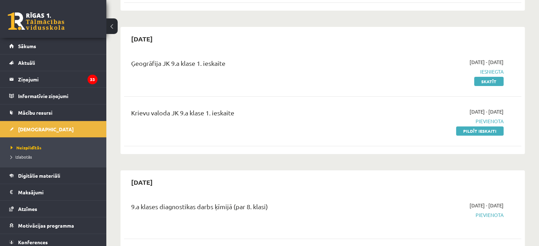
click at [470, 129] on link "Pildīt ieskaiti" at bounding box center [479, 131] width 47 height 9
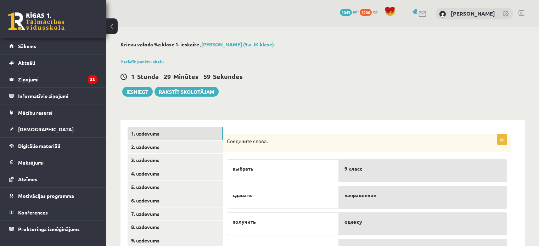
scroll to position [41, 0]
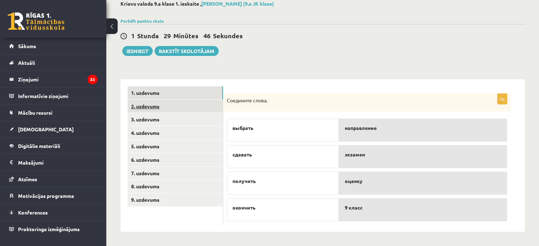
click at [194, 107] on link "2. uzdevums" at bounding box center [175, 106] width 95 height 13
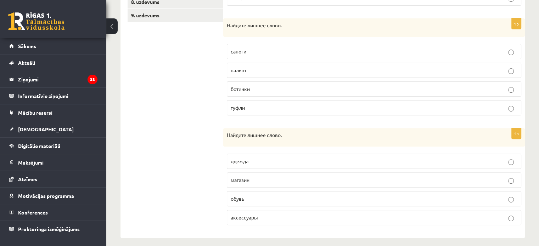
scroll to position [230, 0]
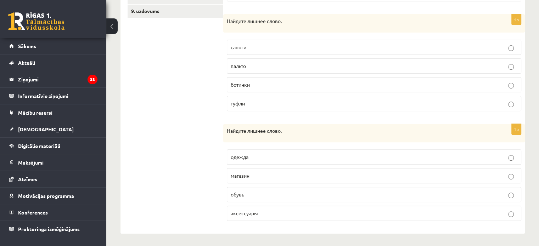
click at [263, 173] on p "магазин" at bounding box center [374, 175] width 287 height 7
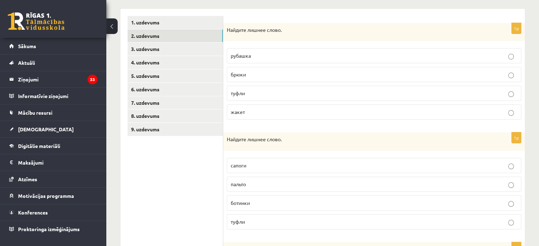
scroll to position [170, 0]
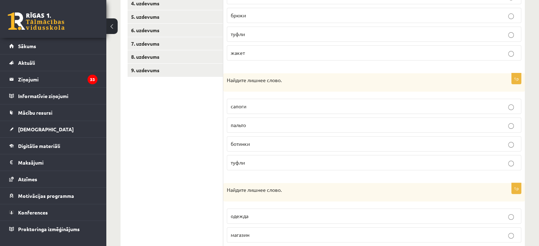
click at [249, 126] on p "пальто" at bounding box center [374, 125] width 287 height 7
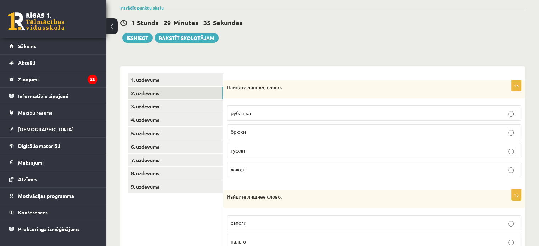
scroll to position [52, 0]
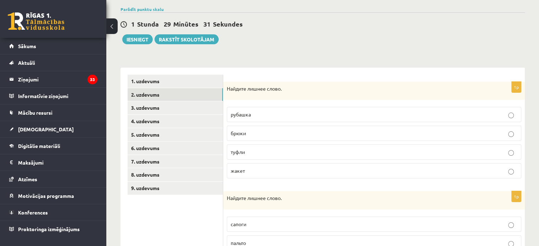
click at [252, 154] on p "туфли" at bounding box center [374, 151] width 287 height 7
click at [188, 109] on link "3. uzdevums" at bounding box center [175, 107] width 95 height 13
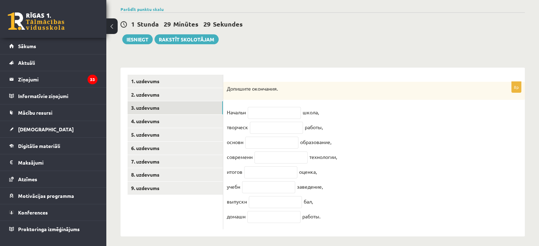
scroll to position [62, 0]
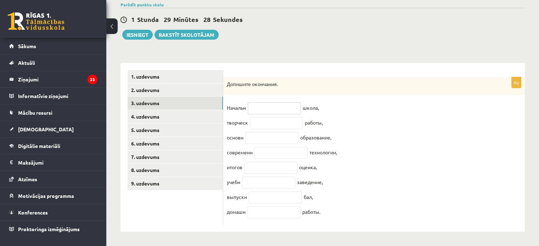
click at [268, 103] on input "text" at bounding box center [274, 108] width 53 height 12
click at [404, 102] on fieldset "Начальн школа, творческ работы, основн образование, современн технологии, итого…" at bounding box center [374, 161] width 294 height 119
drag, startPoint x: 226, startPoint y: 76, endPoint x: 346, endPoint y: 211, distance: 180.5
click at [346, 211] on div "8p Допишите окончания. Начальн школа, творческ работы, основн образование, совр…" at bounding box center [374, 151] width 302 height 148
copy div "Допишите окончания. Начальн школа, творческ работы, основн образование, совреме…"
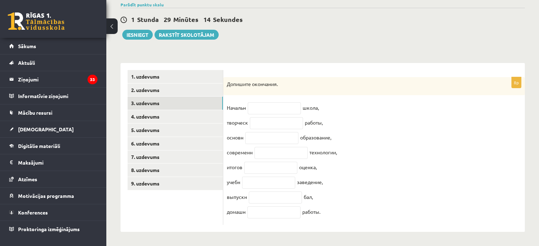
click at [159, 245] on div "**********" at bounding box center [322, 108] width 433 height 276
drag, startPoint x: 287, startPoint y: 105, endPoint x: 291, endPoint y: 105, distance: 3.9
click at [288, 105] on input "text" at bounding box center [274, 108] width 53 height 12
paste input "**"
type input "**"
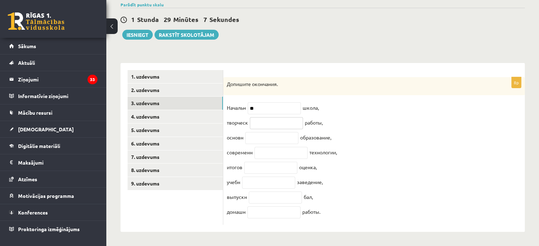
click at [279, 122] on input "text" at bounding box center [276, 123] width 53 height 12
click at [275, 119] on input "text" at bounding box center [276, 123] width 53 height 12
type input "**"
click at [281, 133] on input "text" at bounding box center [271, 138] width 53 height 12
paste input "**"
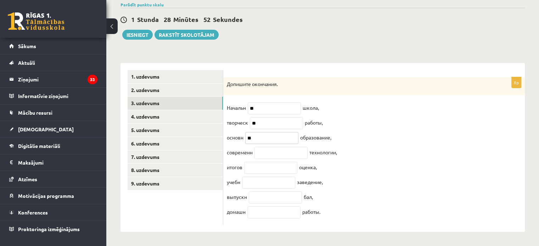
type input "**"
click at [275, 148] on input "text" at bounding box center [280, 153] width 53 height 12
paste input "**"
type input "**"
click at [273, 169] on input "text" at bounding box center [270, 168] width 53 height 12
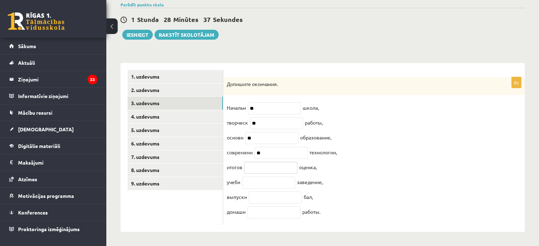
click at [273, 168] on input "text" at bounding box center [270, 168] width 53 height 12
paste input "**"
type input "**"
click at [264, 182] on input "text" at bounding box center [268, 183] width 53 height 12
paste input "**"
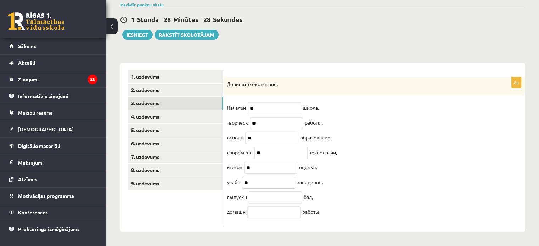
type input "**"
click at [270, 197] on input "text" at bounding box center [275, 198] width 53 height 12
paste input "**"
type input "**"
click at [272, 217] on input "text" at bounding box center [273, 213] width 53 height 12
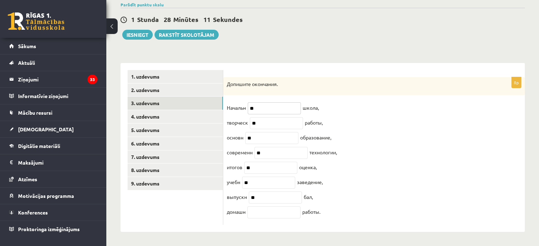
drag, startPoint x: 259, startPoint y: 97, endPoint x: 247, endPoint y: 100, distance: 12.4
click at [247, 105] on span "**" at bounding box center [274, 108] width 57 height 6
click at [264, 205] on fieldset "Начальн ** школа, [GEOGRAPHIC_DATA] ** работы, основн ** образование, современн…" at bounding box center [374, 161] width 294 height 119
click at [263, 212] on input "text" at bounding box center [273, 213] width 53 height 12
paste input "**"
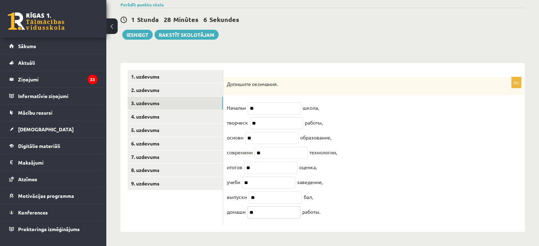
type input "**"
click at [186, 220] on ul "1. uzdevums 2. uzdevums 3. uzdevums 4. uzdevums 5. uzdevums 6. uzdevums 7. uzde…" at bounding box center [176, 147] width 96 height 155
click at [141, 110] on link "4. uzdevums" at bounding box center [175, 116] width 95 height 13
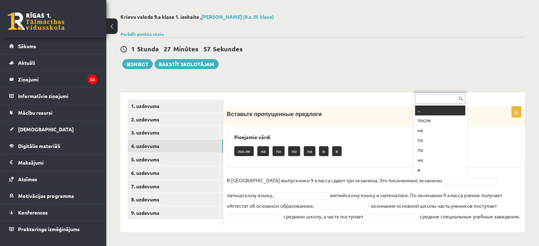
scroll to position [9, 0]
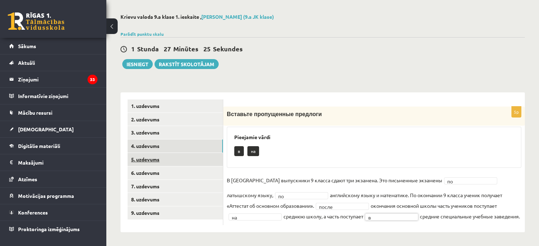
click at [174, 163] on link "5. uzdevums" at bounding box center [175, 159] width 95 height 13
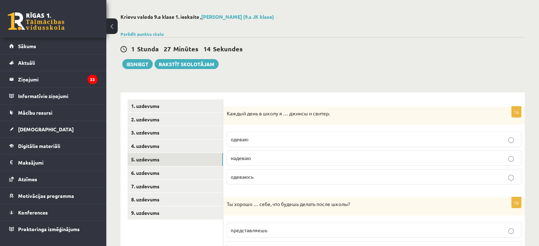
click at [270, 136] on p "одеваю" at bounding box center [374, 139] width 287 height 7
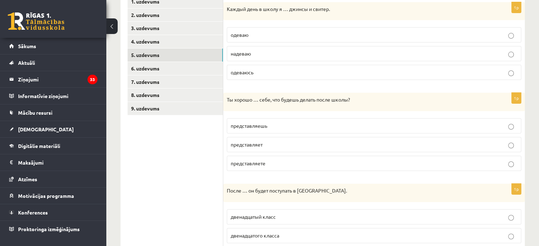
scroll to position [146, 0]
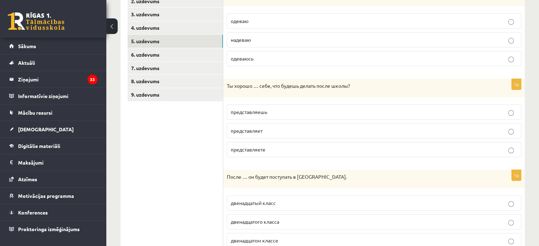
click at [282, 112] on p "представляешь" at bounding box center [374, 111] width 287 height 7
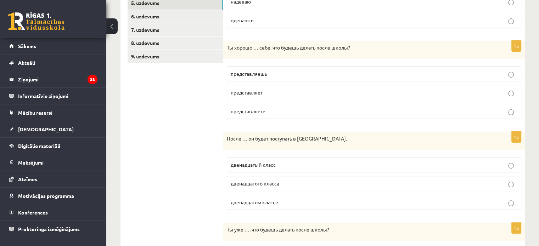
scroll to position [205, 0]
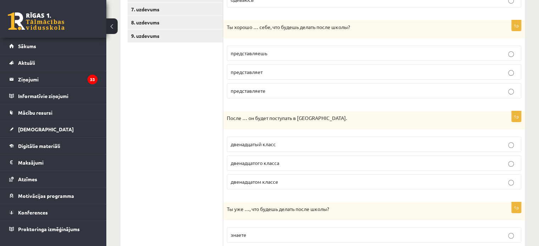
click at [287, 160] on p "двенадцатого класса" at bounding box center [374, 162] width 287 height 7
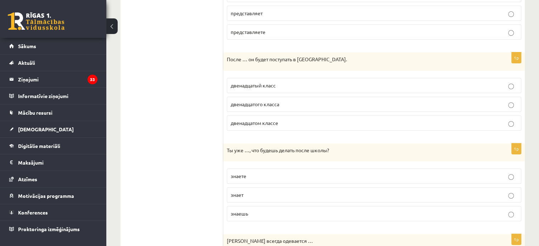
click at [315, 210] on p "знаешь" at bounding box center [374, 213] width 287 height 7
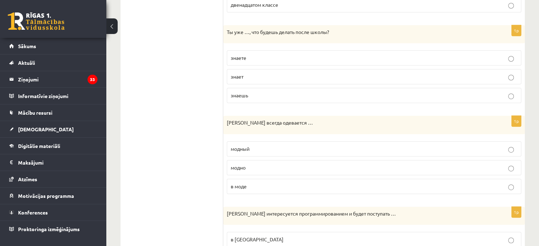
click at [283, 166] on p "модно" at bounding box center [374, 167] width 287 height 7
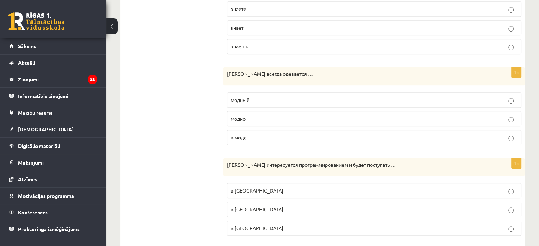
scroll to position [441, 0]
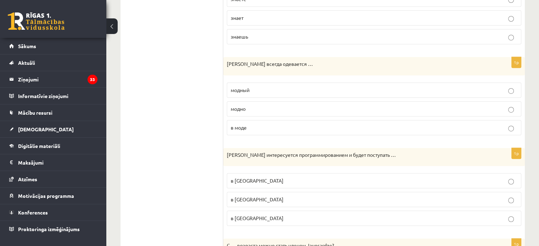
click at [292, 201] on label "в Рижский Технический университет" at bounding box center [374, 199] width 294 height 15
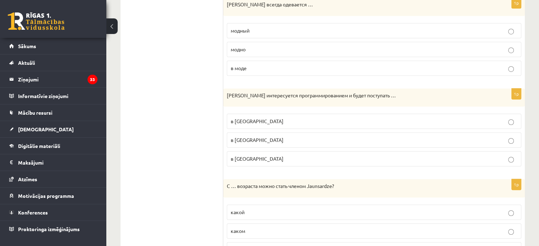
scroll to position [559, 0]
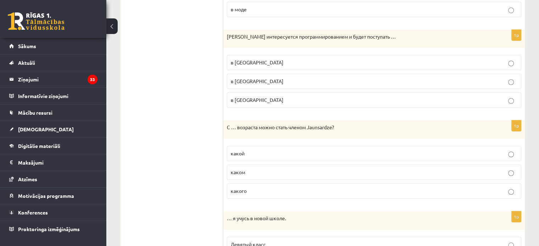
click at [261, 188] on p "какого" at bounding box center [374, 190] width 287 height 7
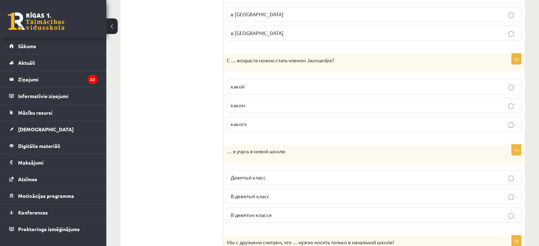
scroll to position [678, 0]
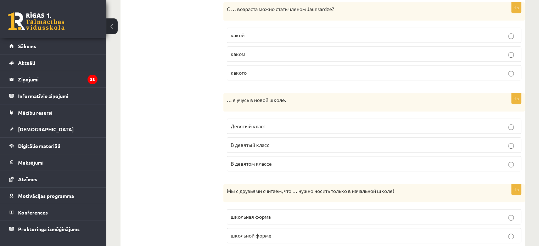
click at [254, 164] on p "В девятом классе" at bounding box center [374, 163] width 287 height 7
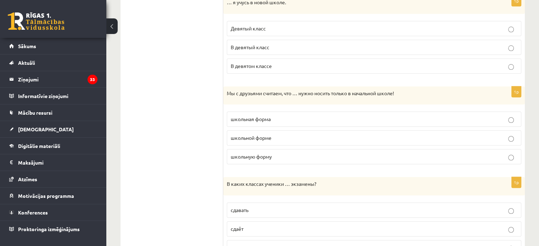
scroll to position [795, 0]
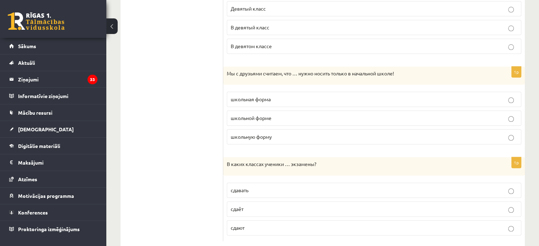
click at [270, 137] on label "школьную форму" at bounding box center [374, 136] width 294 height 15
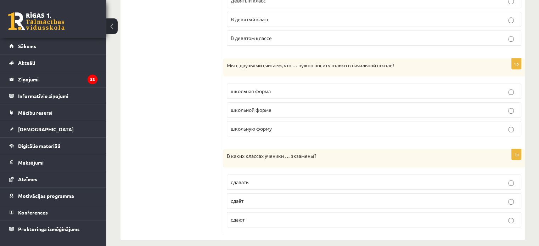
scroll to position [807, 0]
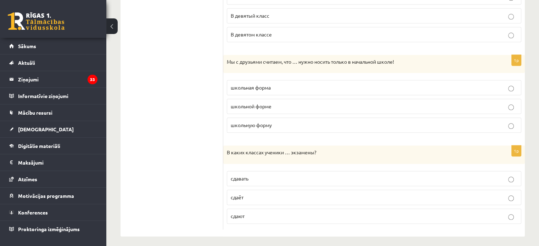
click at [265, 214] on p "сдают" at bounding box center [374, 216] width 287 height 7
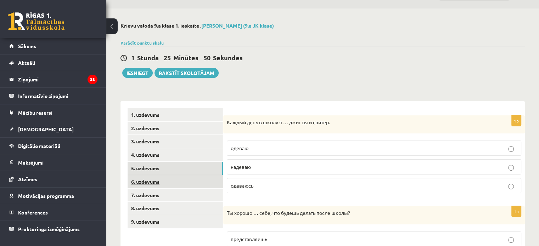
scroll to position [59, 0]
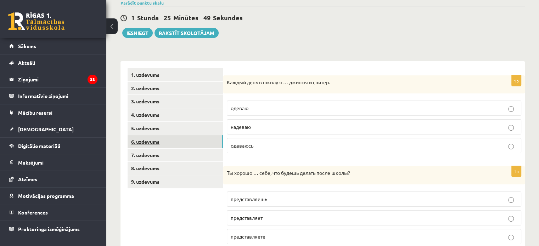
click at [157, 140] on link "6. uzdevums" at bounding box center [175, 141] width 95 height 13
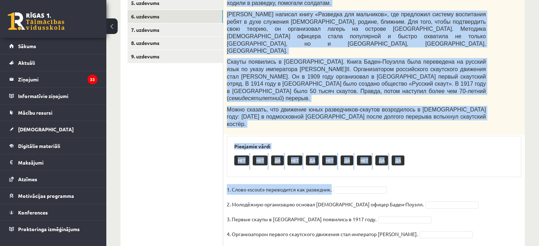
scroll to position [184, 0]
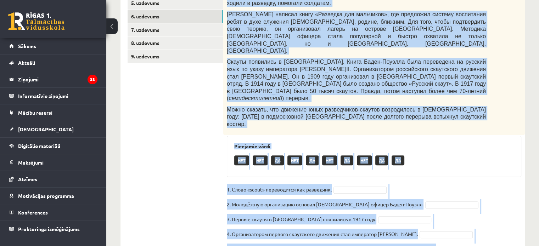
drag, startPoint x: 227, startPoint y: 82, endPoint x: 427, endPoint y: 217, distance: 241.4
click at [427, 217] on div "5p Прочитайте текст и выполните задание. Из истории скаутинга Как появился скау…" at bounding box center [374, 106] width 302 height 312
copy div "Прочитайте текст и выполните задание. Из истории скаутинга Как появился скаутин…"
click at [161, 151] on ul "1. uzdevums 2. uzdevums 3. uzdevums 4. uzdevums 5. uzdevums 6. uzdevums 7. uzde…" at bounding box center [176, 102] width 96 height 319
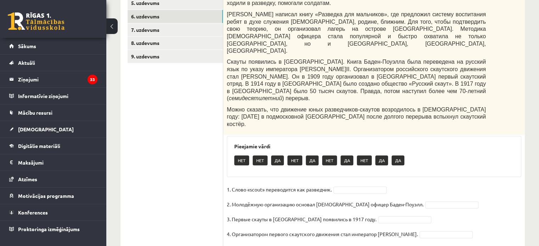
click at [367, 184] on fieldset "1. Слово «scout» переводится как разведчик. 2. Молодёжную организацию основал а…" at bounding box center [374, 221] width 294 height 74
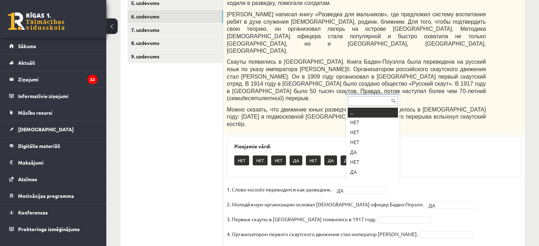
scroll to position [9, 0]
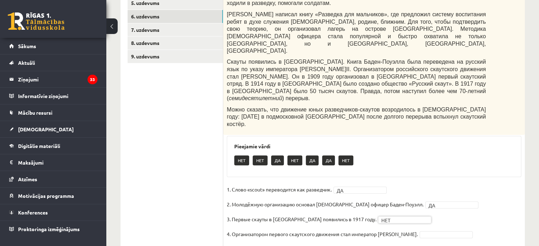
click at [425, 193] on fieldset "1. Слово «scout» переводится как разведчик. ДА ** 2. Молодёжную организацию осн…" at bounding box center [374, 221] width 294 height 74
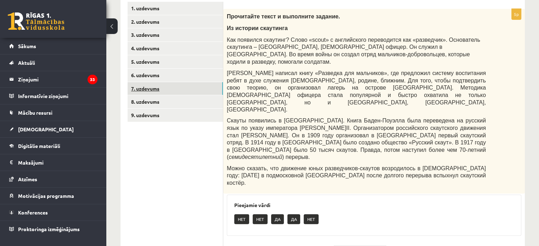
click at [175, 90] on link "7. uzdevums" at bounding box center [175, 88] width 95 height 13
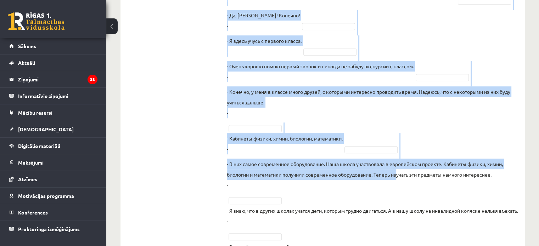
scroll to position [439, 0]
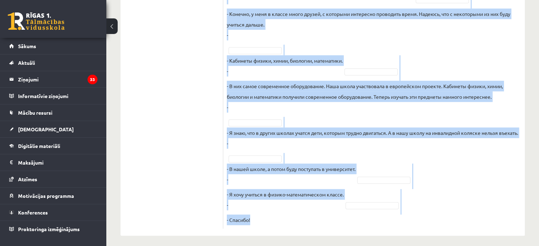
drag, startPoint x: 238, startPoint y: 22, endPoint x: 397, endPoint y: 216, distance: 250.5
copy div "Восстановите интервью. Запишите букву вопроса. А Какие события из школьной жизн…"
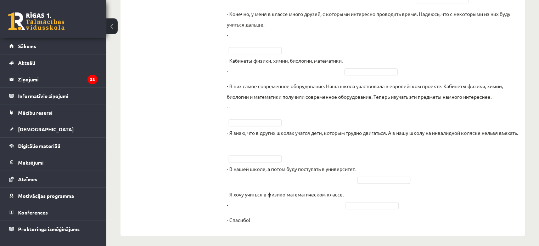
click at [378, 206] on fieldset "Корреспондент школьной газеты Анна Берзиня беседует с учеником 9 класса Андреем…" at bounding box center [374, 65] width 294 height 319
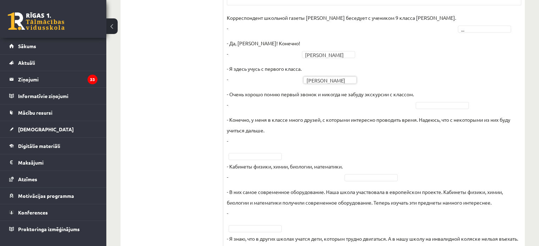
scroll to position [321, 0]
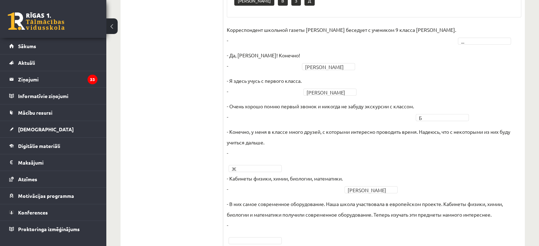
click at [376, 199] on p "- В них самое современное оборудование. Наша школа участвовала в европейском пр…" at bounding box center [374, 215] width 294 height 32
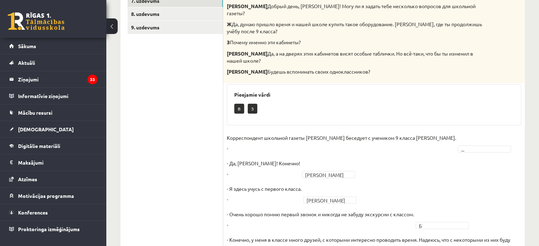
scroll to position [262, 0]
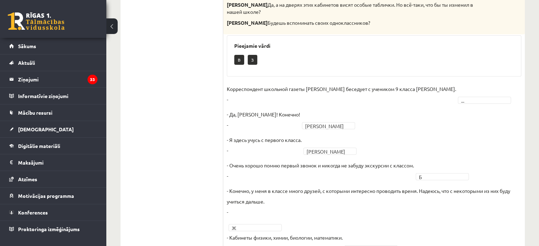
click at [162, 153] on ul "1. uzdevums 2. uzdevums 3. uzdevums 4. uzdevums 5. uzdevums 6. uzdevums 7. uzde…" at bounding box center [176, 135] width 96 height 541
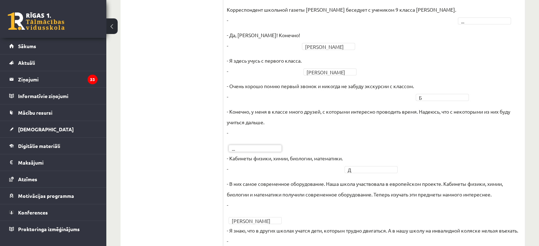
scroll to position [321, 0]
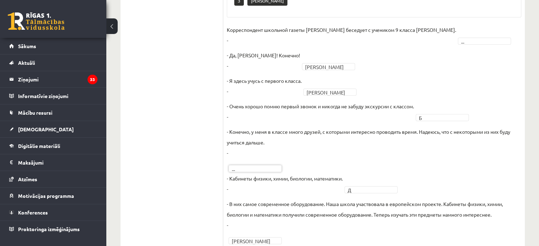
click at [194, 99] on ul "1. uzdevums 2. uzdevums 3. uzdevums 4. uzdevums 5. uzdevums 6. uzdevums 7. uzde…" at bounding box center [176, 76] width 96 height 541
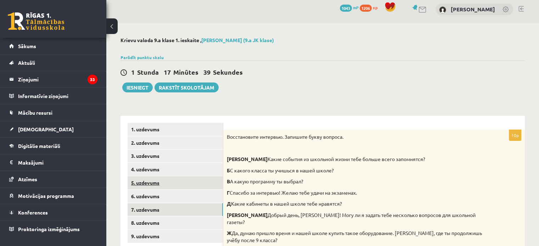
scroll to position [0, 0]
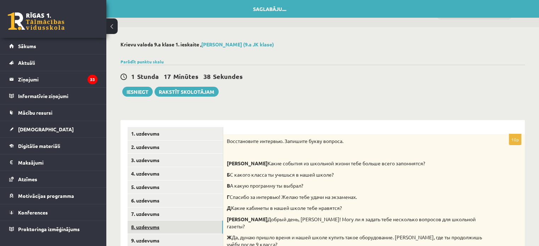
click at [176, 227] on link "8. uzdevums" at bounding box center [175, 227] width 95 height 13
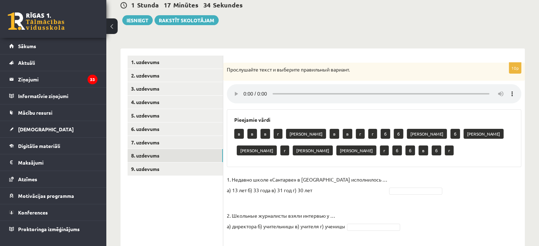
scroll to position [59, 0]
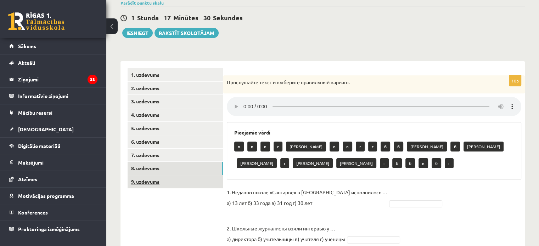
click at [169, 184] on link "9. uzdevums" at bounding box center [175, 181] width 95 height 13
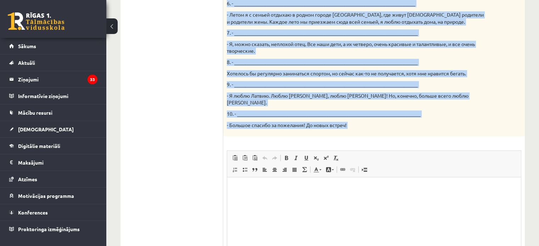
scroll to position [448, 0]
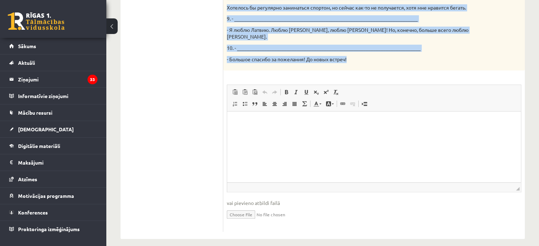
drag, startPoint x: 228, startPoint y: 85, endPoint x: 356, endPoint y: 55, distance: 131.1
copy div "вой собеседник – известный латвийский музыкант Интарс Бусулис. К данным ответам…"
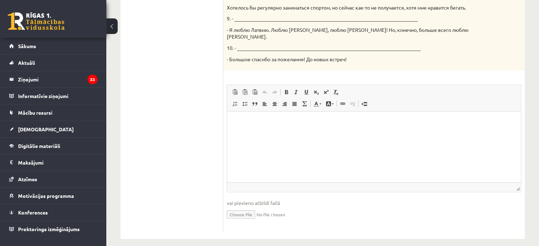
click at [275, 133] on html at bounding box center [374, 123] width 294 height 22
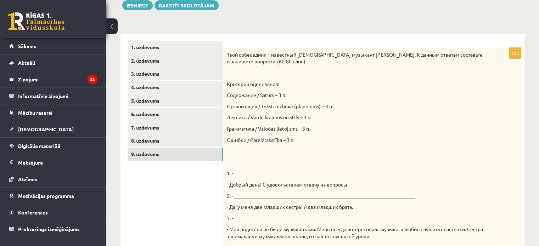
scroll to position [35, 0]
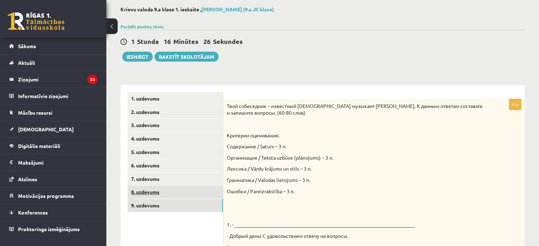
click at [183, 194] on link "8. uzdevums" at bounding box center [175, 192] width 95 height 13
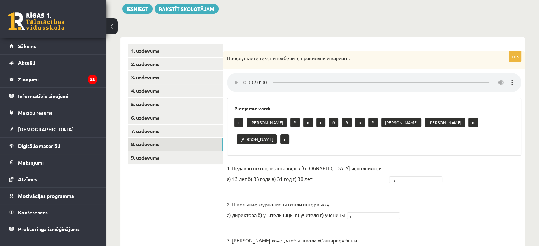
scroll to position [16, 0]
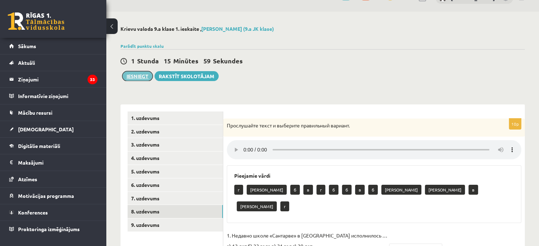
click at [146, 75] on button "Iesniegt" at bounding box center [137, 76] width 30 height 10
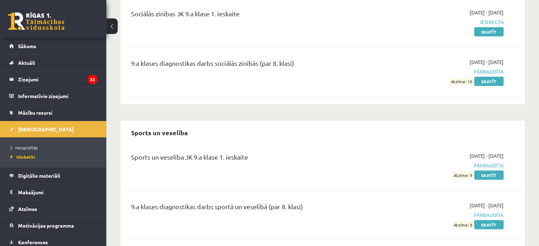
scroll to position [1744, 0]
